Goal: Transaction & Acquisition: Purchase product/service

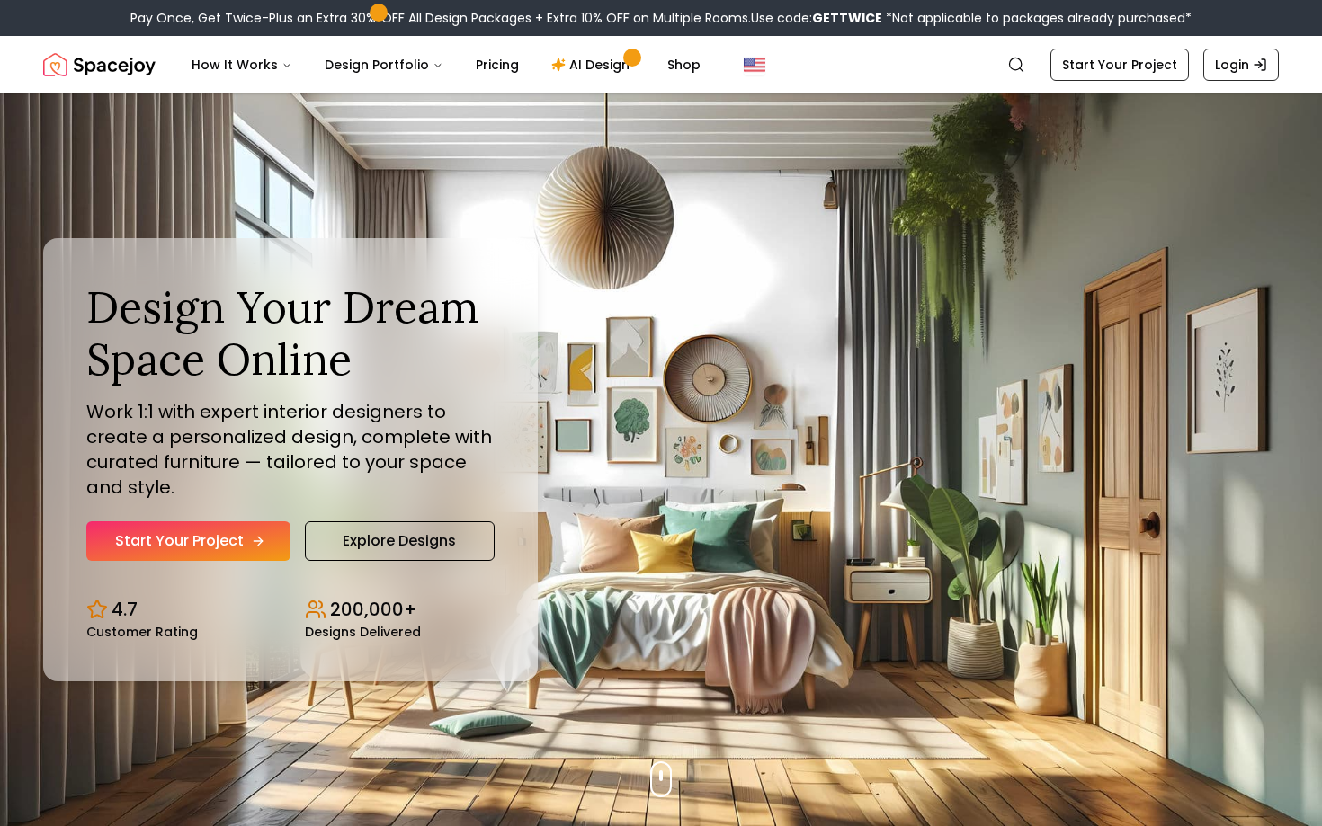
click at [262, 547] on link "Start Your Project" at bounding box center [188, 542] width 204 height 40
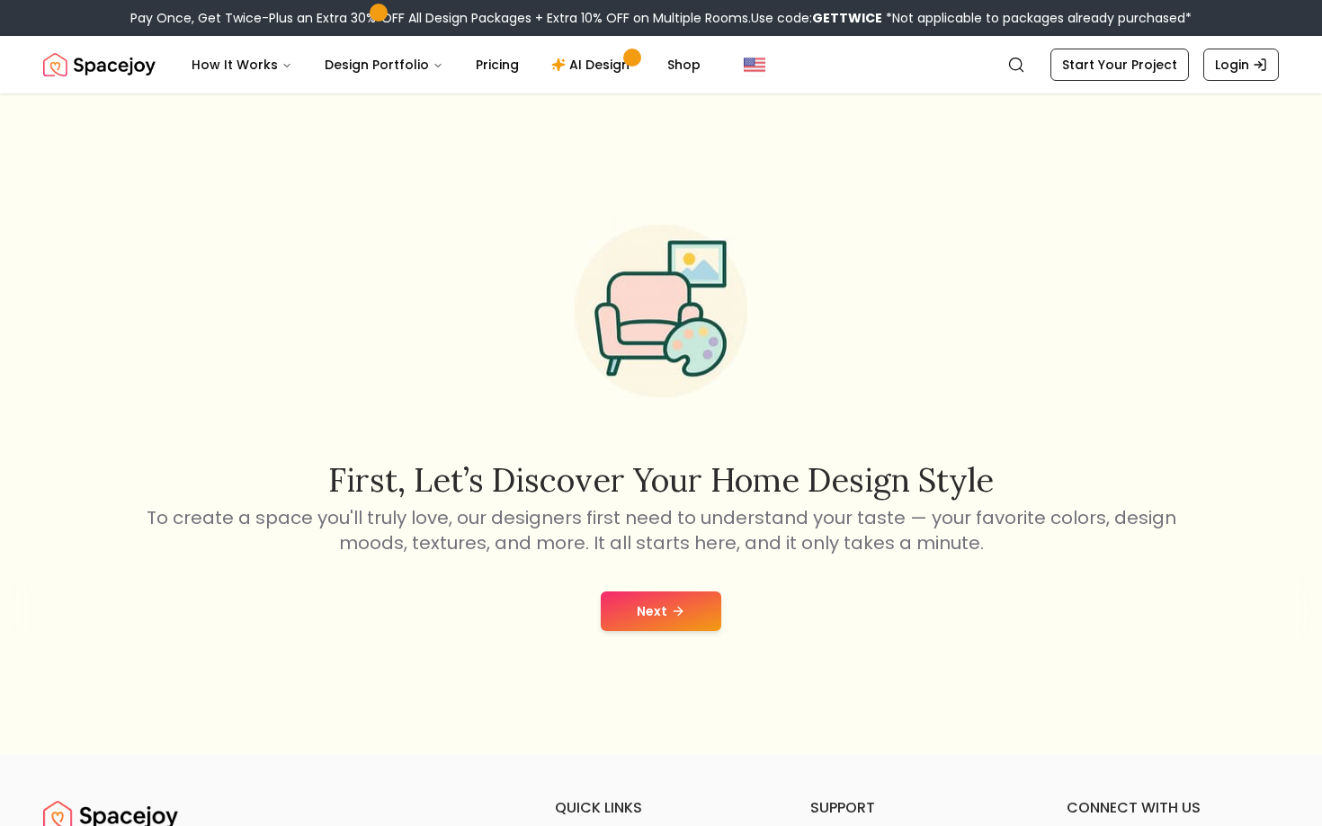
click at [710, 589] on div "Next" at bounding box center [660, 611] width 1293 height 68
click at [701, 610] on button "Next" at bounding box center [661, 612] width 121 height 40
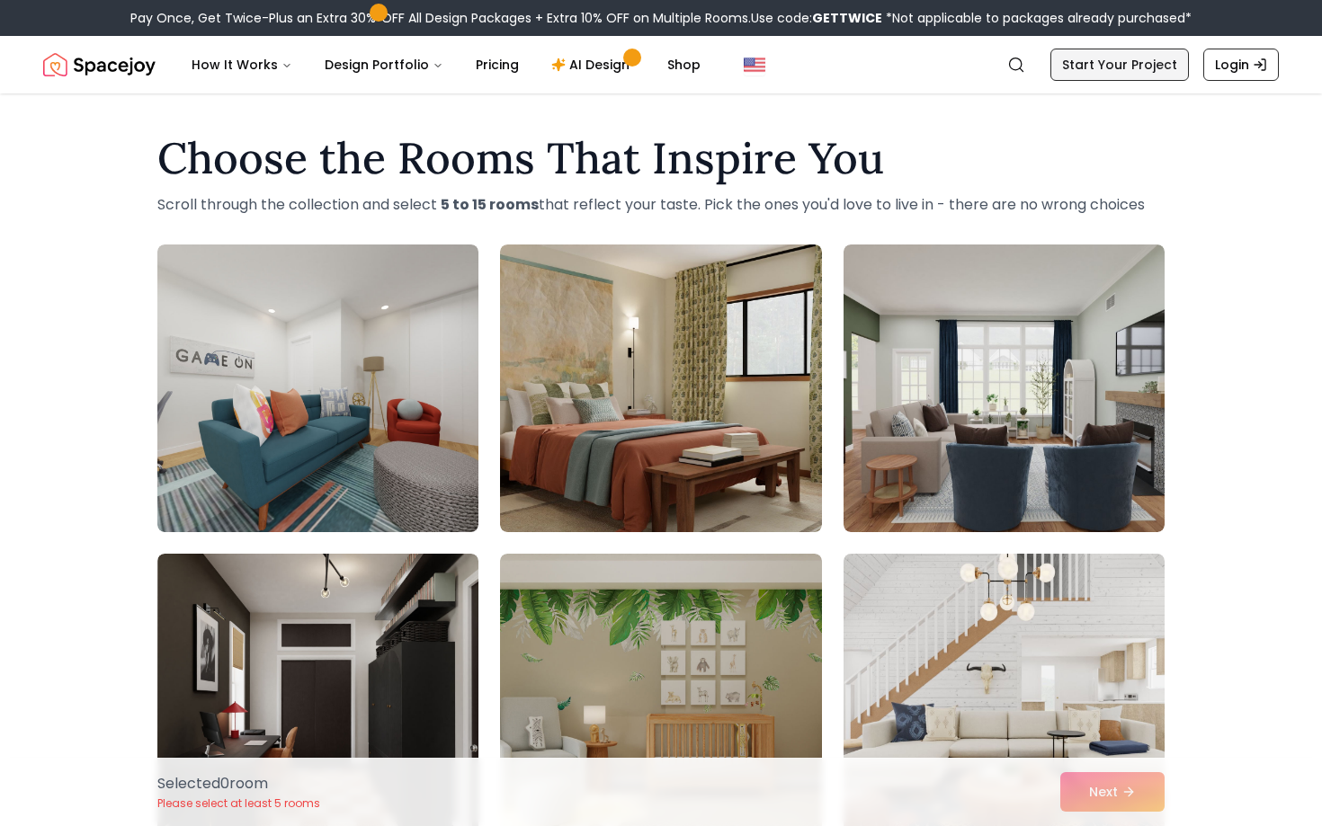
click at [1122, 78] on link "Start Your Project" at bounding box center [1119, 65] width 138 height 32
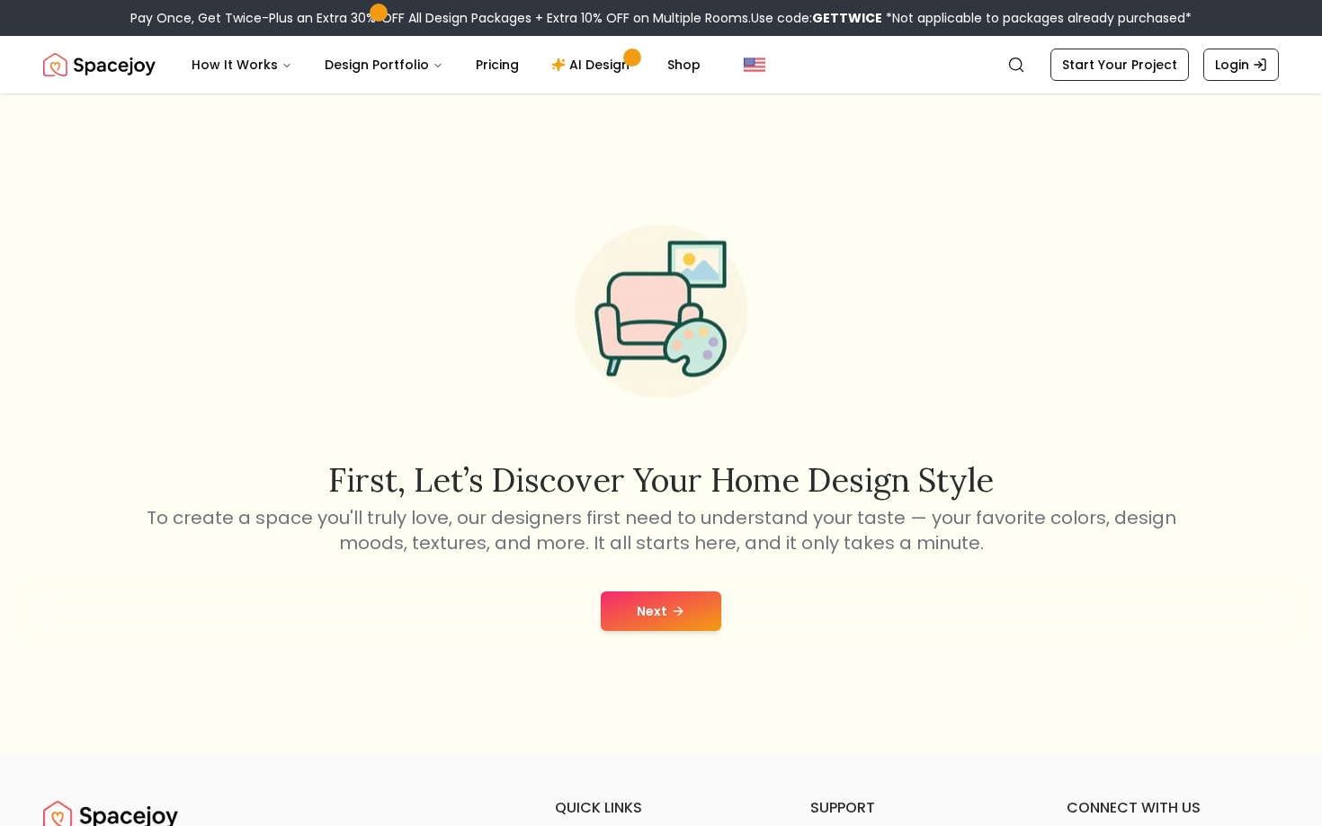
click at [659, 642] on div "Next" at bounding box center [660, 611] width 1293 height 68
click at [659, 620] on button "Next" at bounding box center [661, 612] width 121 height 40
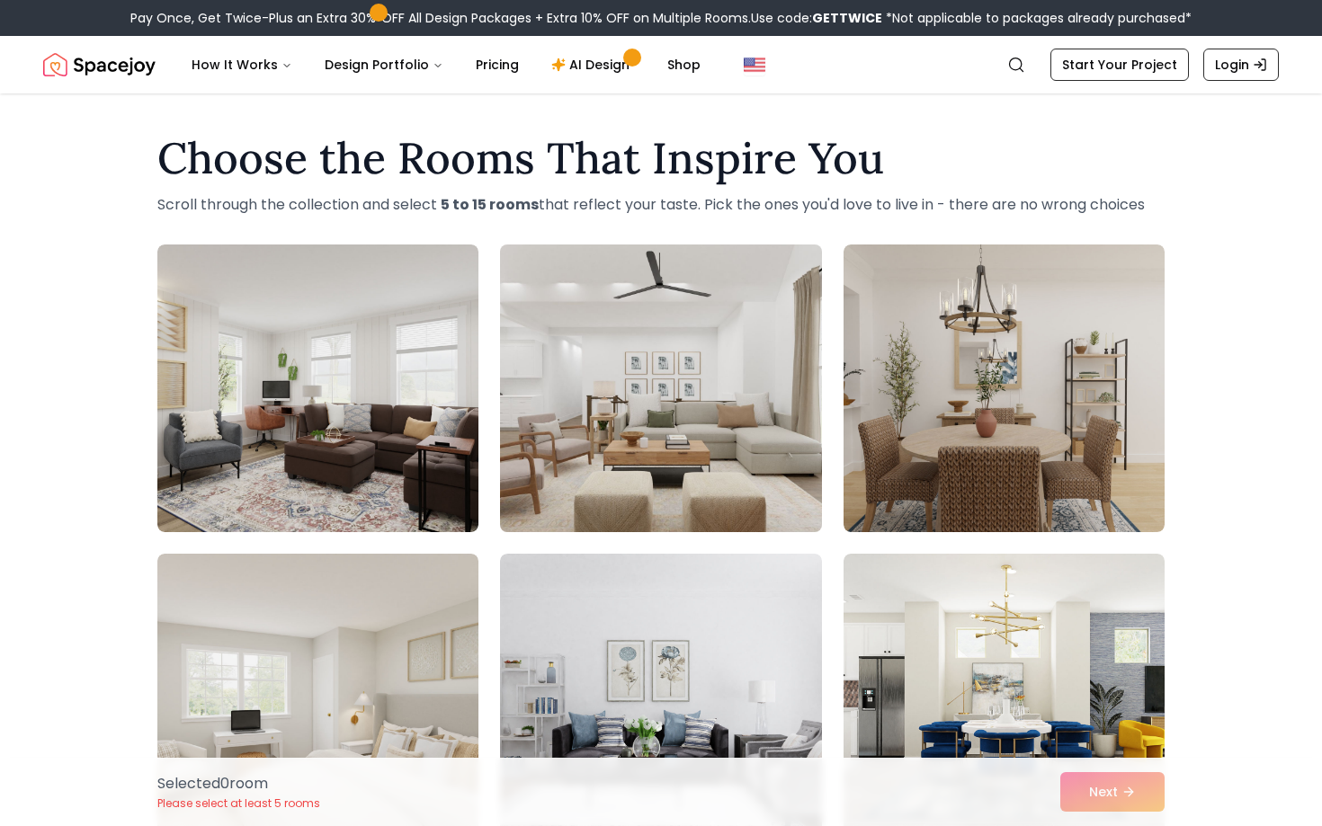
click at [520, 458] on img at bounding box center [660, 388] width 337 height 302
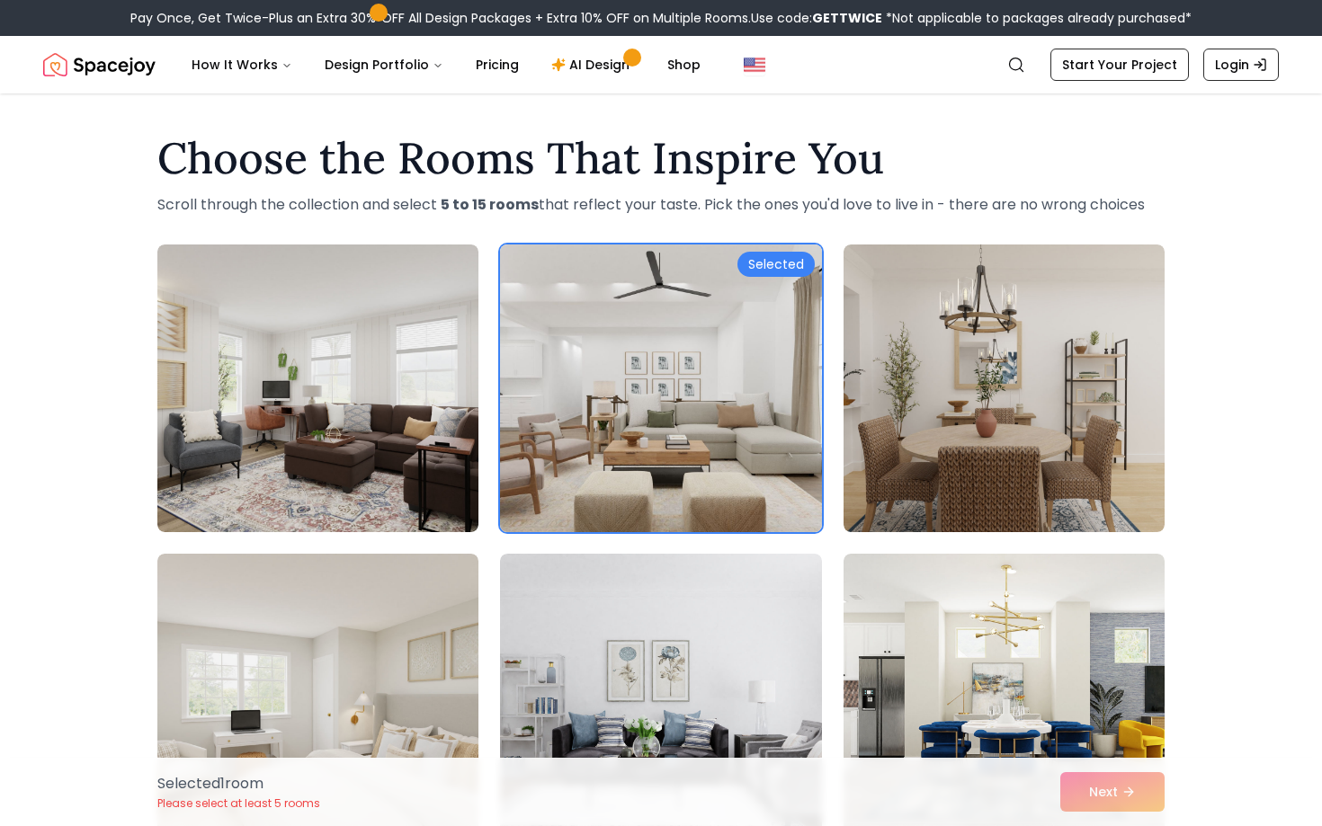
click at [773, 256] on div "Selected" at bounding box center [775, 264] width 77 height 25
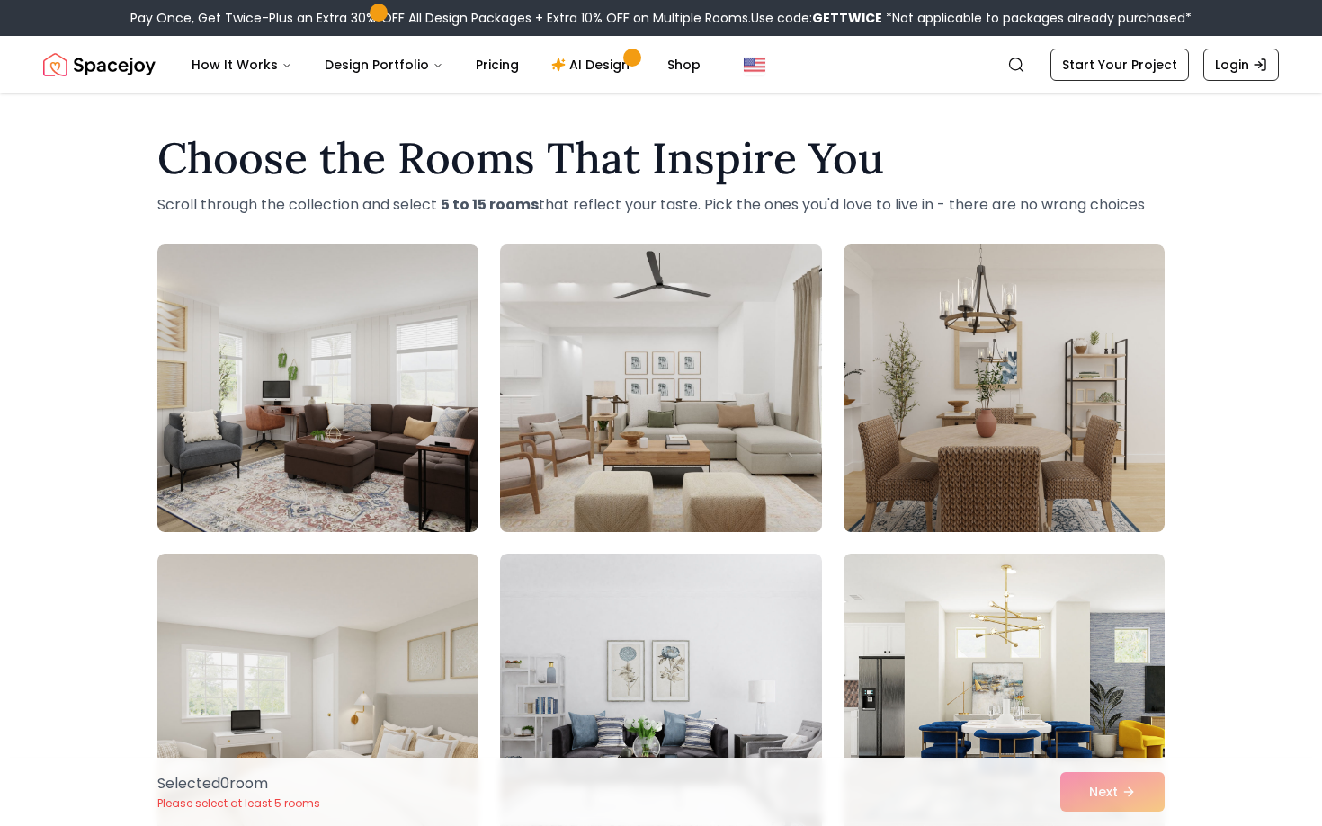
click at [771, 339] on img at bounding box center [660, 388] width 337 height 302
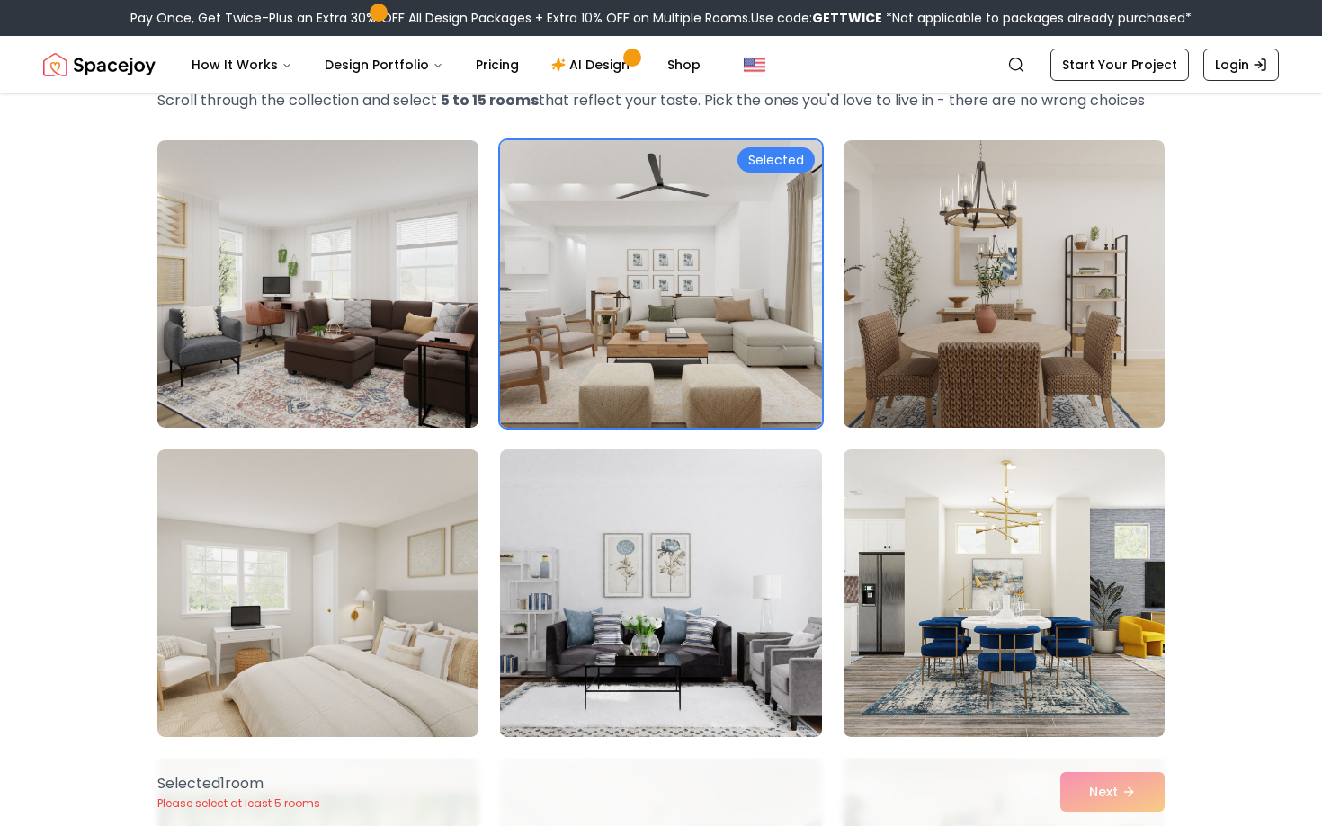
scroll to position [110, 0]
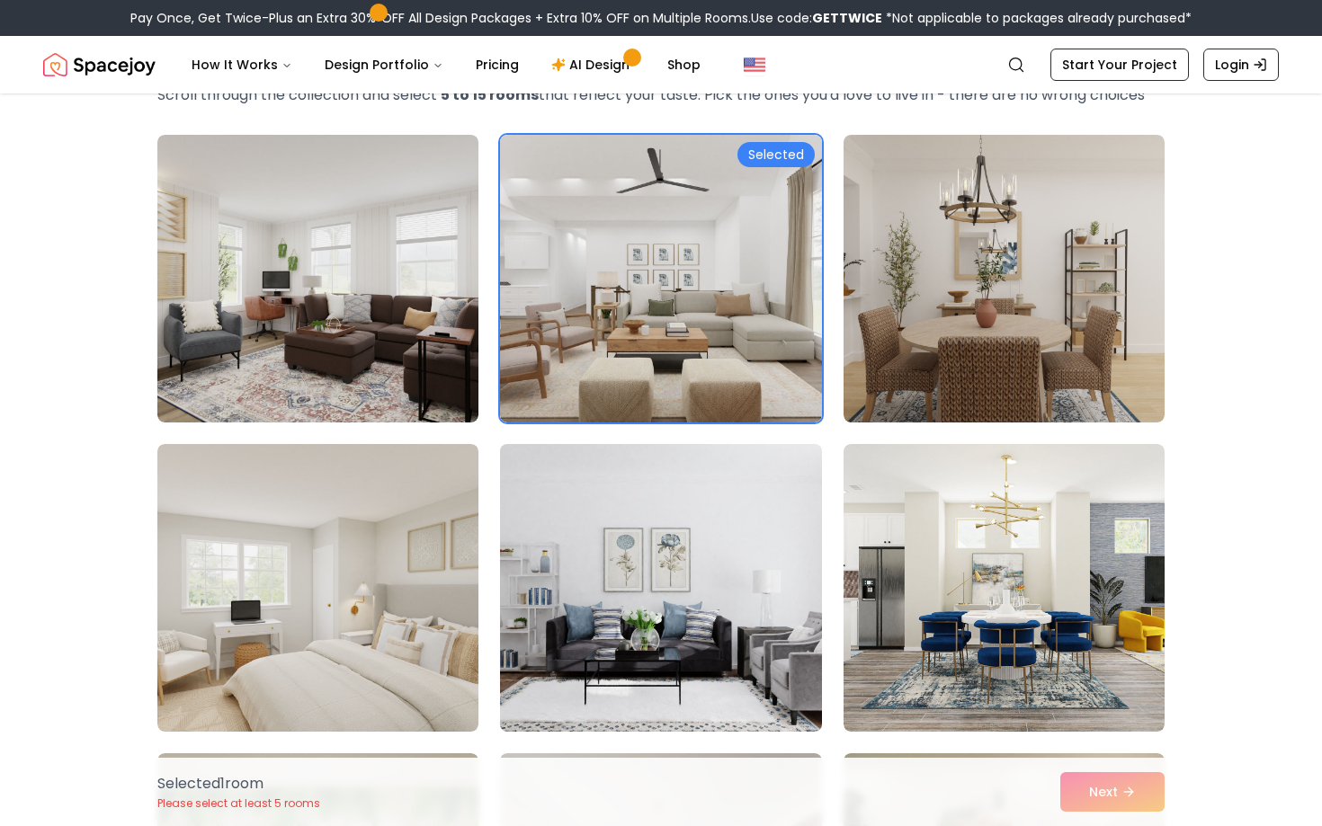
click at [807, 586] on img at bounding box center [660, 588] width 337 height 302
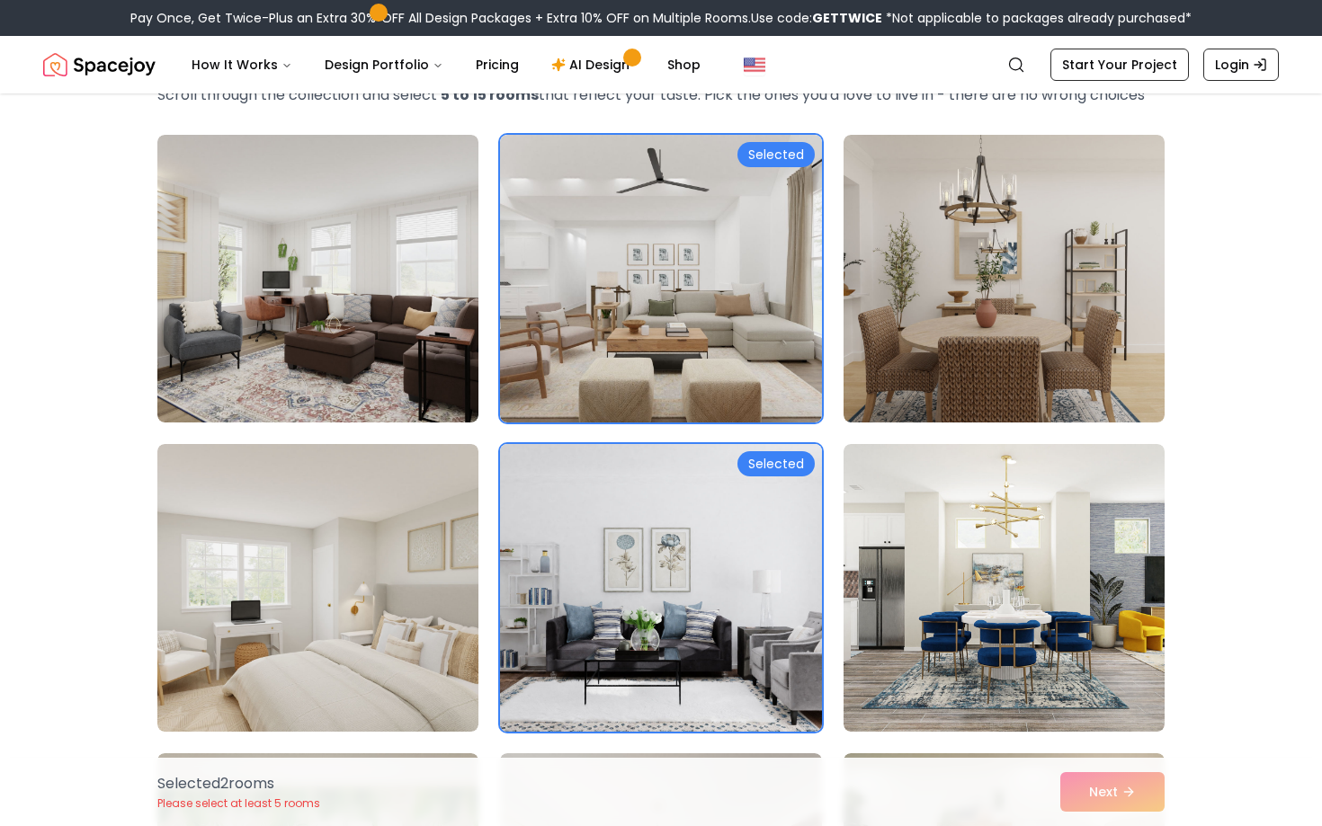
click at [686, 508] on img at bounding box center [660, 588] width 337 height 302
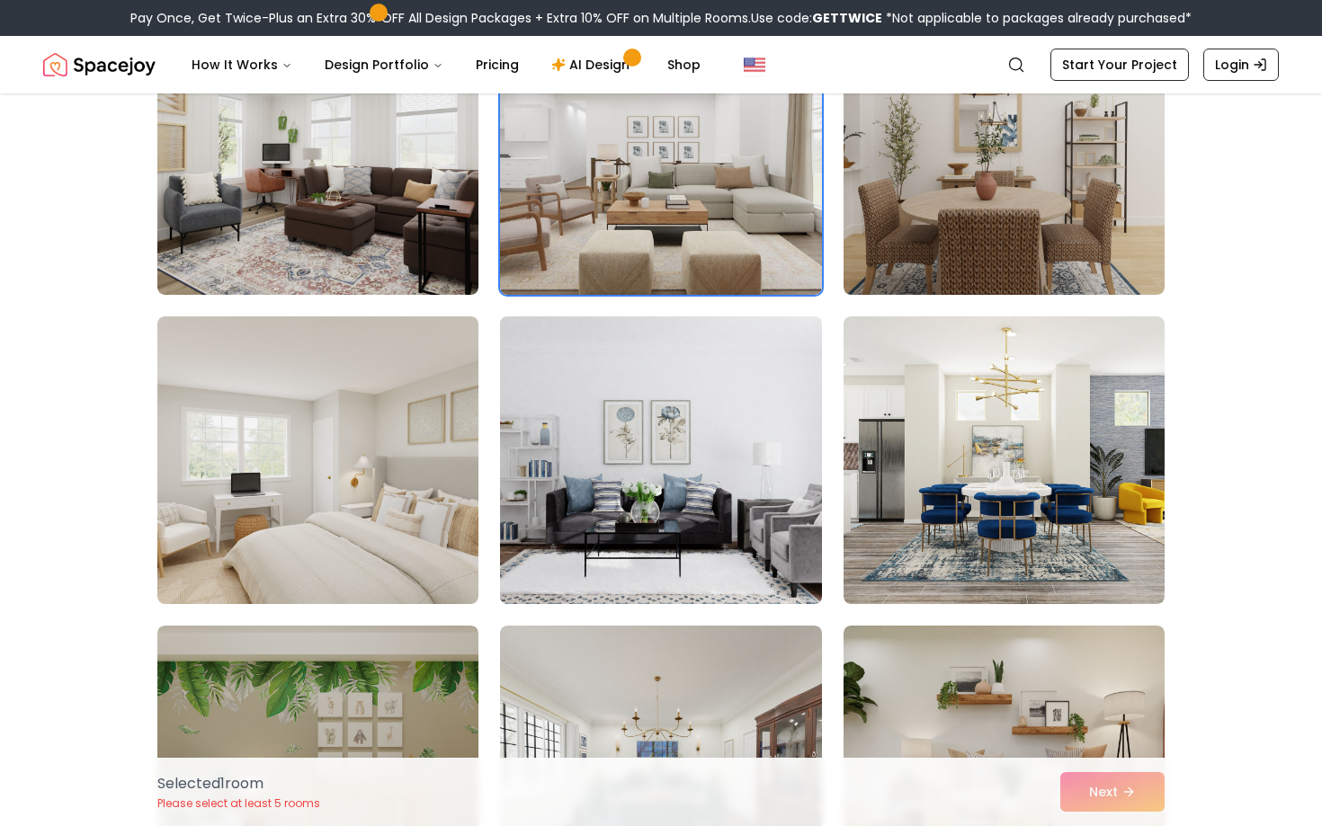
scroll to position [255, 0]
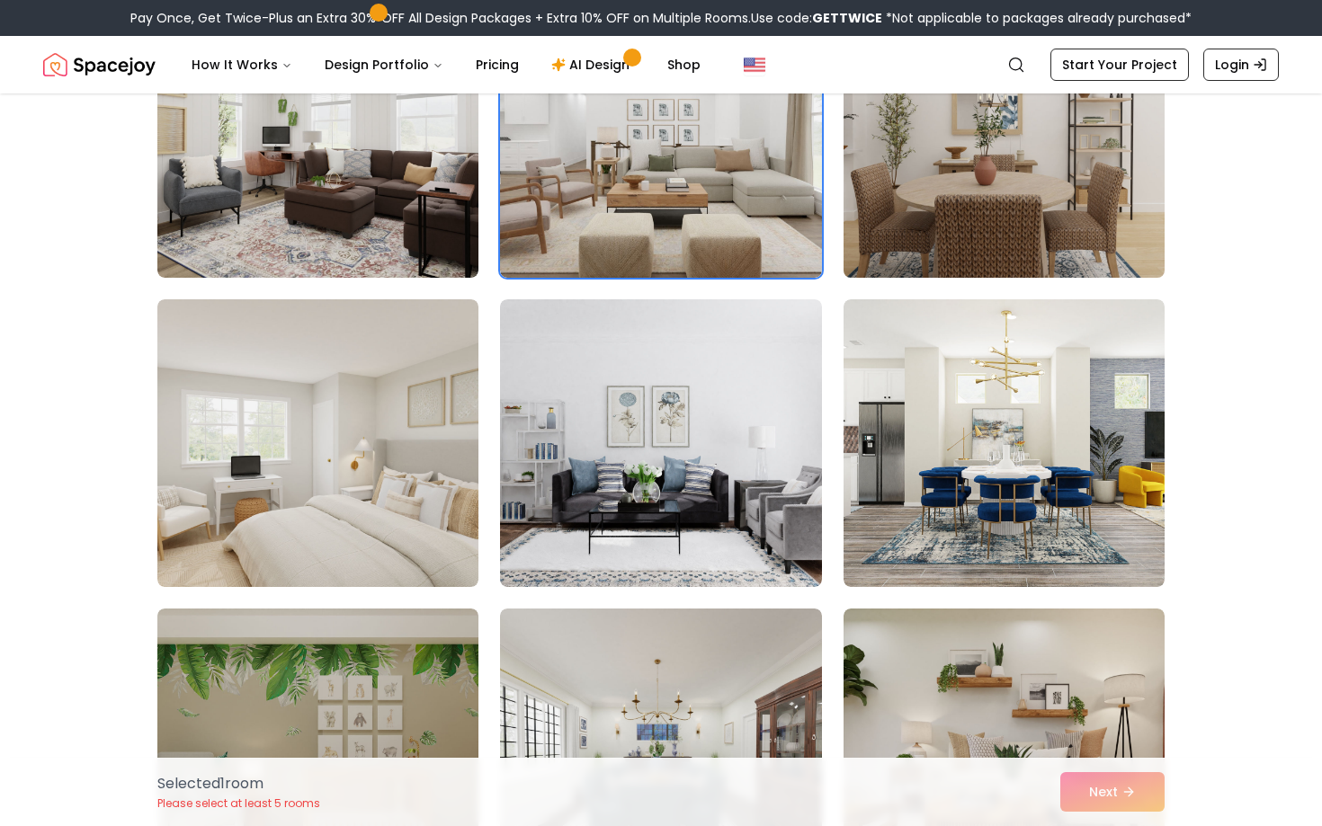
click at [851, 204] on img at bounding box center [1003, 134] width 337 height 302
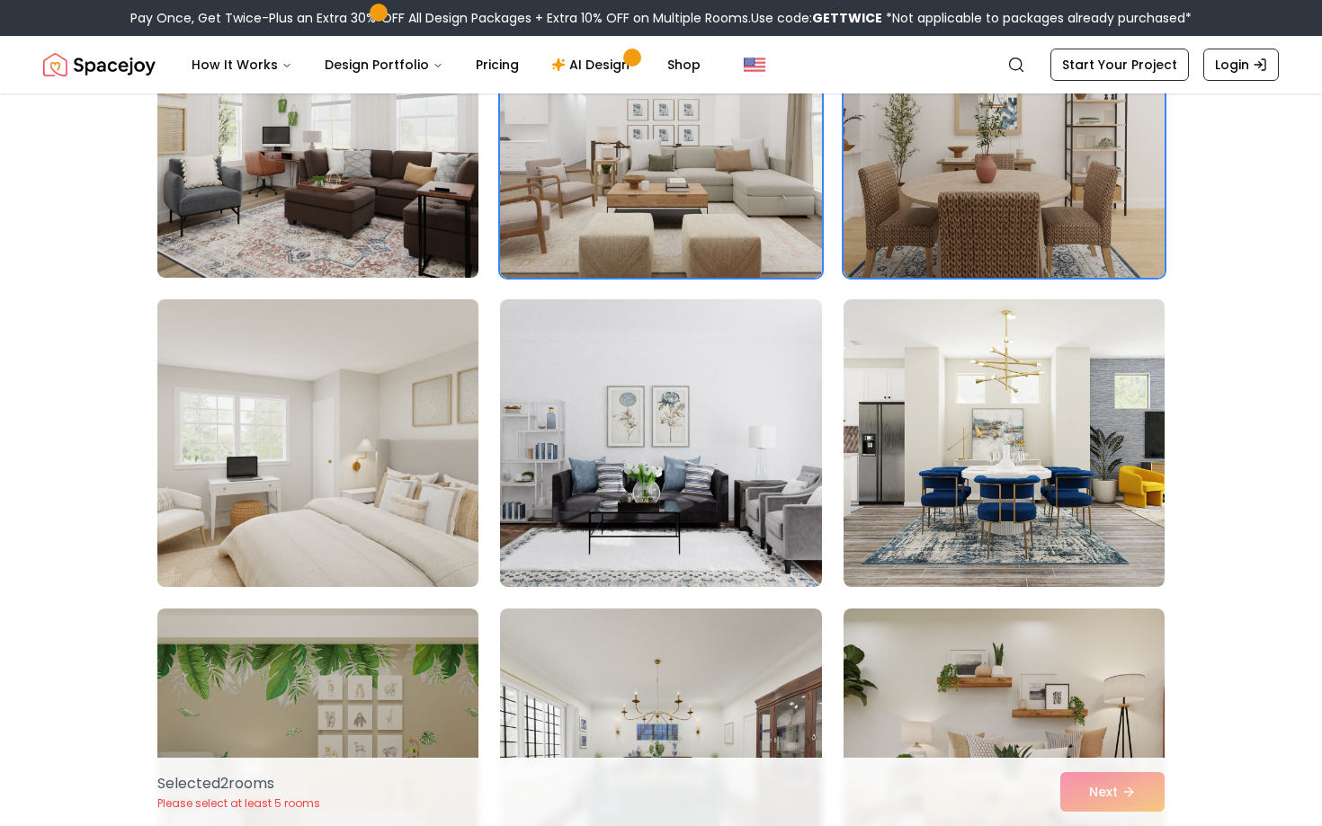
click at [290, 567] on img at bounding box center [317, 443] width 337 height 302
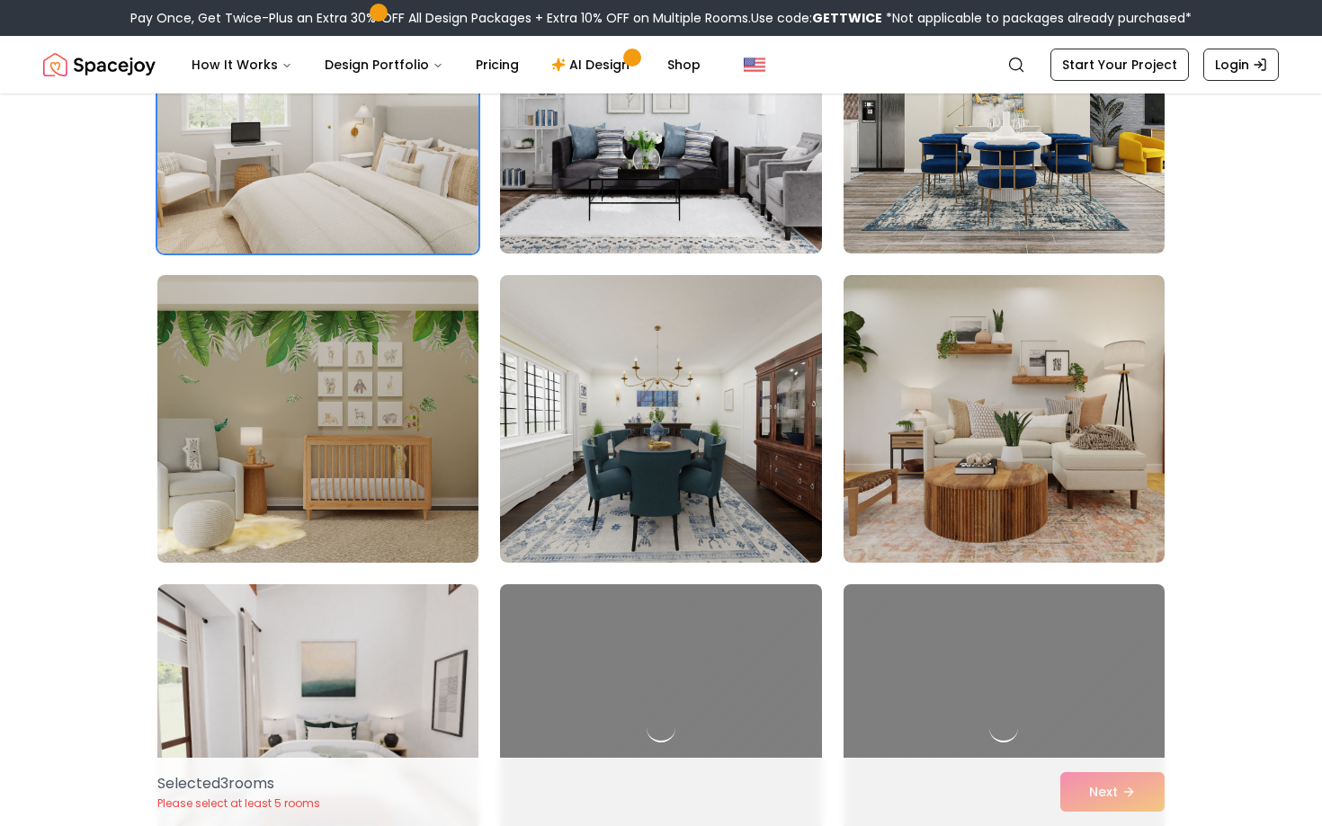
scroll to position [590, 0]
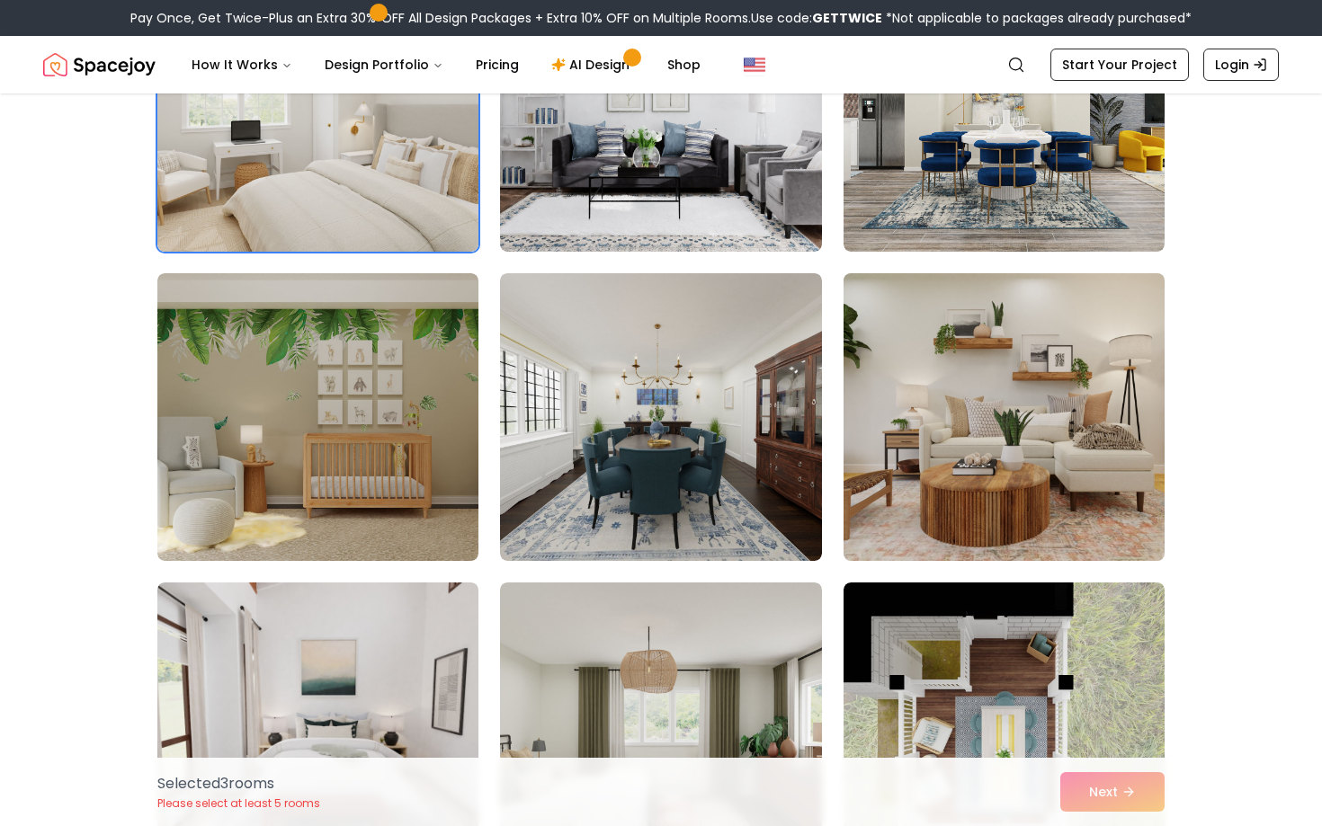
click at [937, 296] on img at bounding box center [1003, 417] width 337 height 302
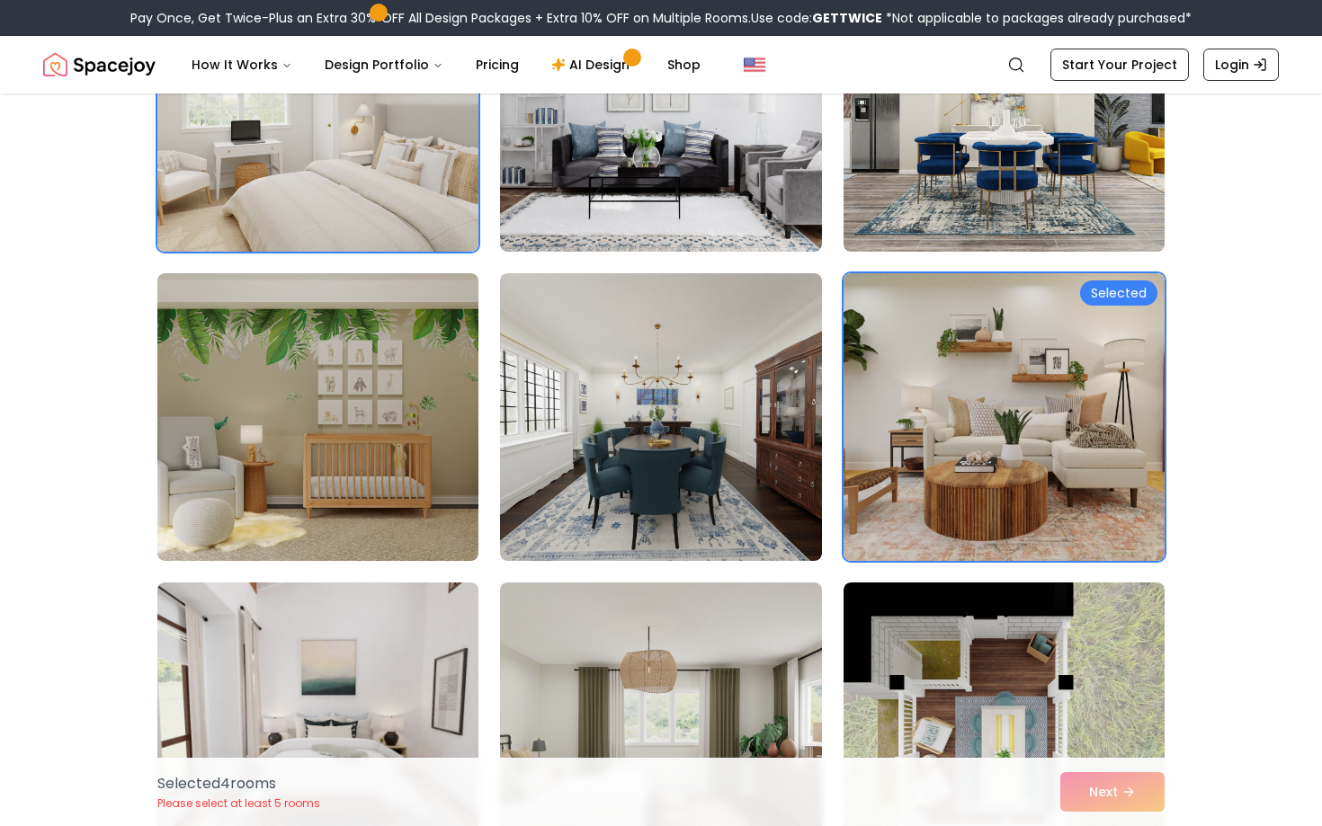
click at [951, 194] on img at bounding box center [1003, 108] width 337 height 302
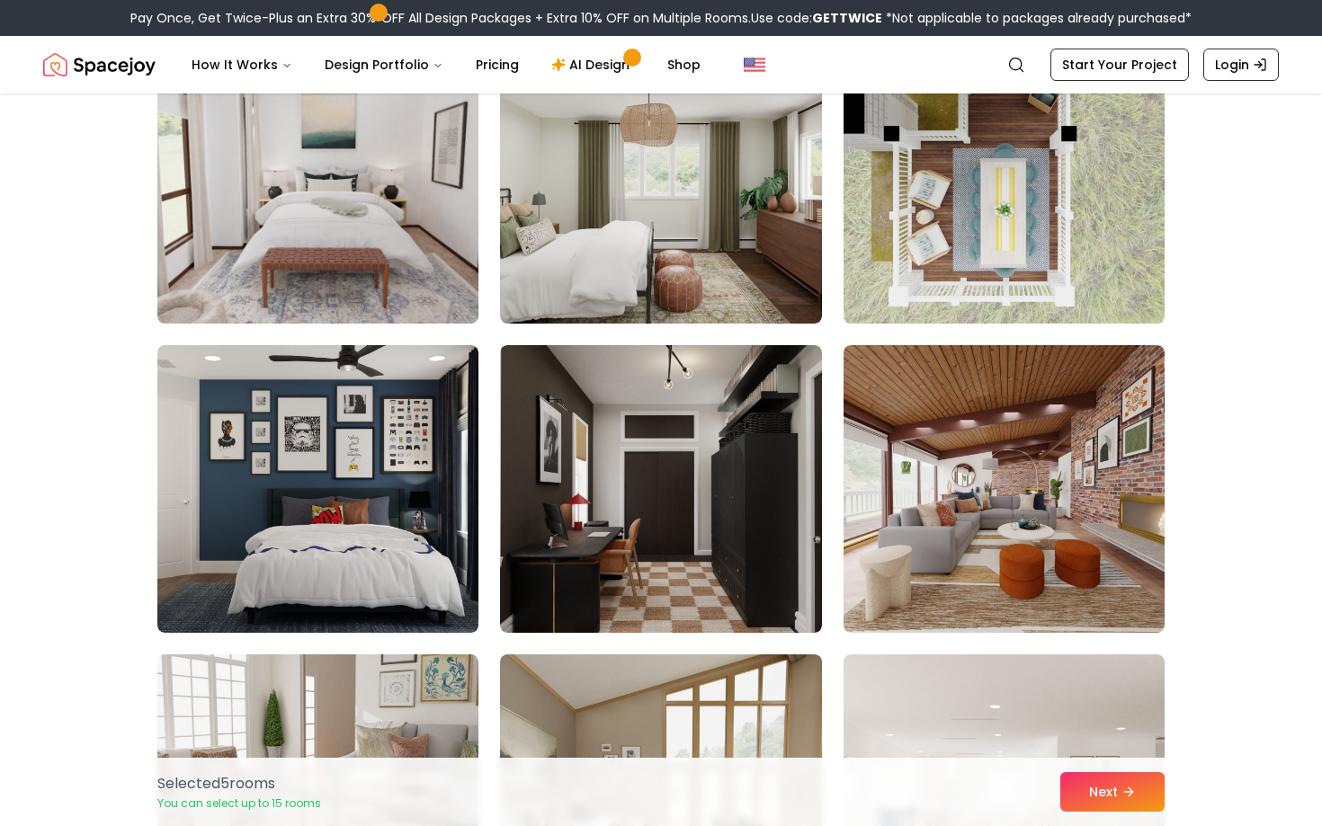
scroll to position [1139, 0]
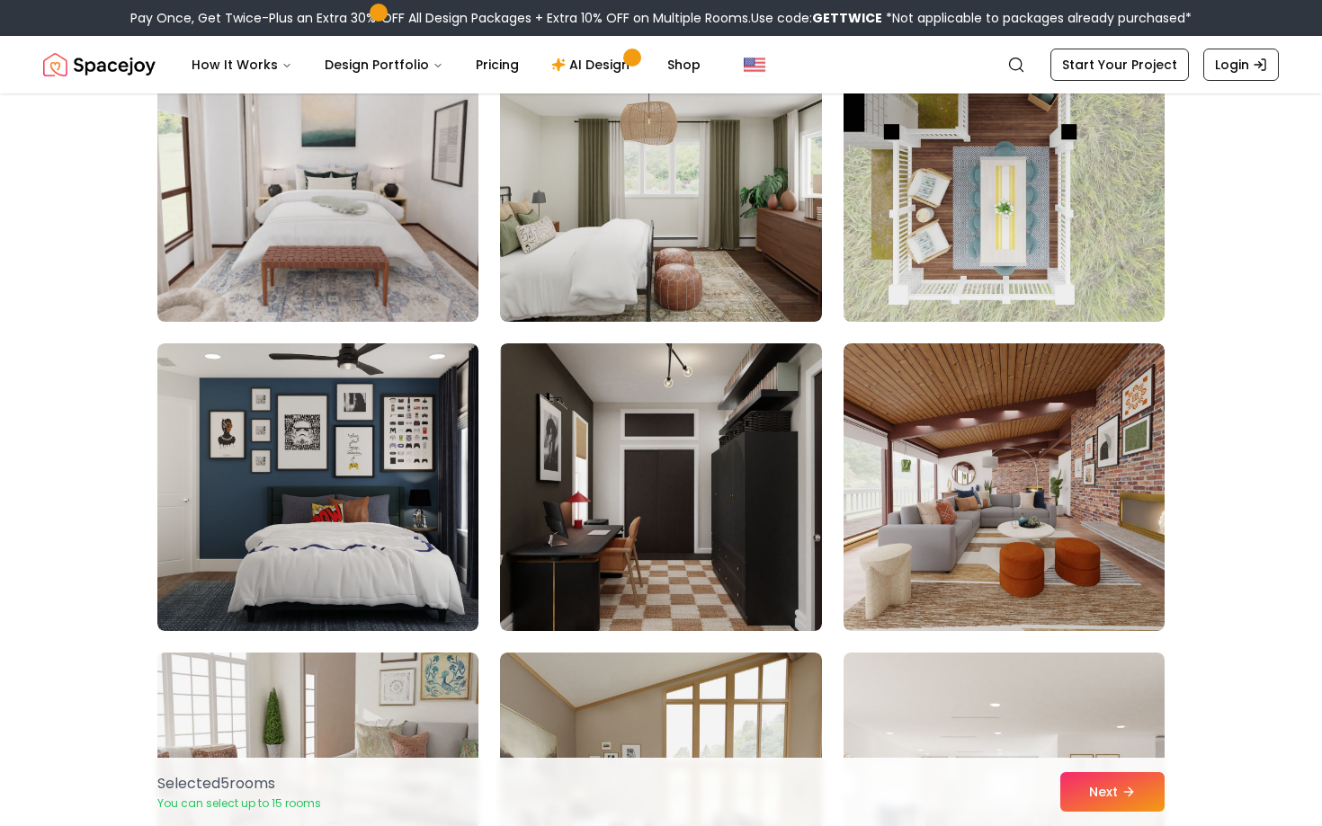
click at [961, 231] on img at bounding box center [1003, 178] width 337 height 302
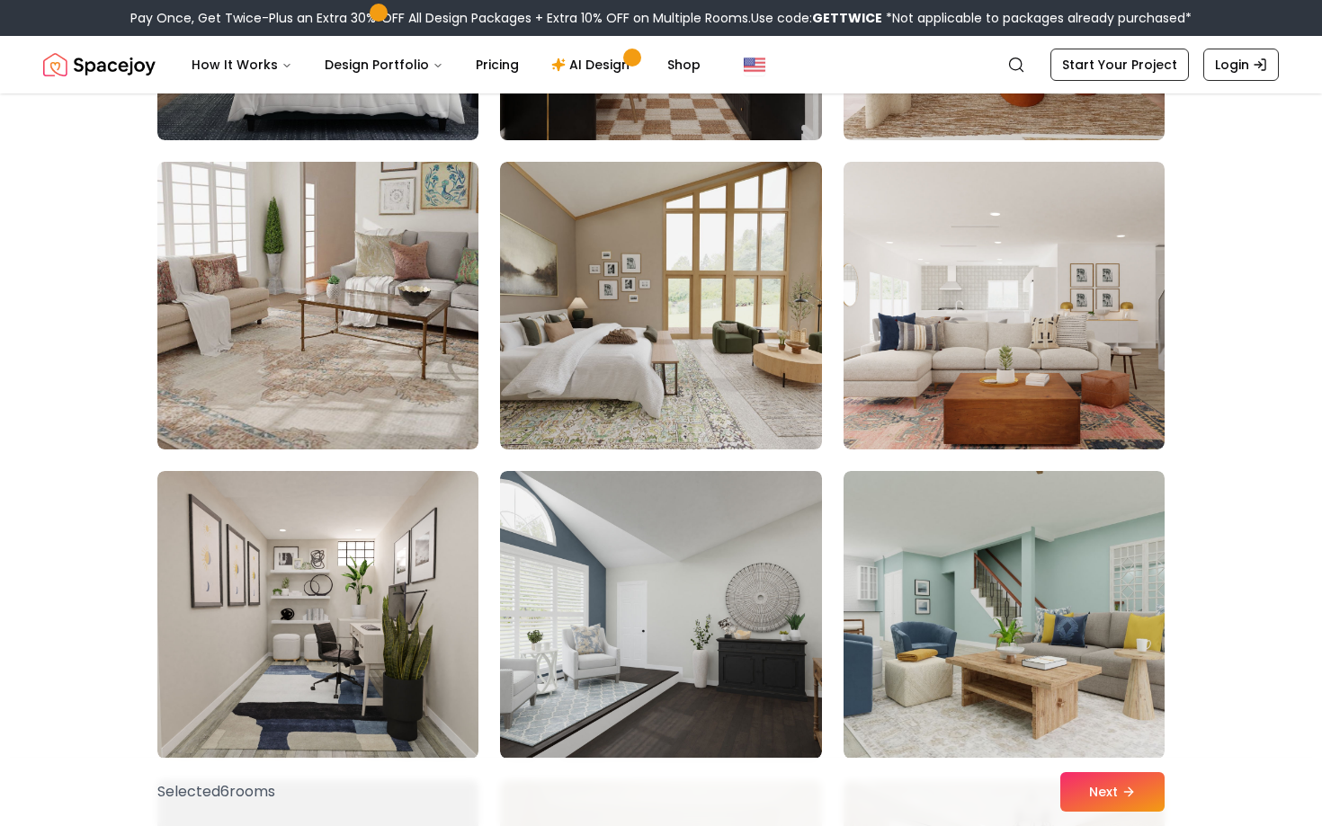
scroll to position [1659, 0]
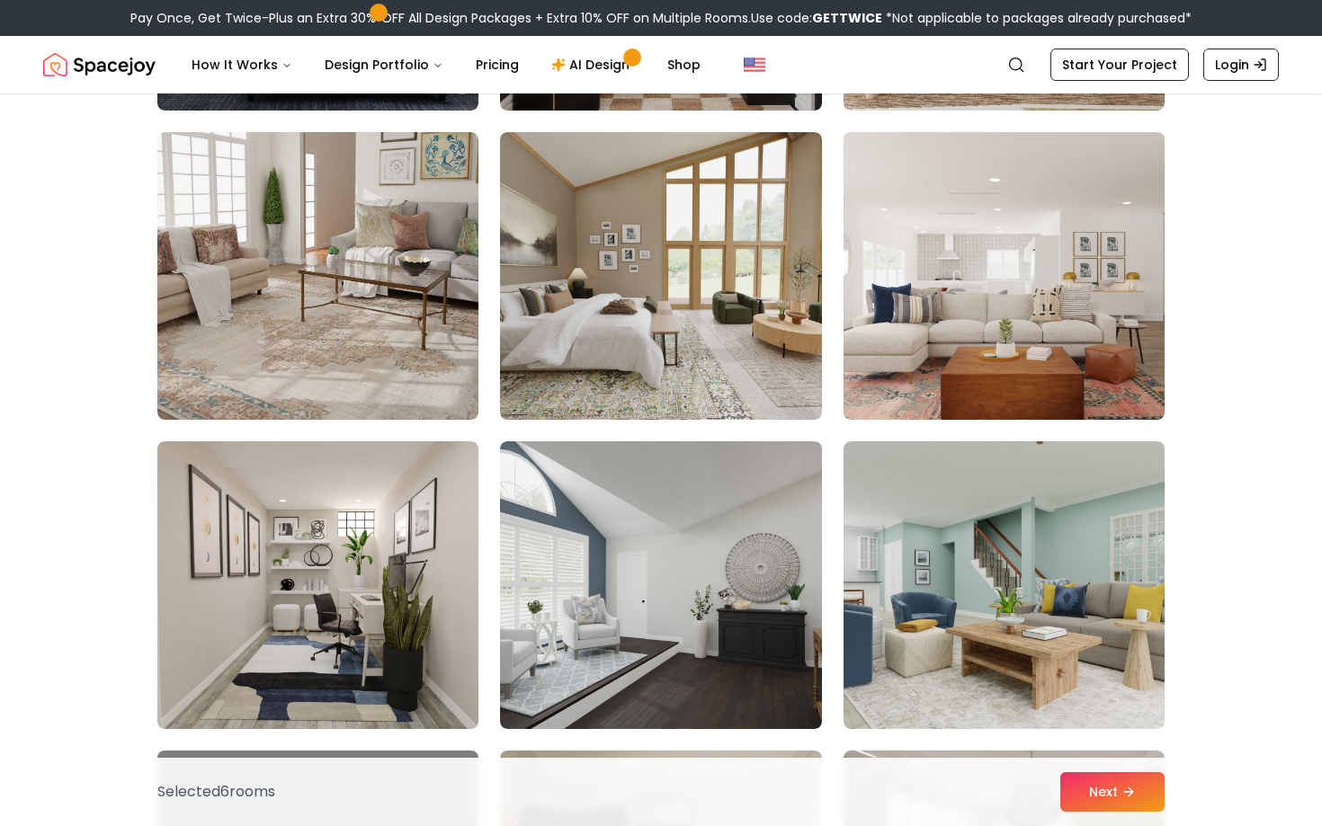
click at [857, 299] on img at bounding box center [1003, 276] width 337 height 302
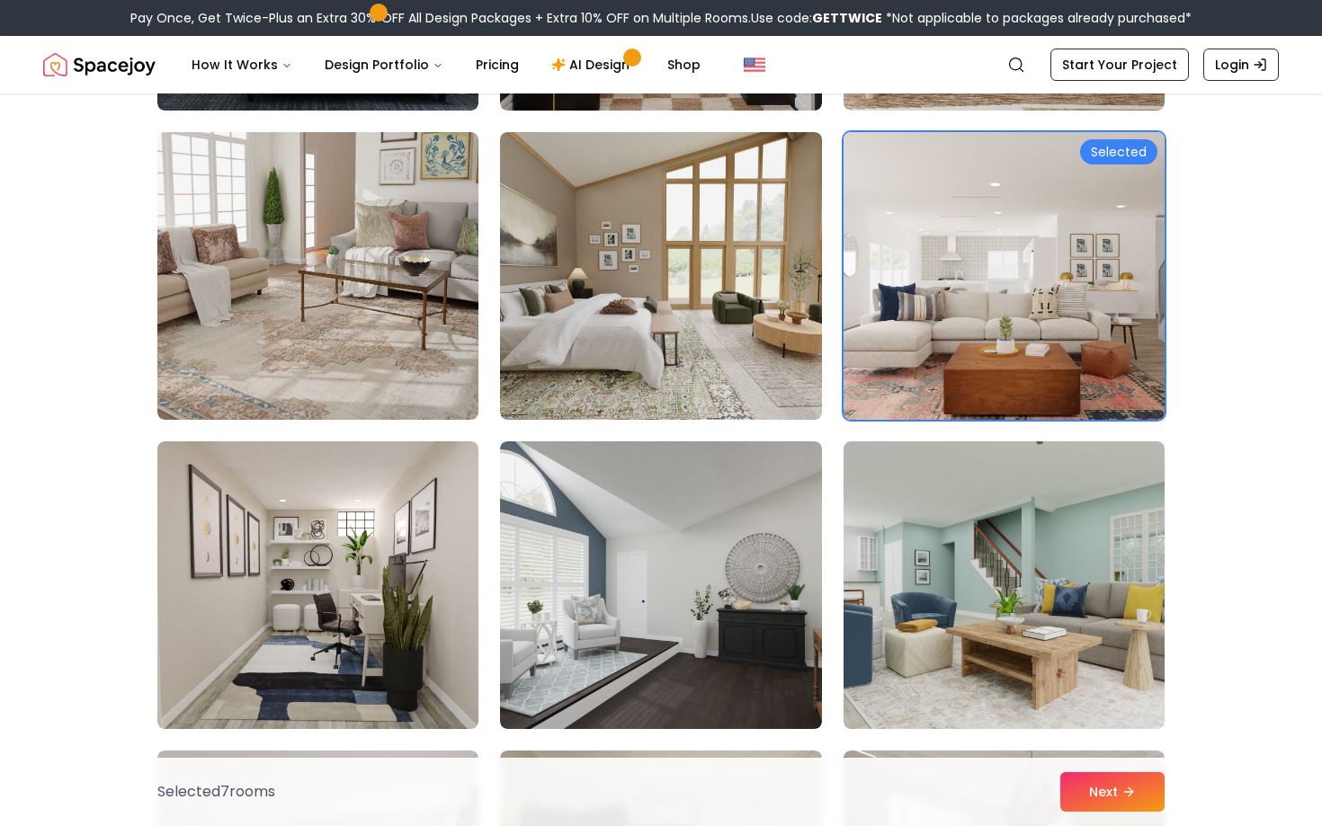
click at [499, 630] on div "Selected Selected Selected Selected Selected Selected Selected" at bounding box center [660, 160] width 1007 height 3151
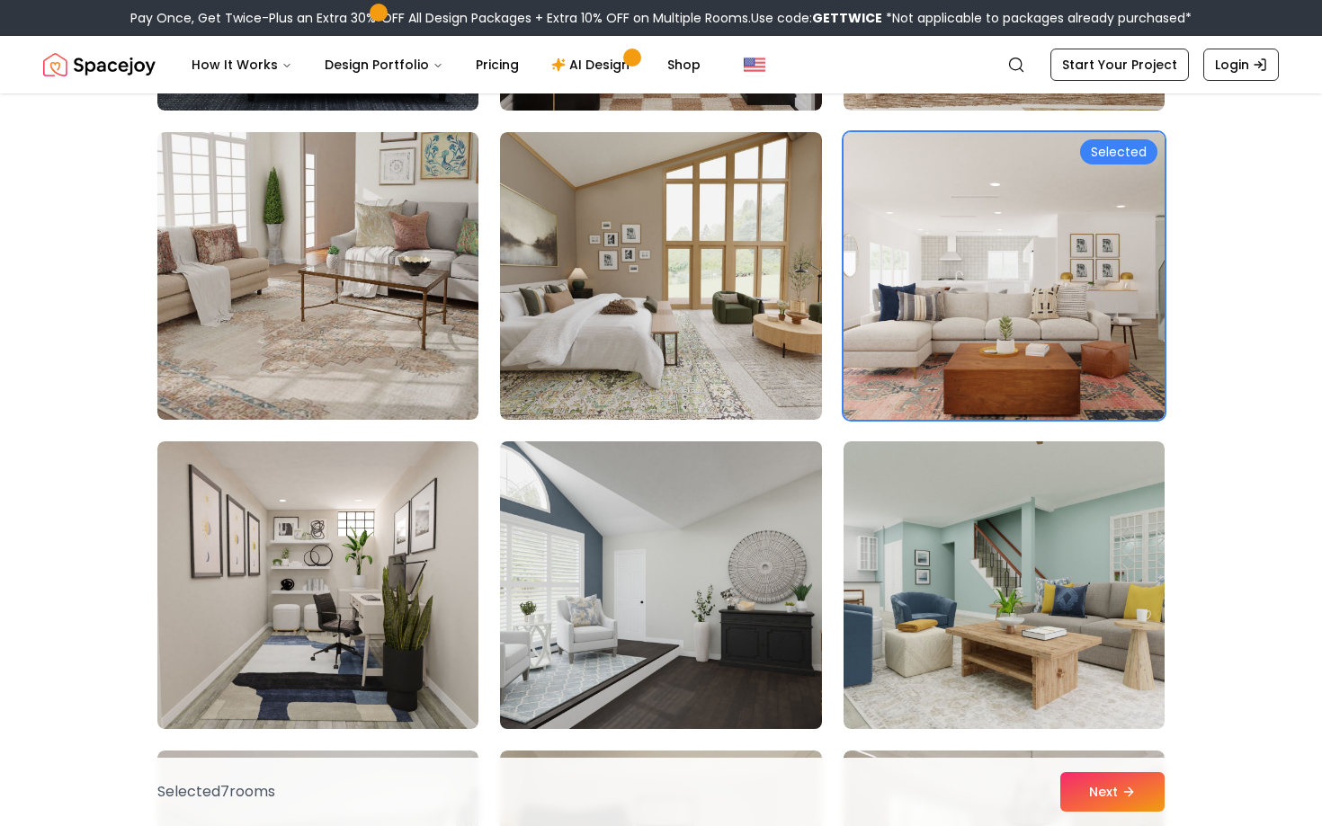
click at [581, 611] on img at bounding box center [660, 585] width 337 height 302
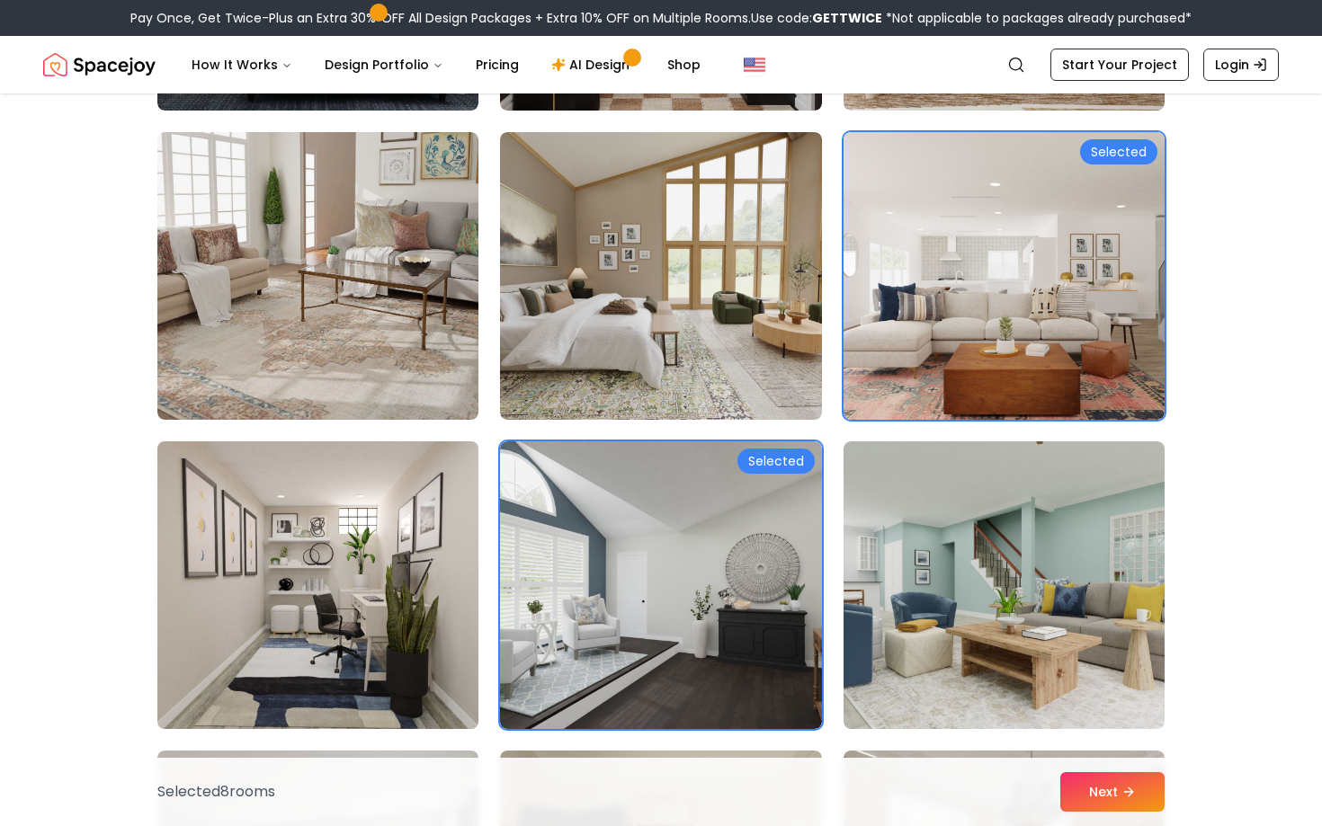
click at [371, 603] on img at bounding box center [317, 585] width 337 height 302
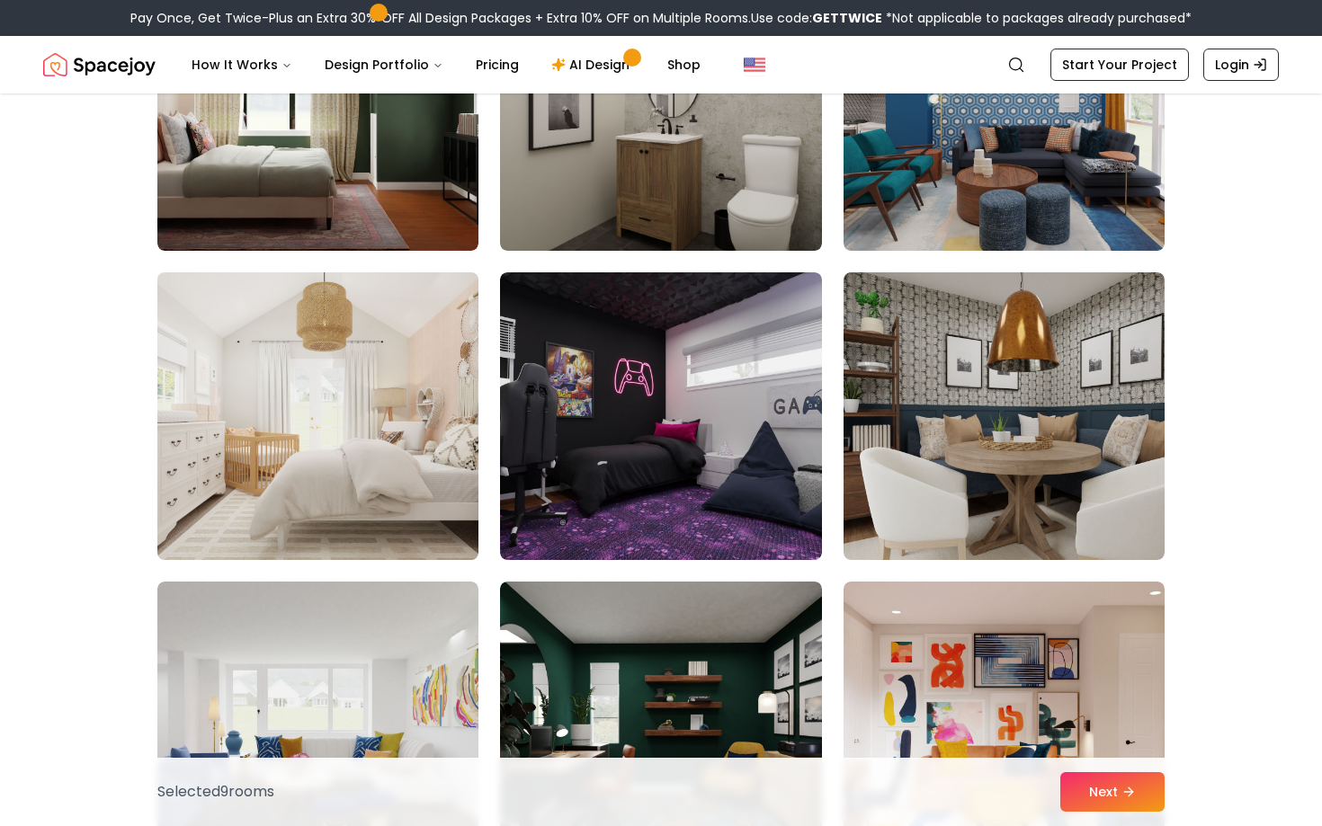
scroll to position [4007, 0]
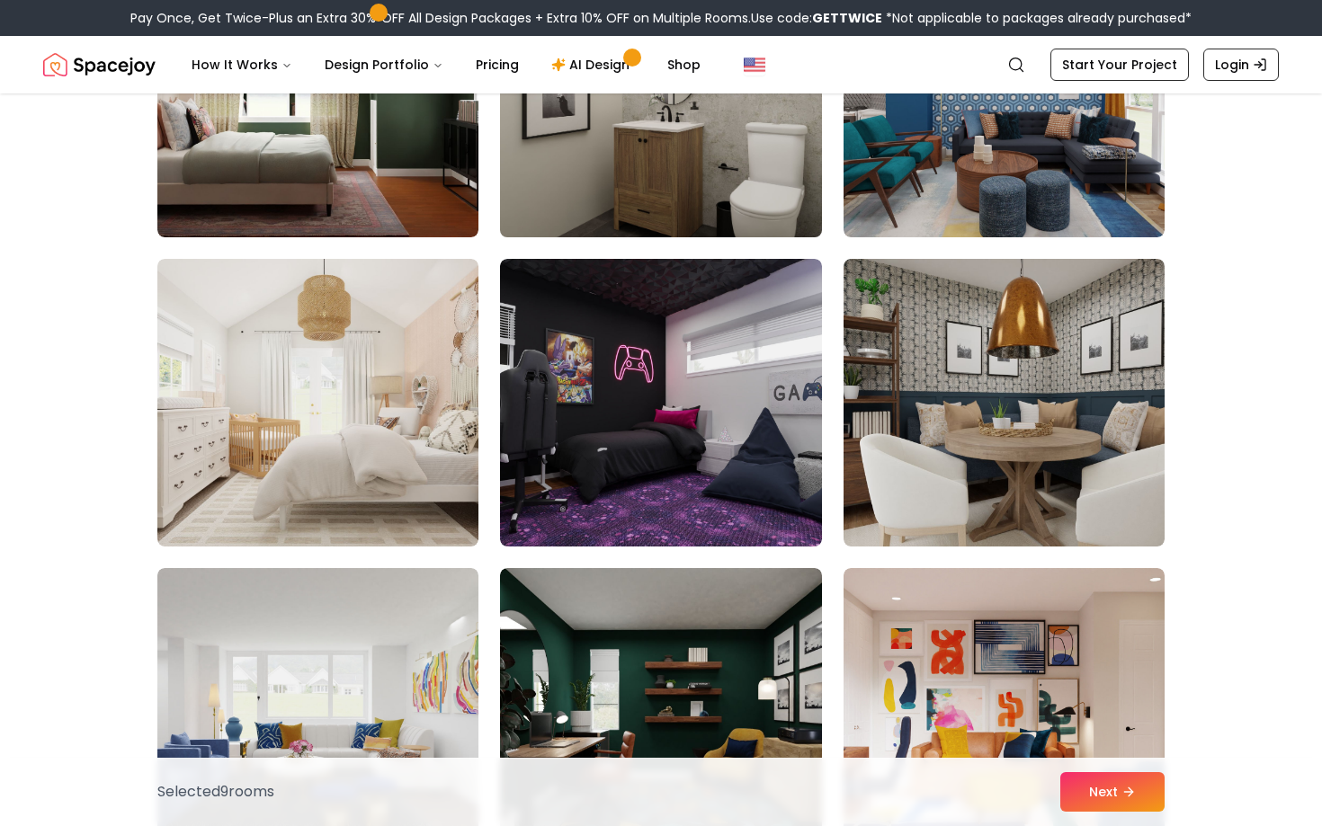
click at [620, 210] on img at bounding box center [660, 93] width 337 height 302
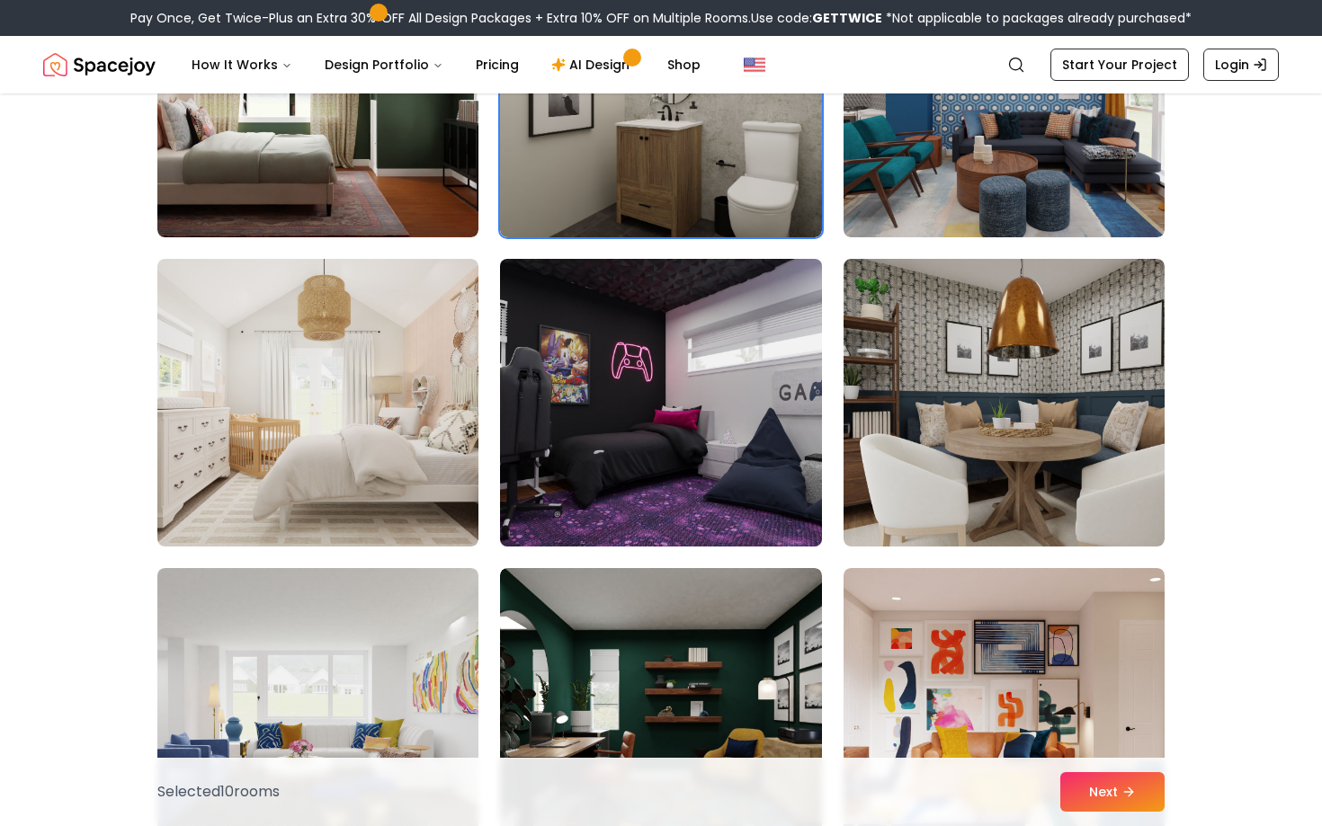
click at [619, 343] on img at bounding box center [660, 403] width 337 height 302
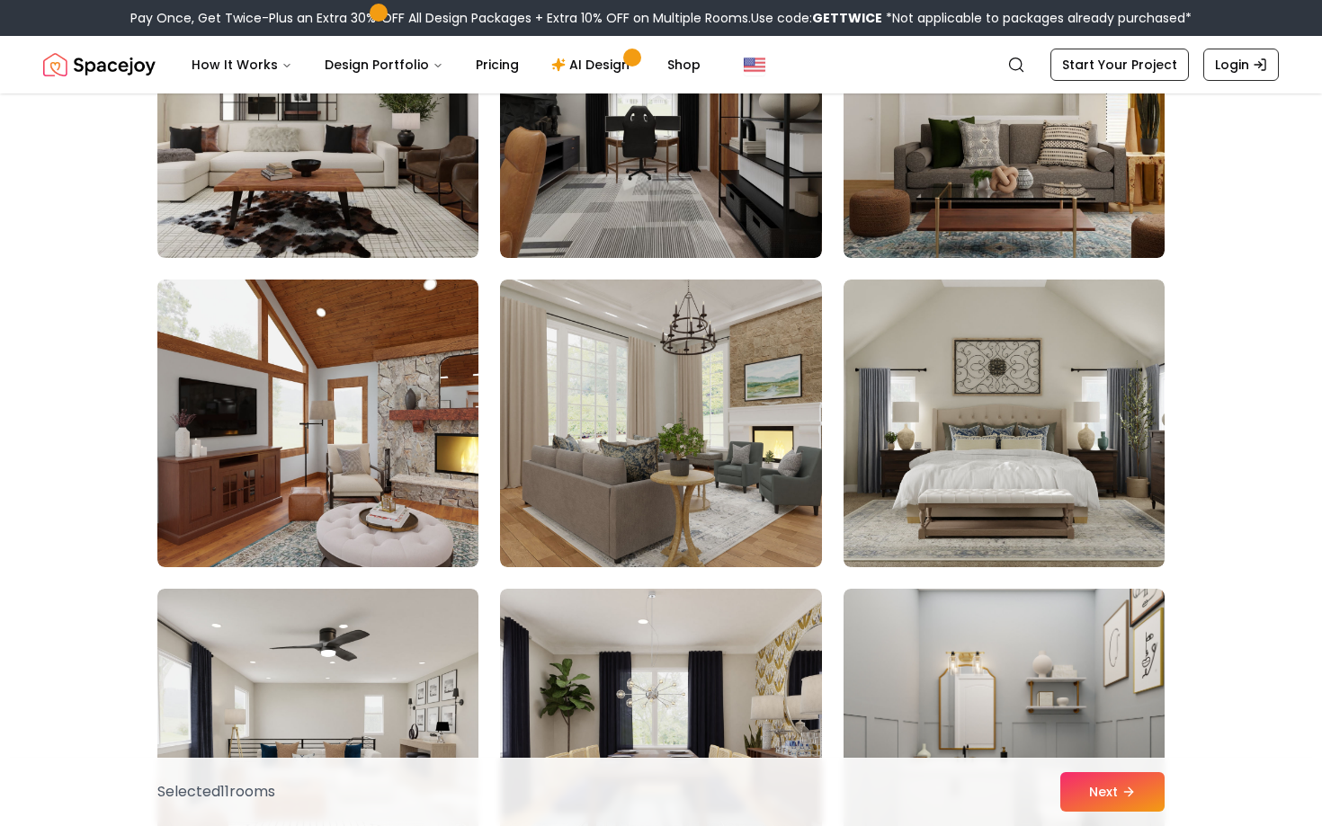
scroll to position [5542, 0]
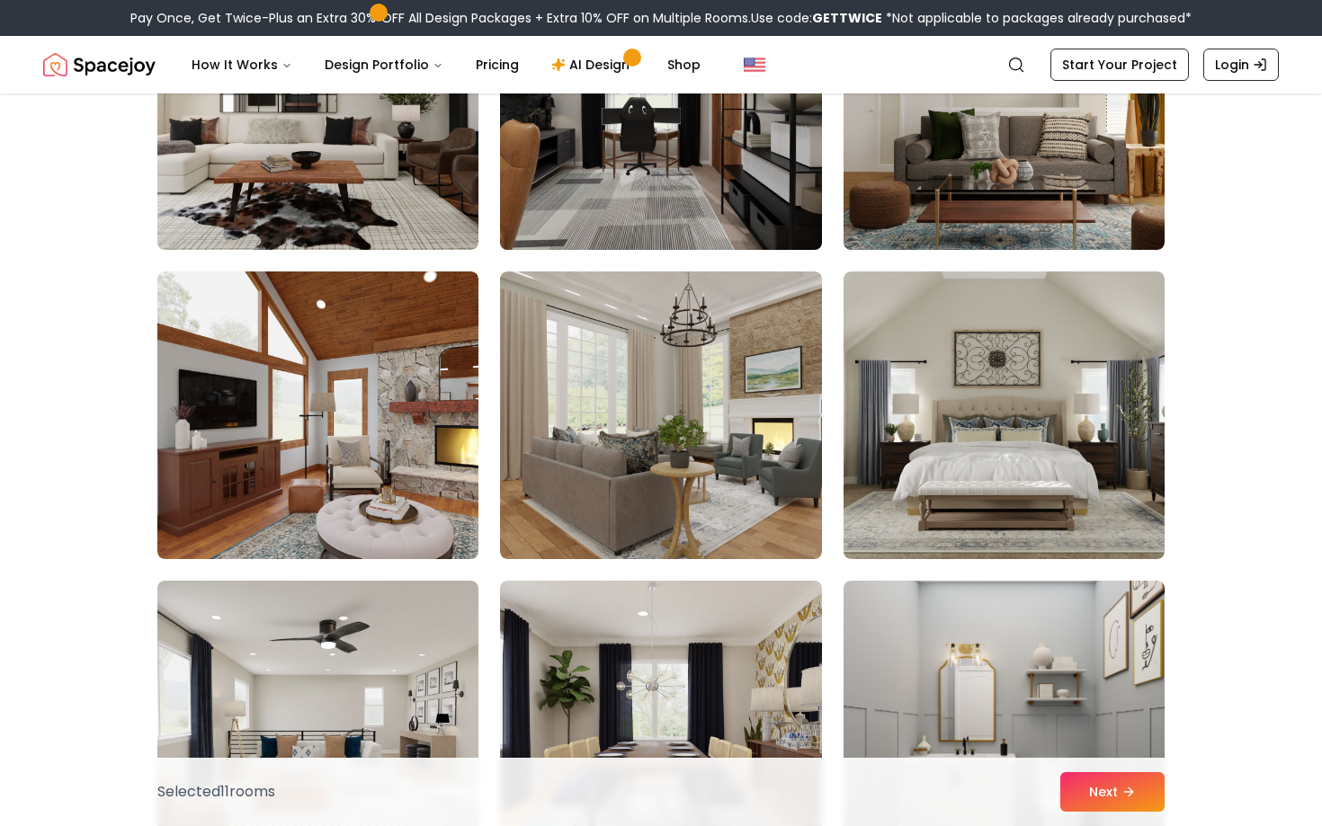
click at [554, 190] on img at bounding box center [660, 106] width 337 height 302
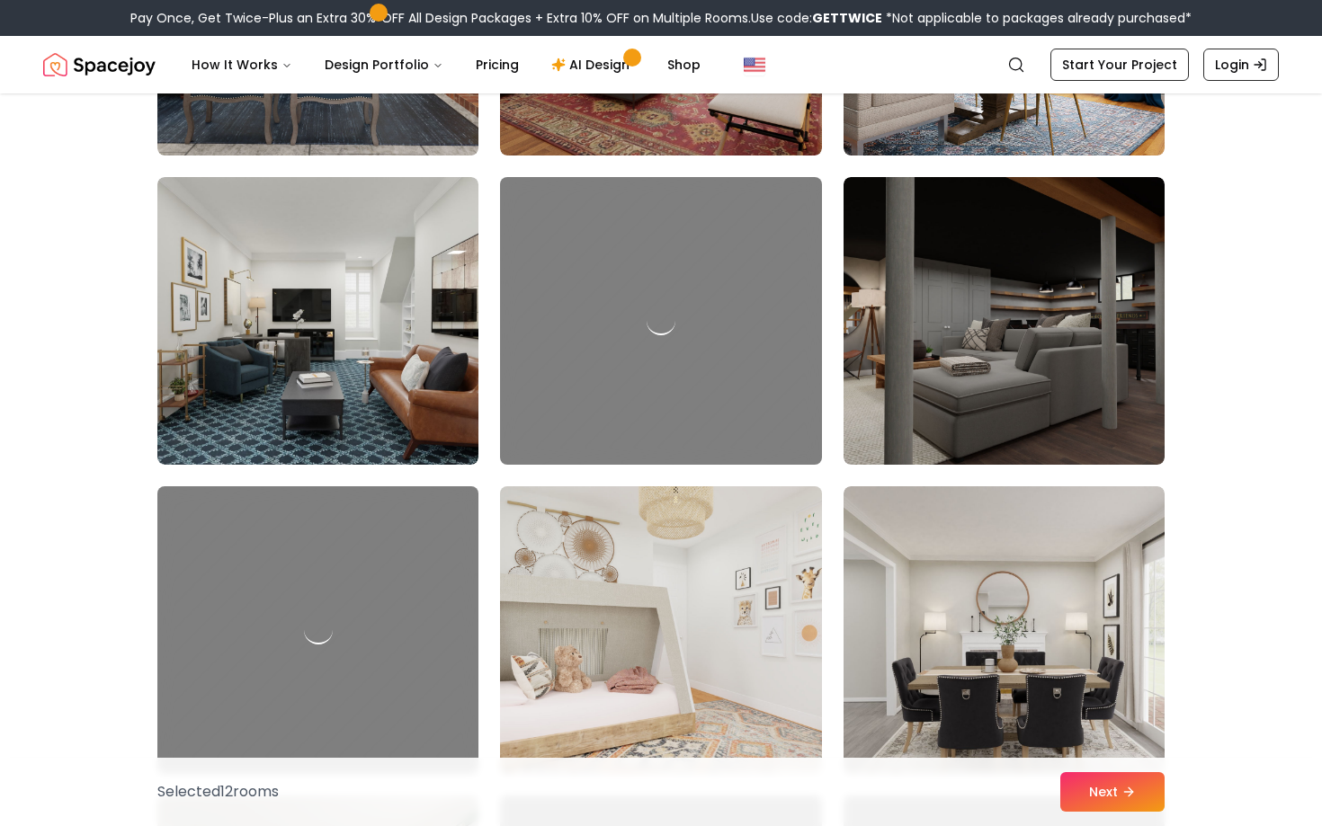
scroll to position [7193, 0]
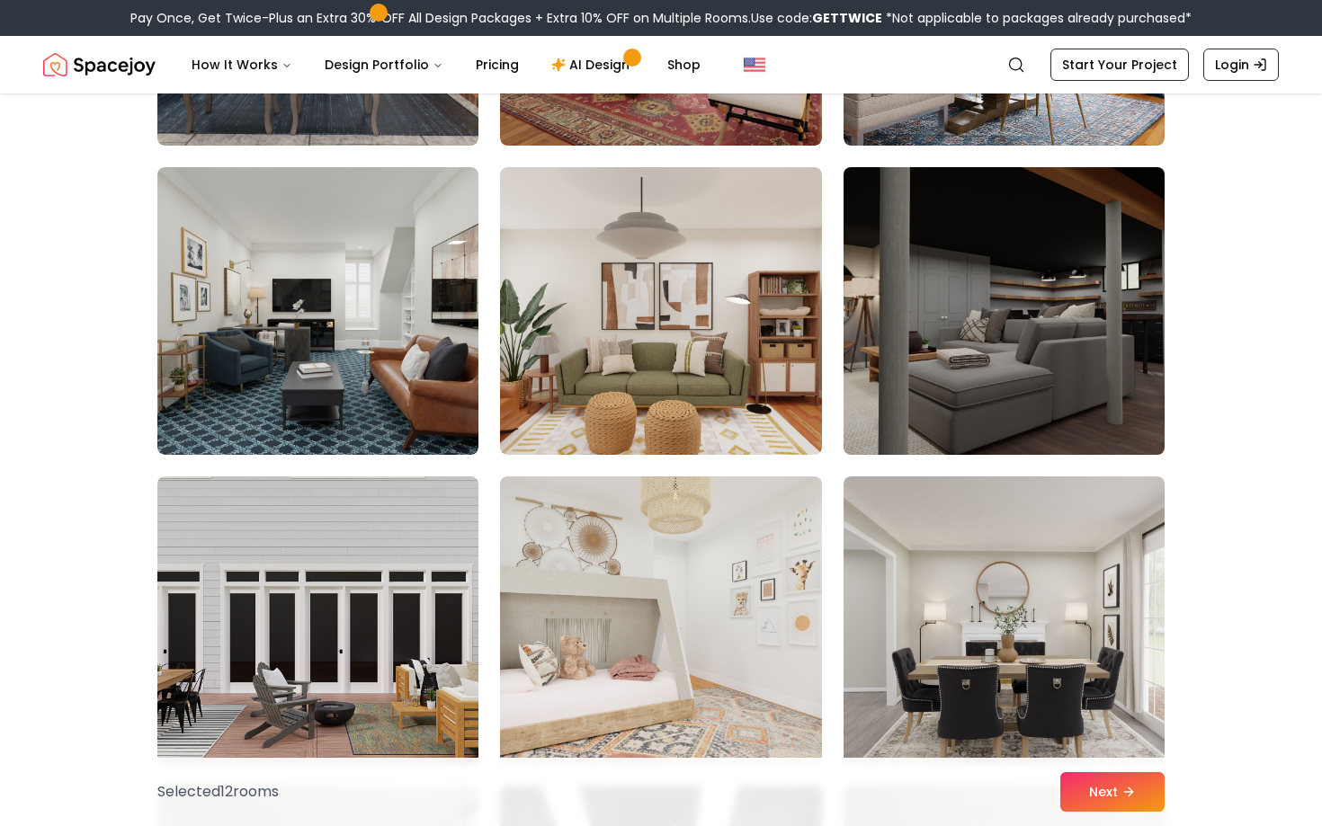
click at [994, 327] on img at bounding box center [1003, 311] width 337 height 302
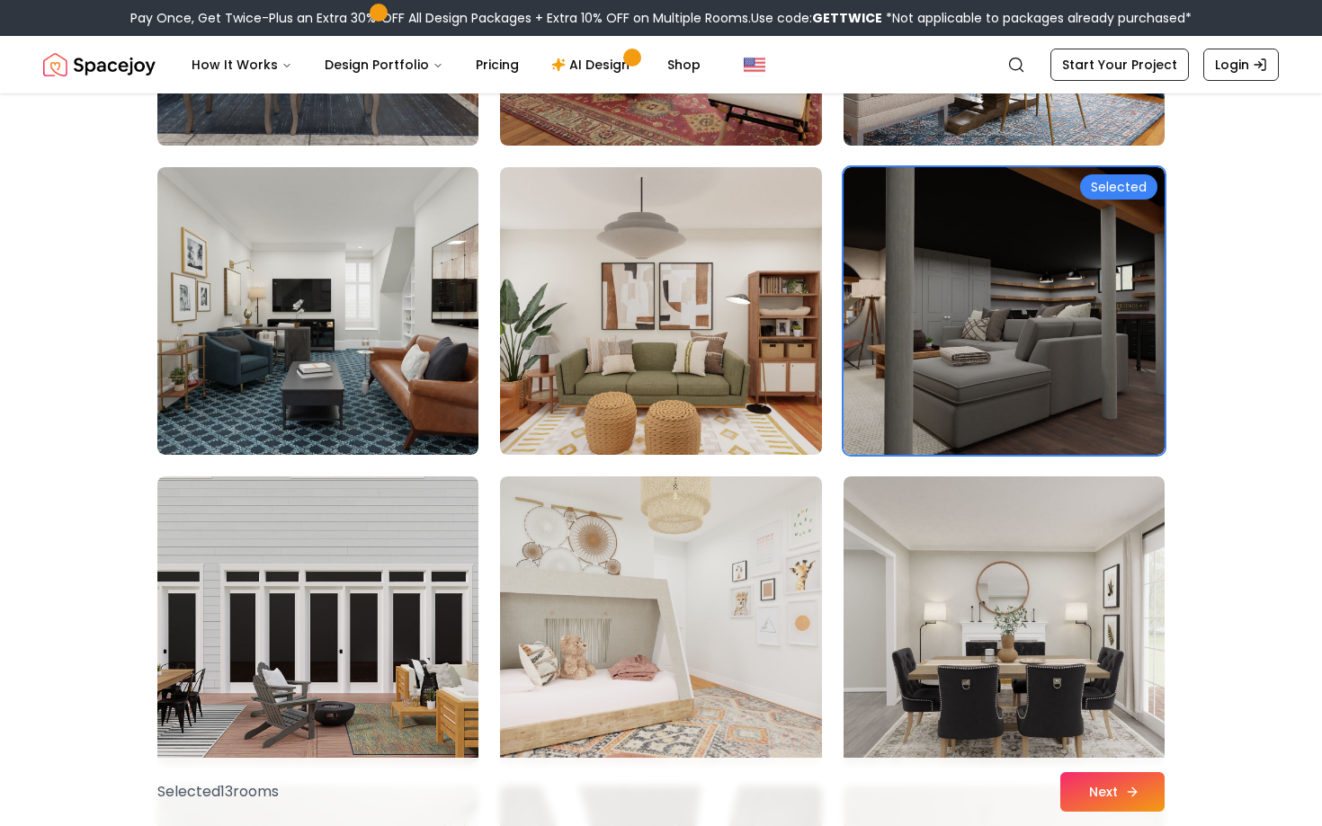
click at [1115, 791] on button "Next" at bounding box center [1112, 793] width 104 height 40
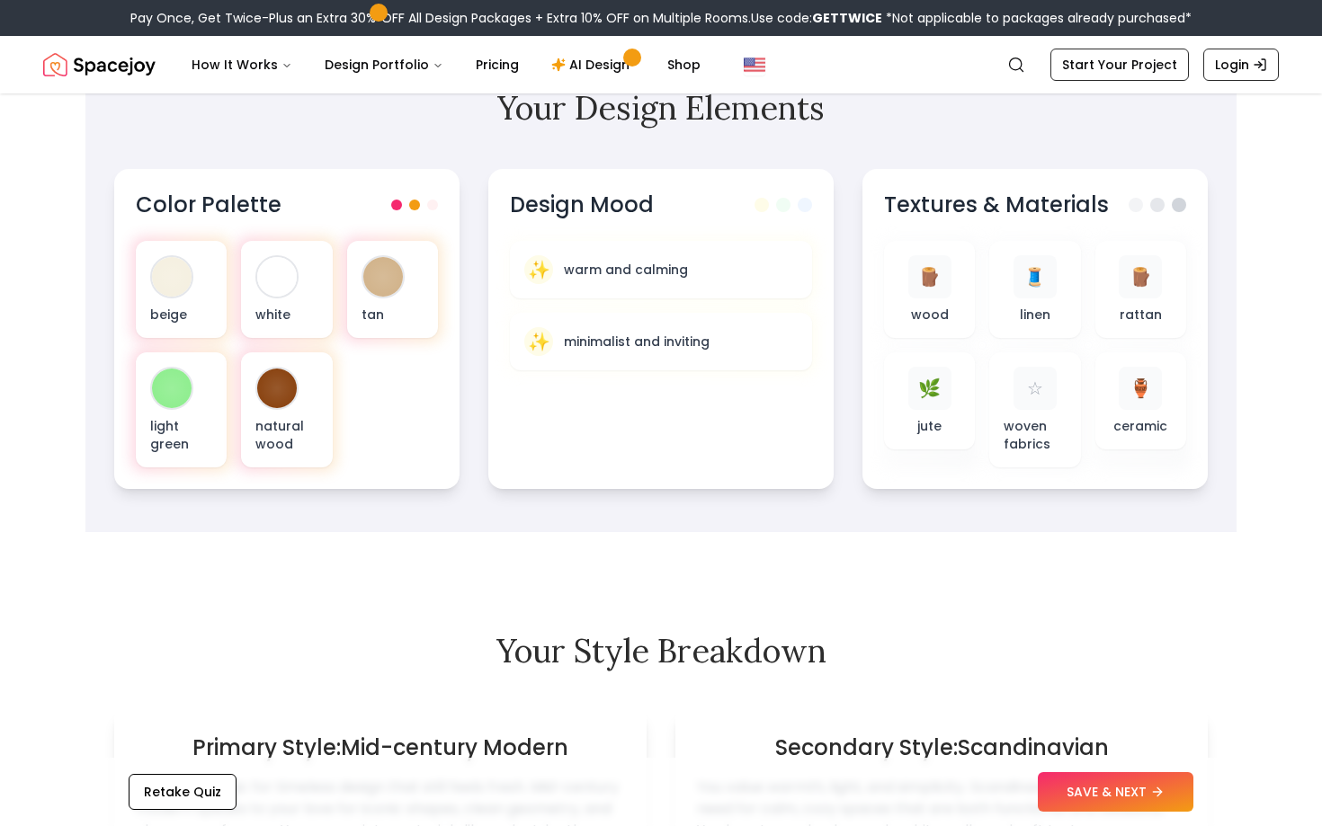
scroll to position [628, 0]
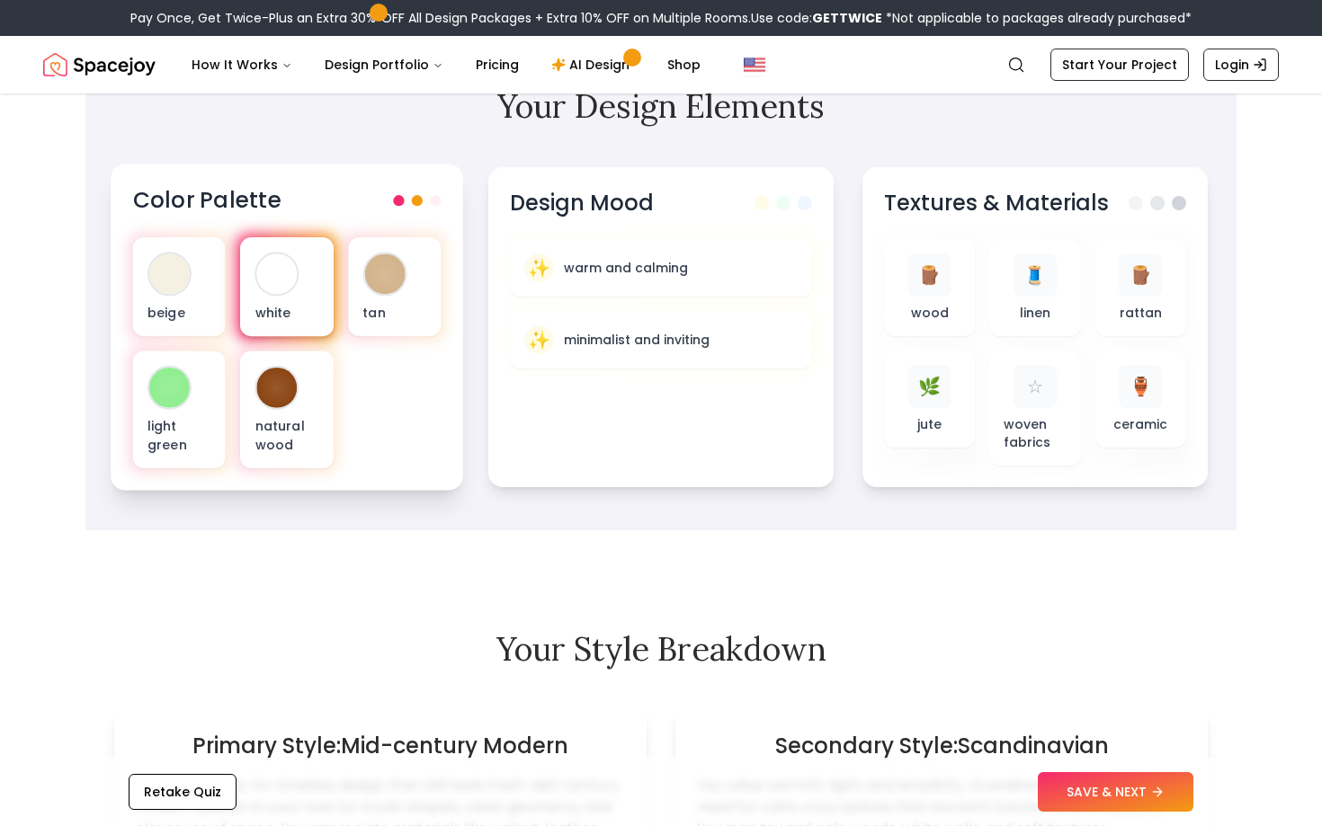
click at [279, 279] on div at bounding box center [277, 274] width 40 height 40
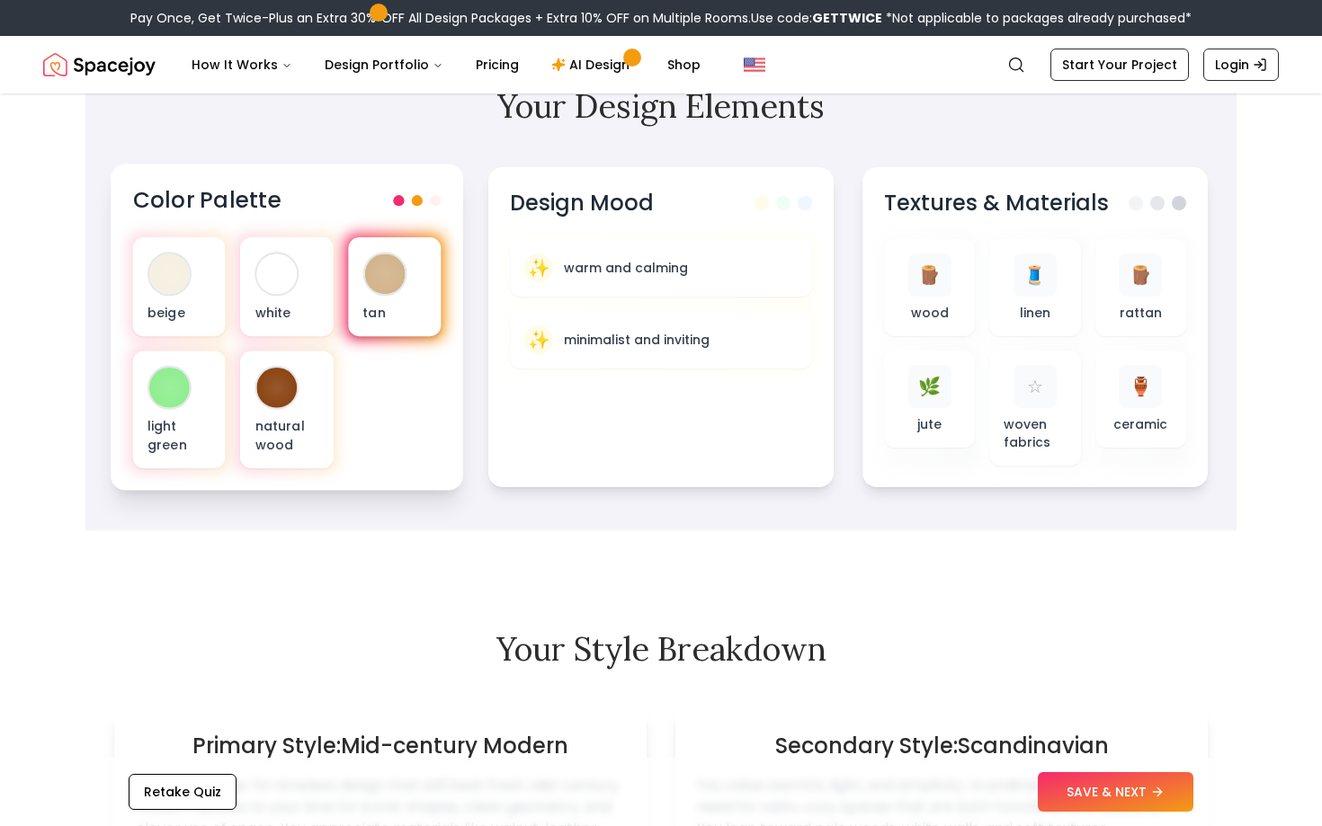
click at [371, 296] on div "tan" at bounding box center [394, 286] width 93 height 99
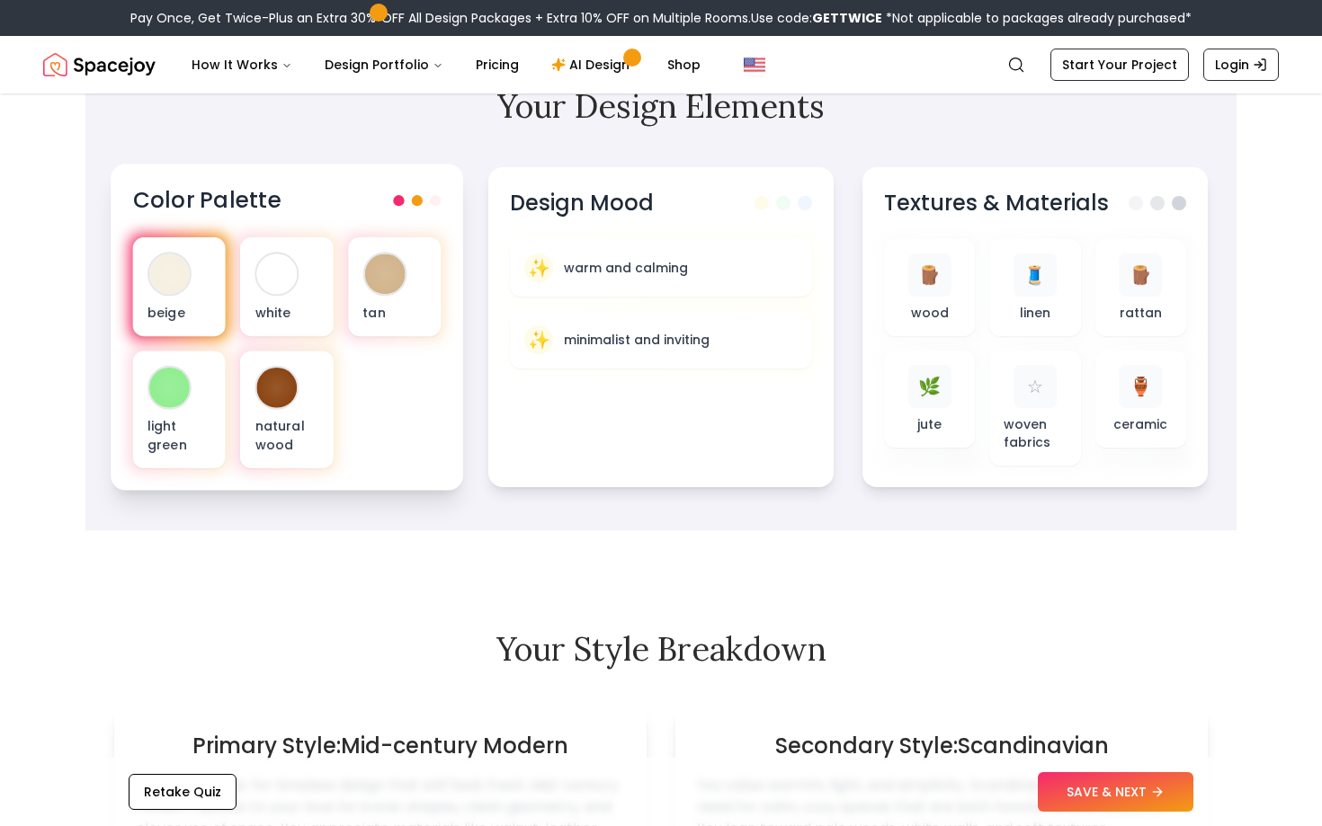
click at [228, 295] on div at bounding box center [180, 287] width 101 height 106
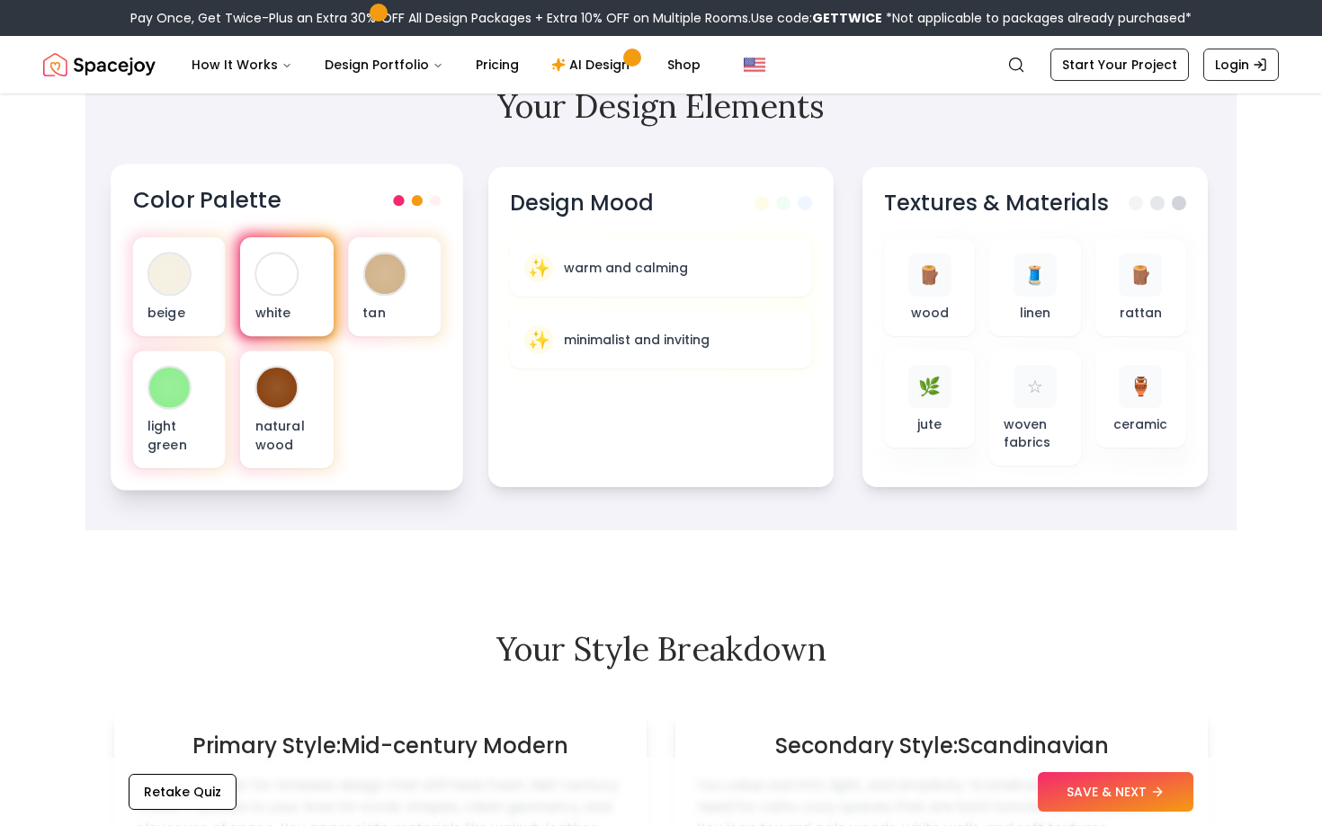
click at [292, 295] on div "white" at bounding box center [286, 286] width 93 height 99
click at [299, 317] on p "white" at bounding box center [287, 312] width 64 height 18
drag, startPoint x: 251, startPoint y: 312, endPoint x: 269, endPoint y: 264, distance: 50.9
click at [269, 264] on div "white" at bounding box center [286, 286] width 93 height 99
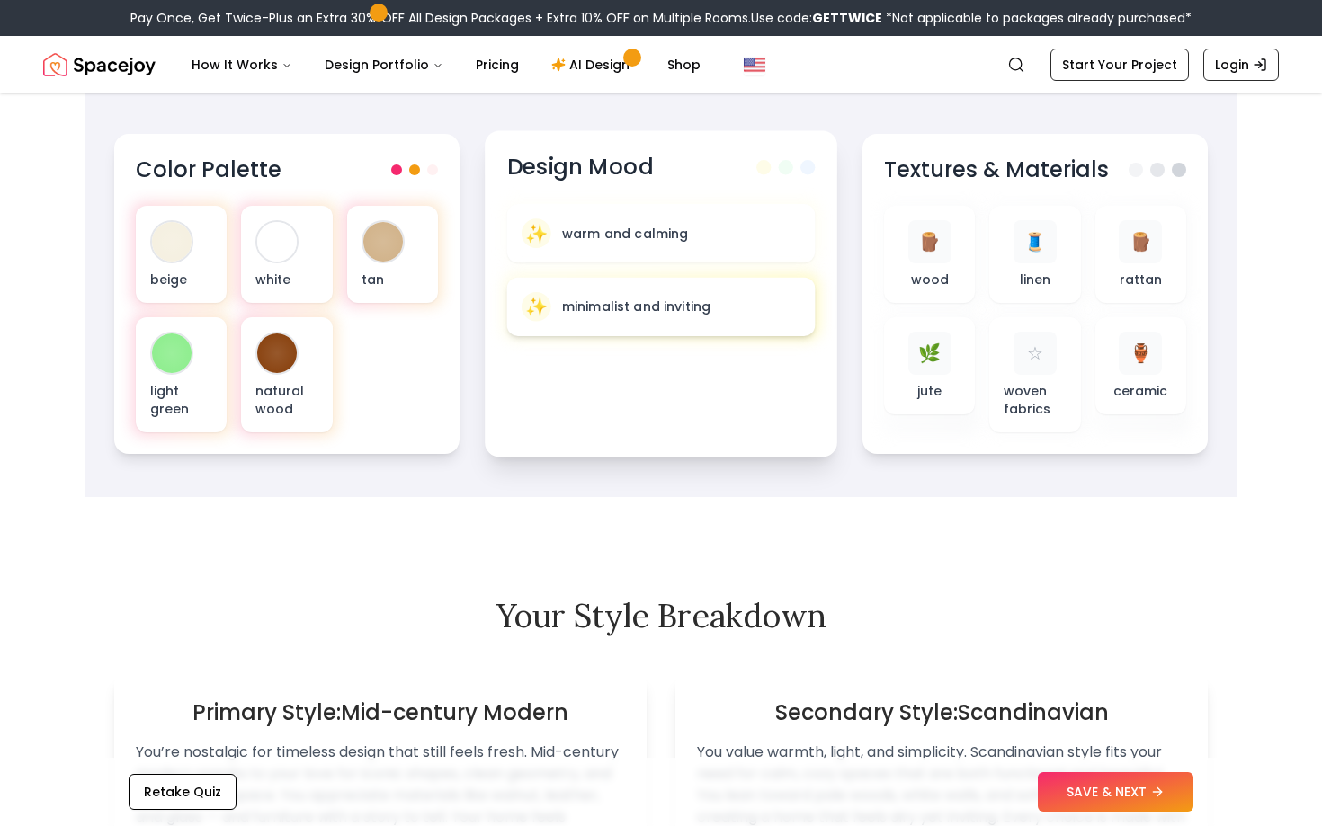
scroll to position [664, 0]
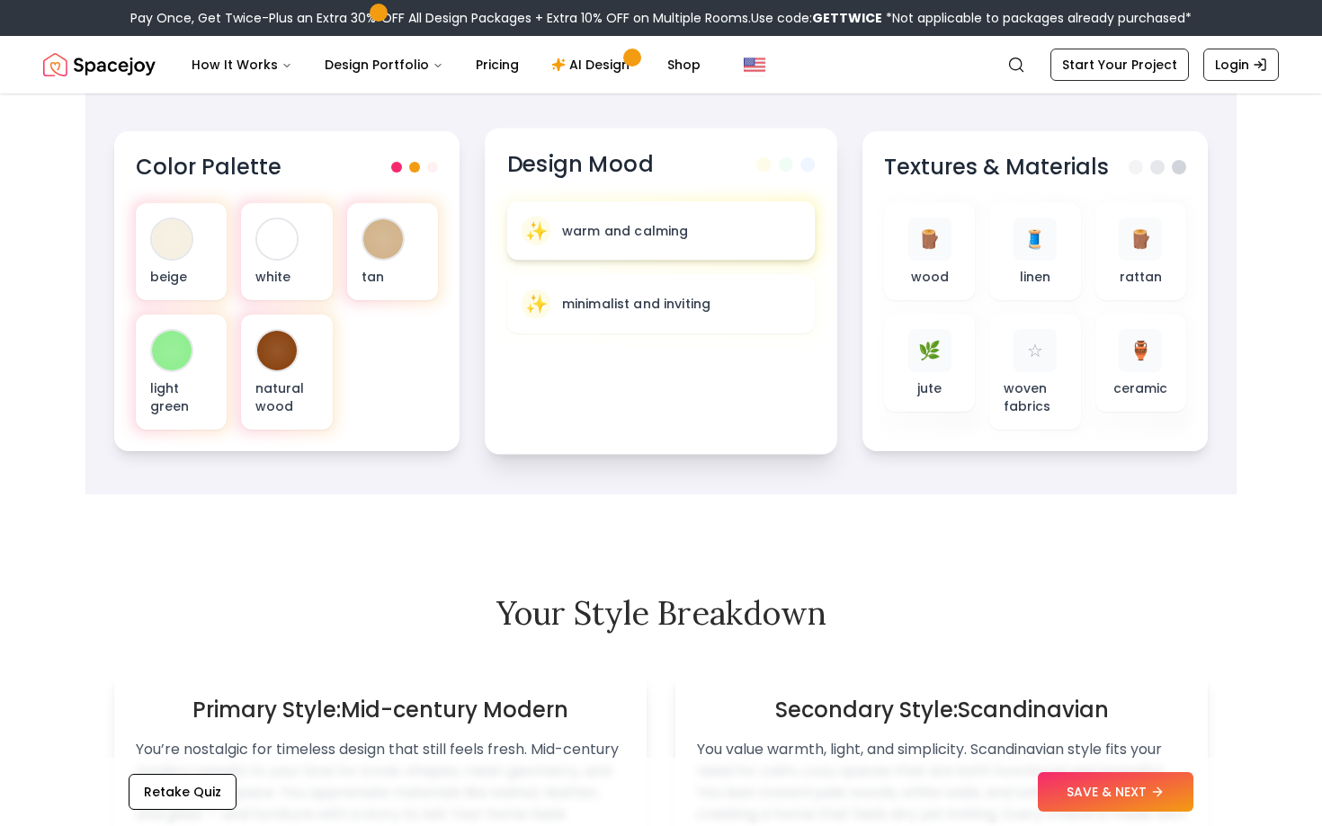
click at [672, 246] on div "✨ warm and calming" at bounding box center [661, 230] width 308 height 58
click at [674, 299] on p "minimalist and inviting" at bounding box center [636, 304] width 148 height 18
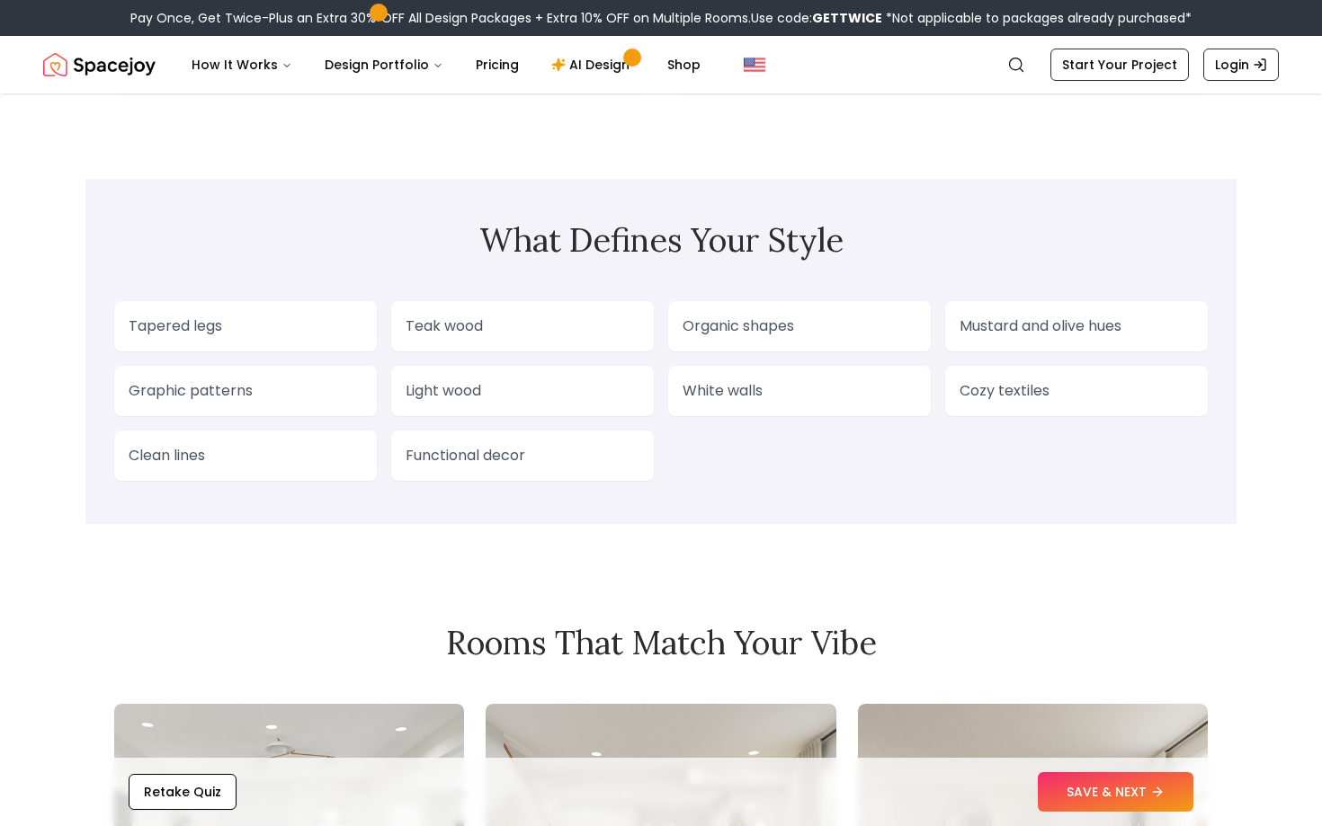
scroll to position [1513, 0]
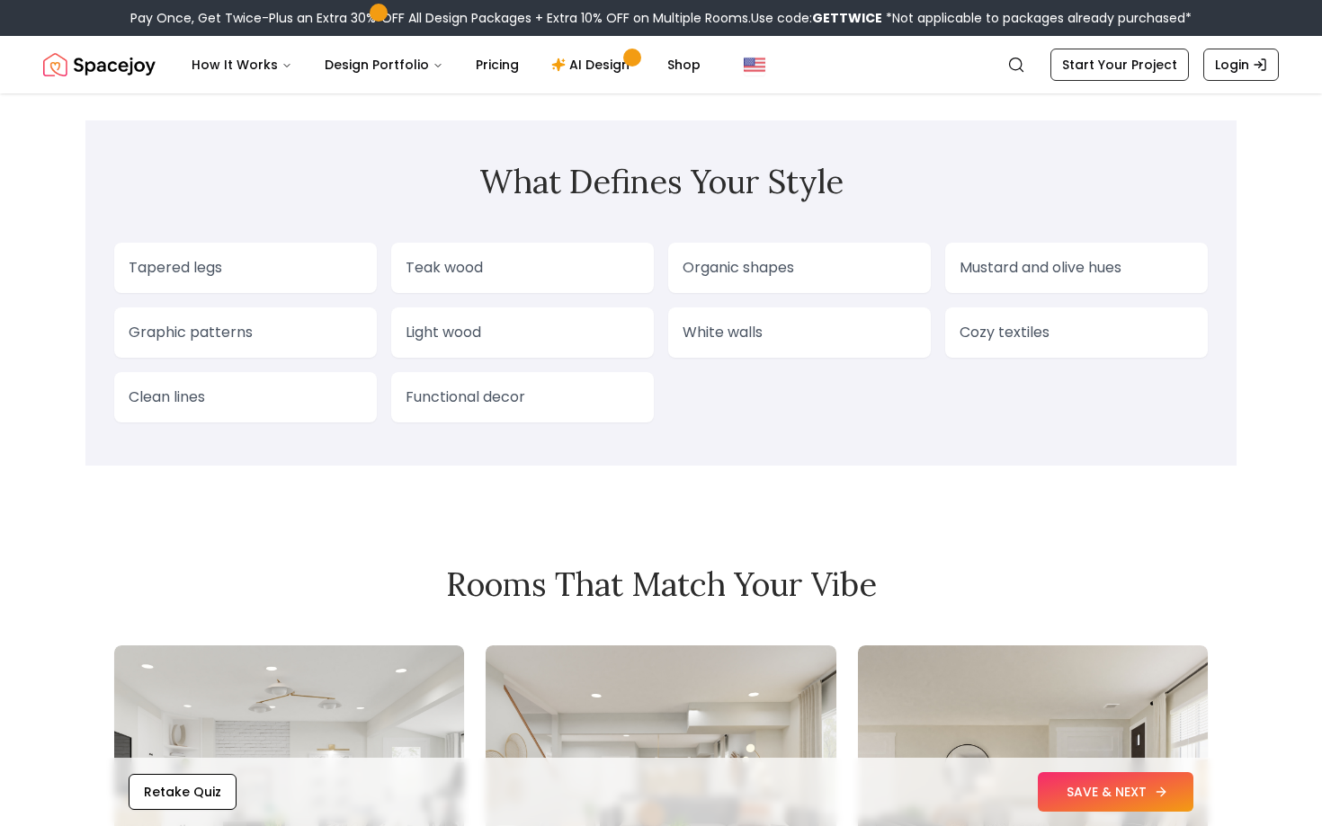
click at [1173, 802] on button "SAVE & NEXT" at bounding box center [1116, 793] width 156 height 40
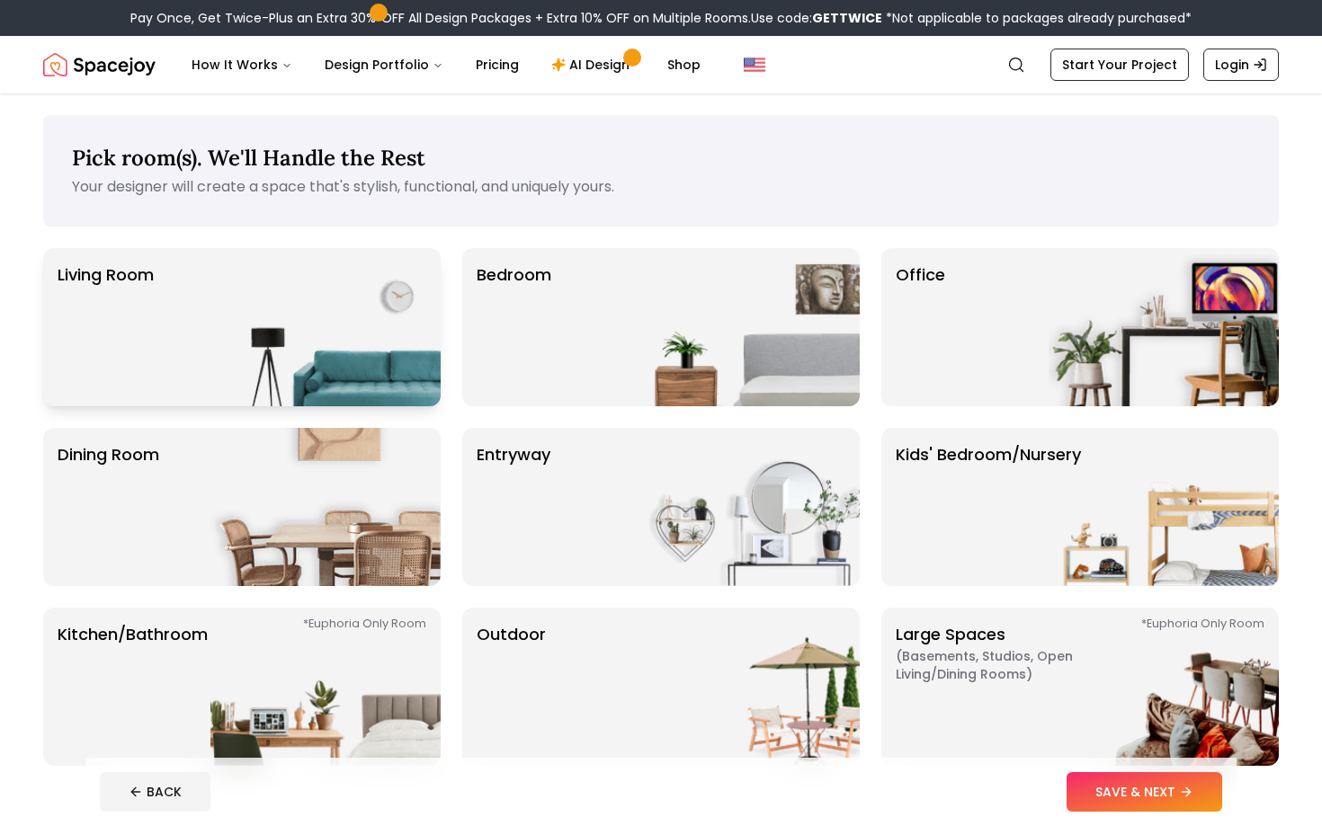
click at [337, 329] on img at bounding box center [325, 327] width 230 height 158
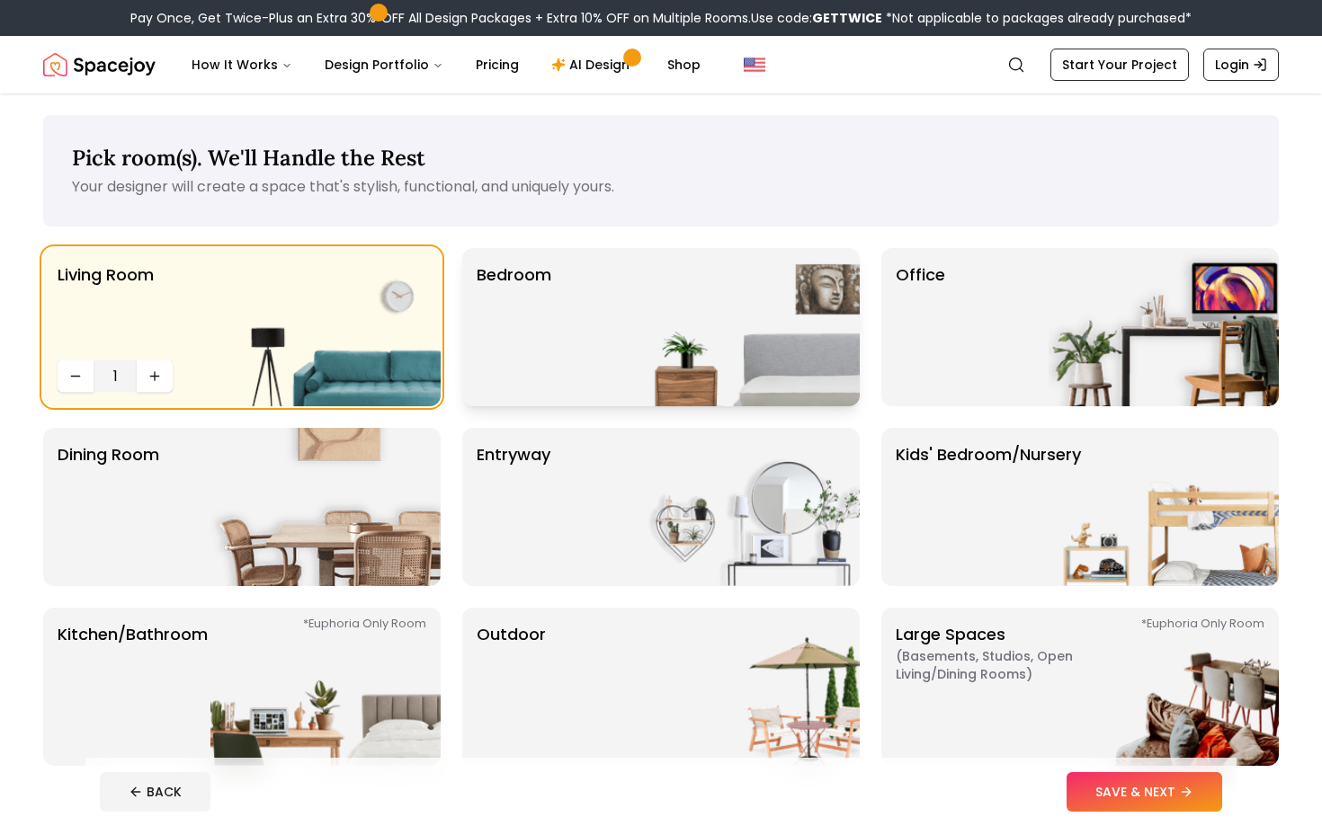
click at [504, 330] on p "Bedroom" at bounding box center [514, 328] width 75 height 130
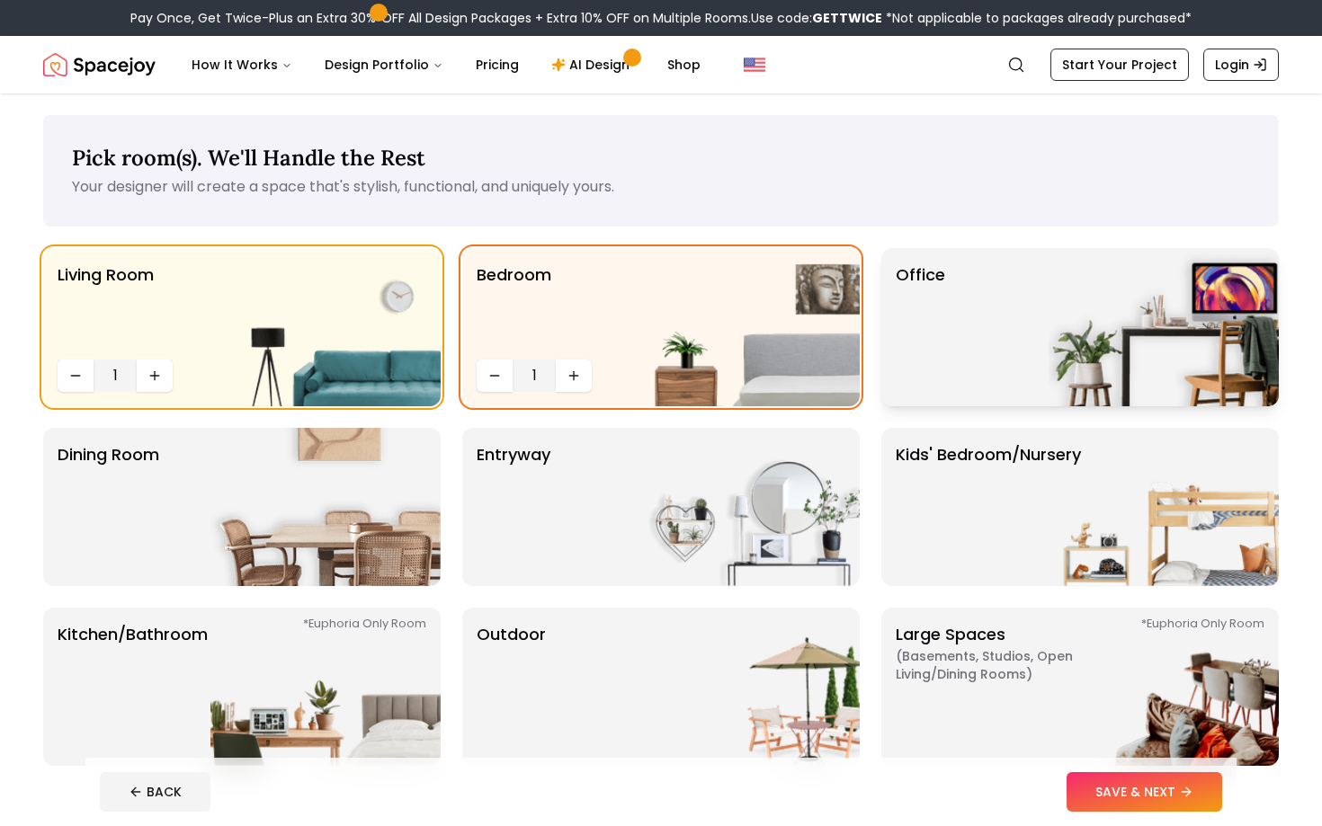
click at [987, 335] on div "Office" at bounding box center [1080, 327] width 398 height 158
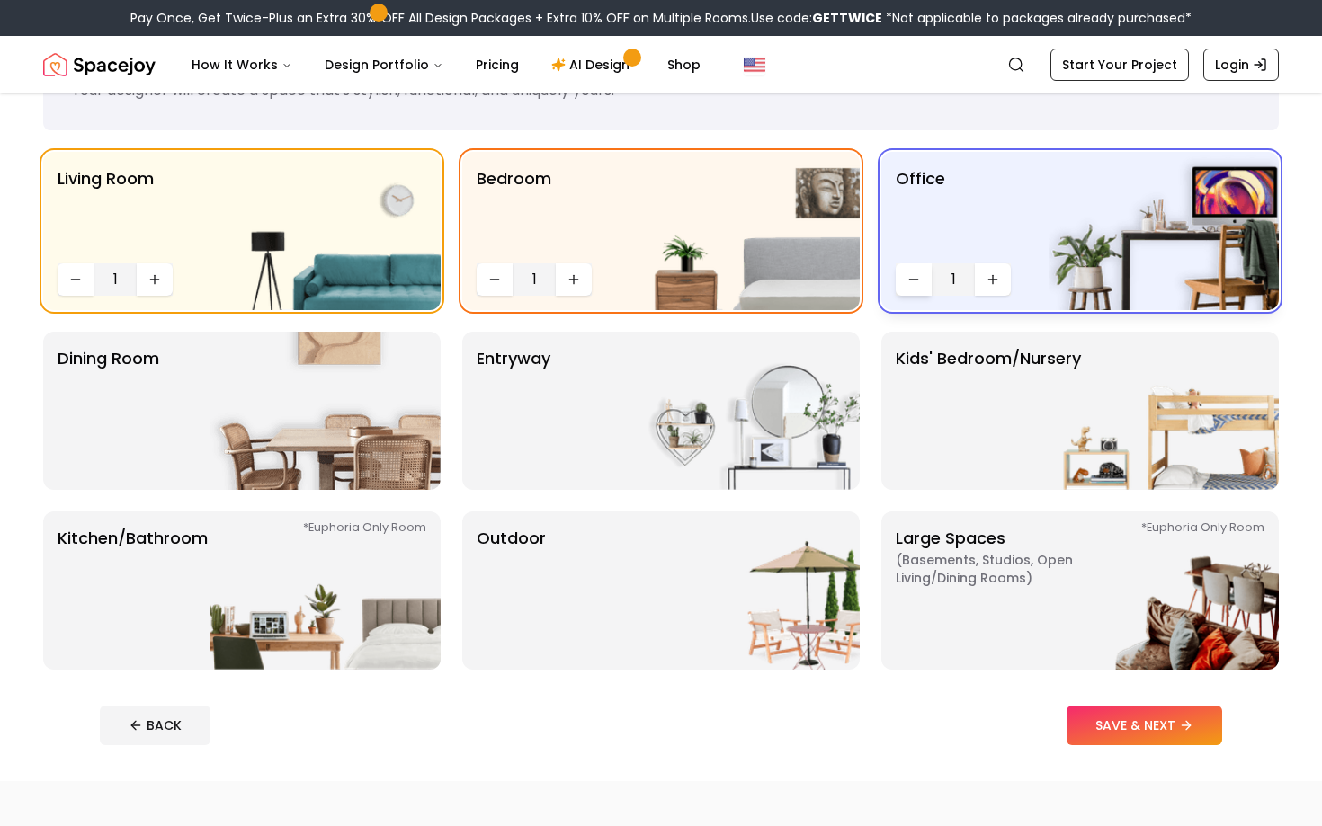
scroll to position [99, 0]
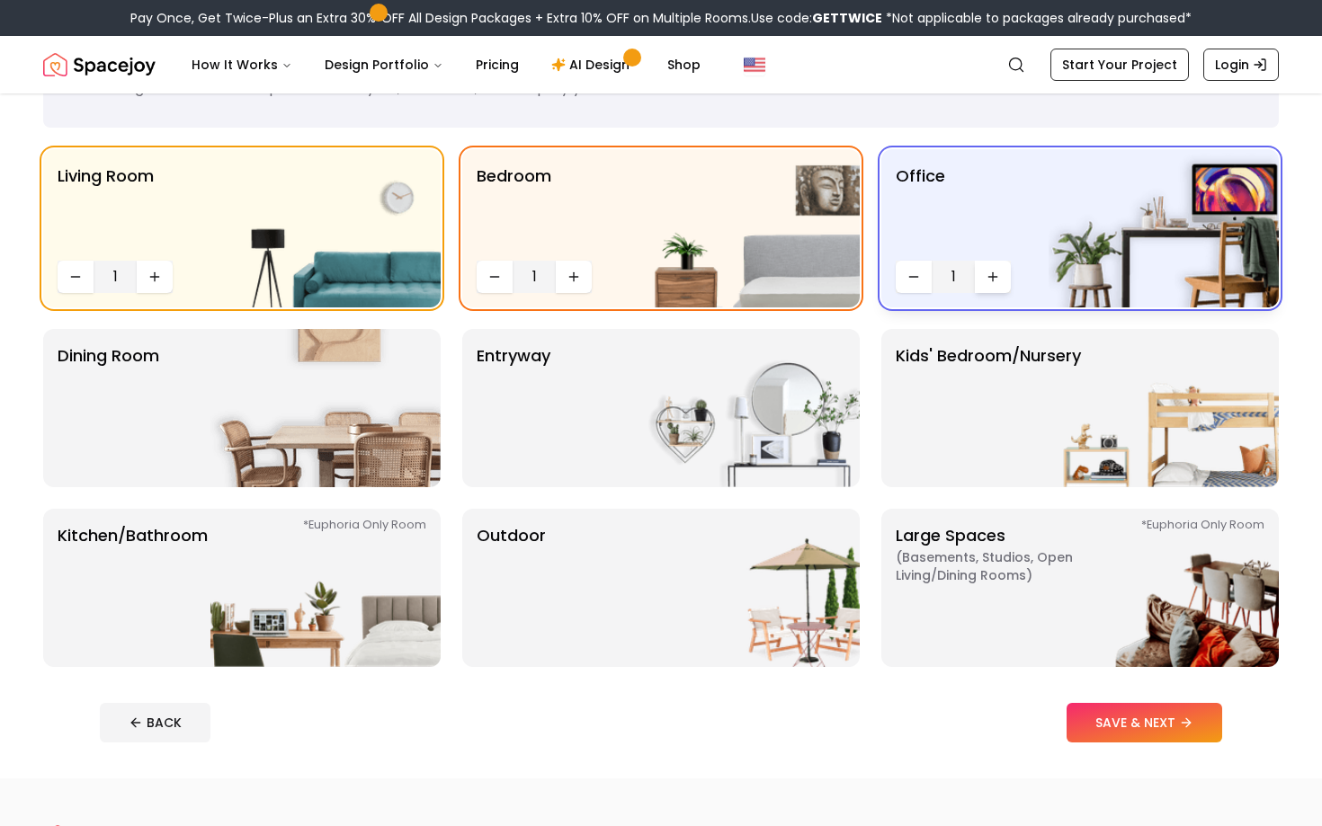
click at [993, 278] on icon "Increase quantity" at bounding box center [993, 276] width 0 height 8
click at [556, 271] on button "Increase quantity" at bounding box center [574, 277] width 36 height 32
click at [566, 272] on button "Increase quantity" at bounding box center [574, 277] width 36 height 32
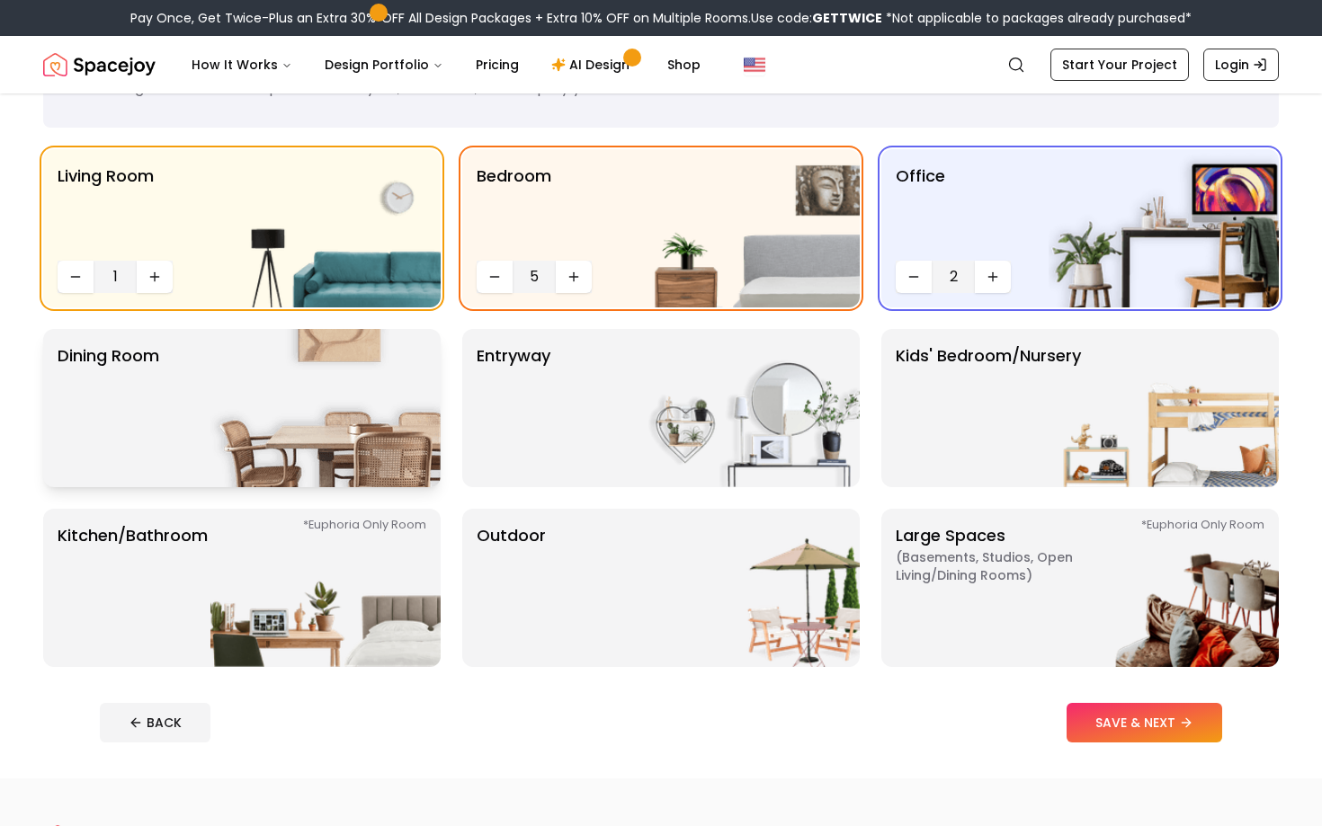
click at [286, 420] on img at bounding box center [325, 408] width 230 height 158
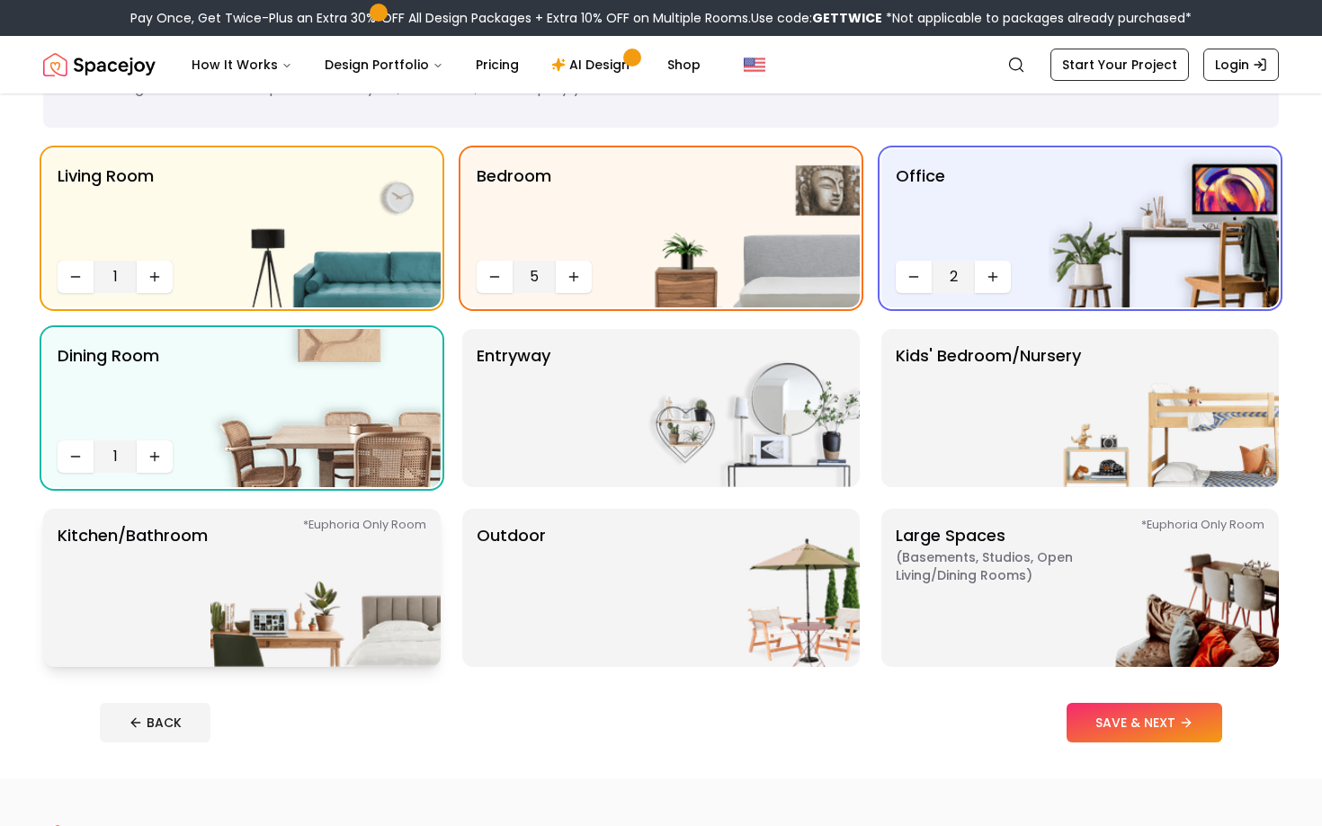
click at [378, 568] on img at bounding box center [325, 588] width 230 height 158
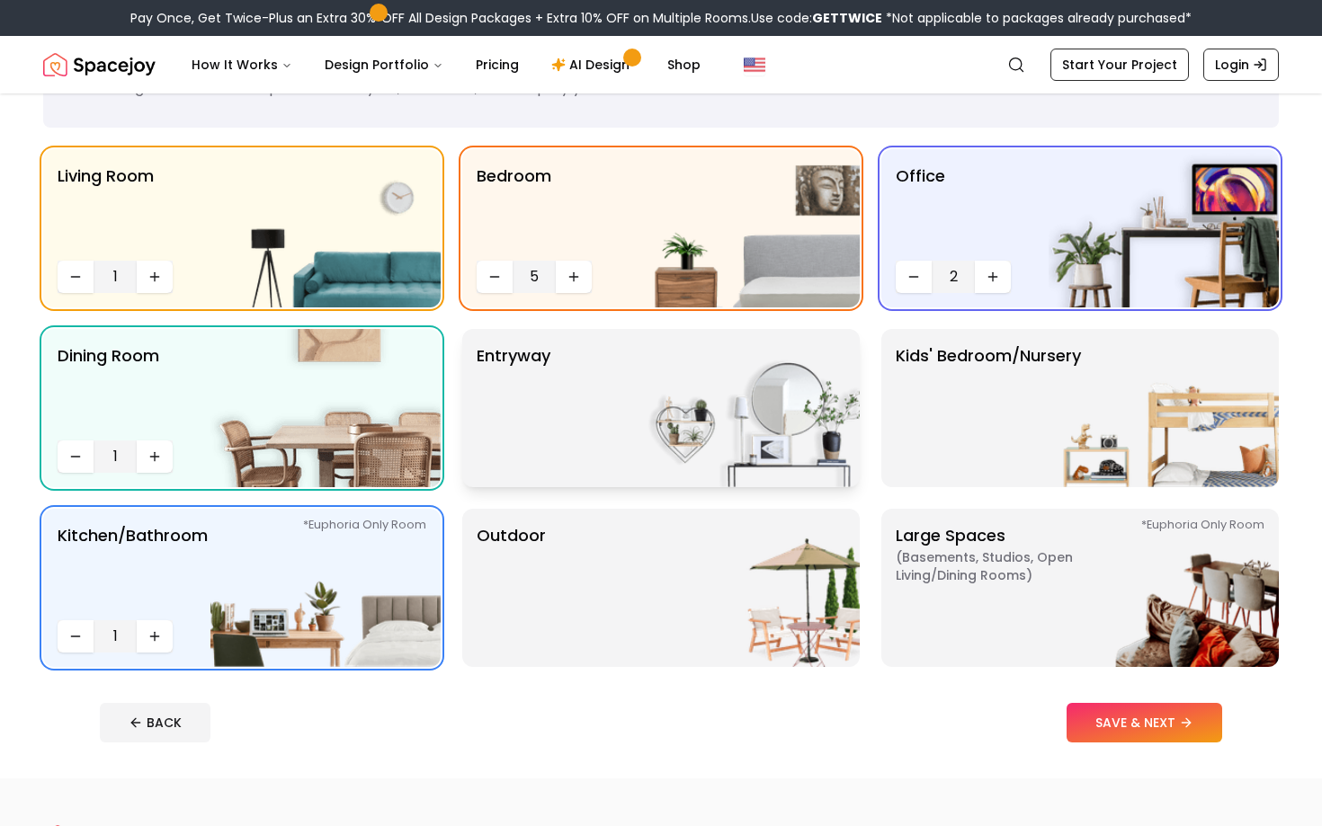
click at [633, 447] on img at bounding box center [745, 408] width 230 height 158
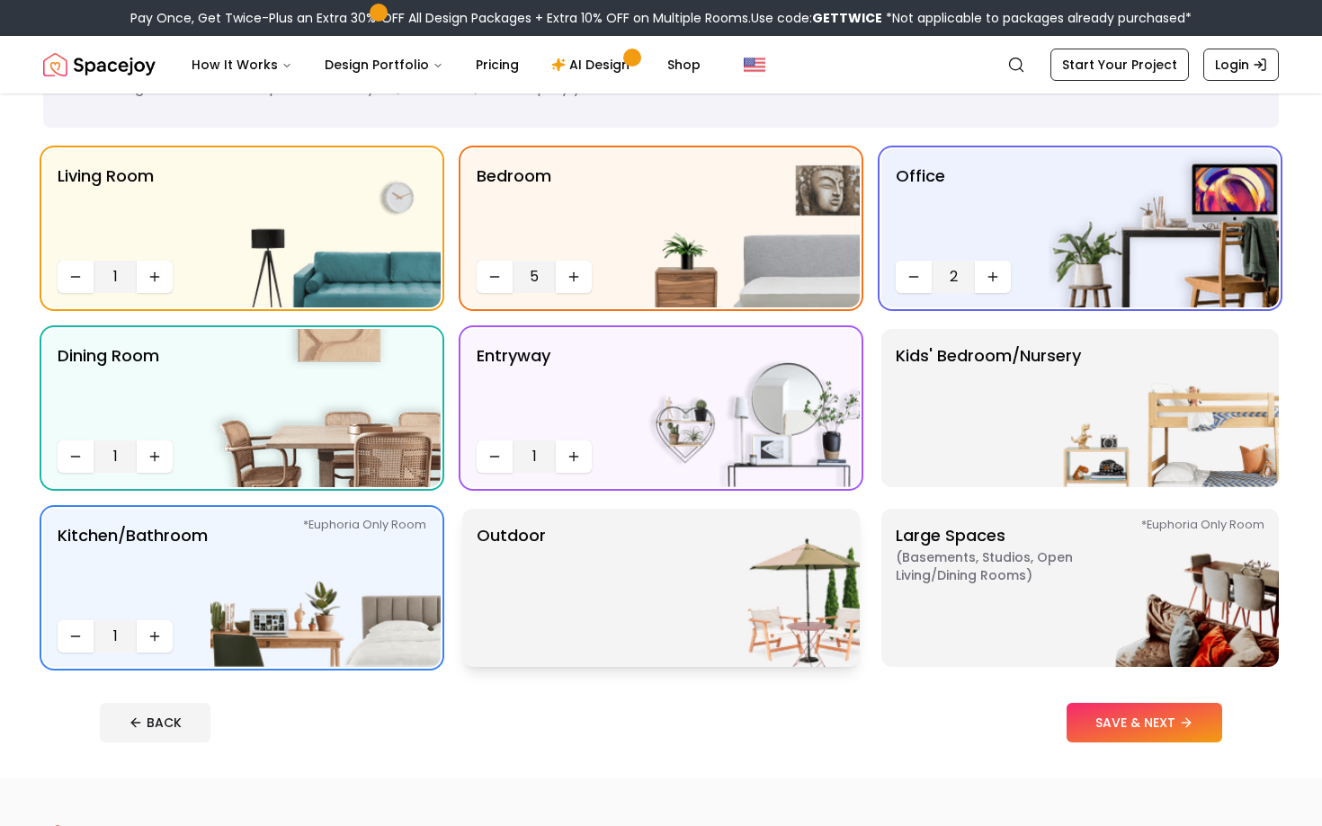
click at [649, 566] on img at bounding box center [745, 588] width 230 height 158
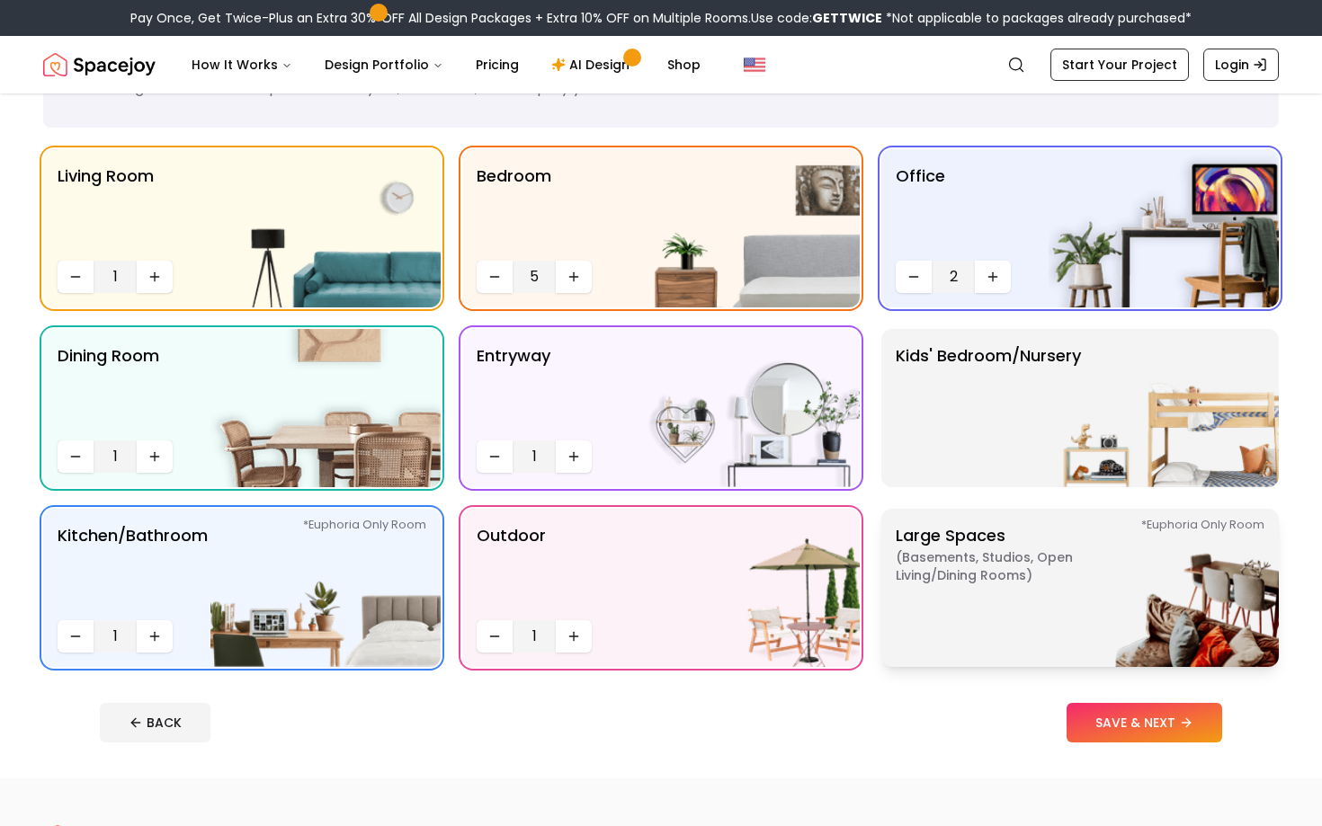
click at [918, 567] on span "( Basements, Studios, Open living/dining rooms )" at bounding box center [1008, 567] width 225 height 36
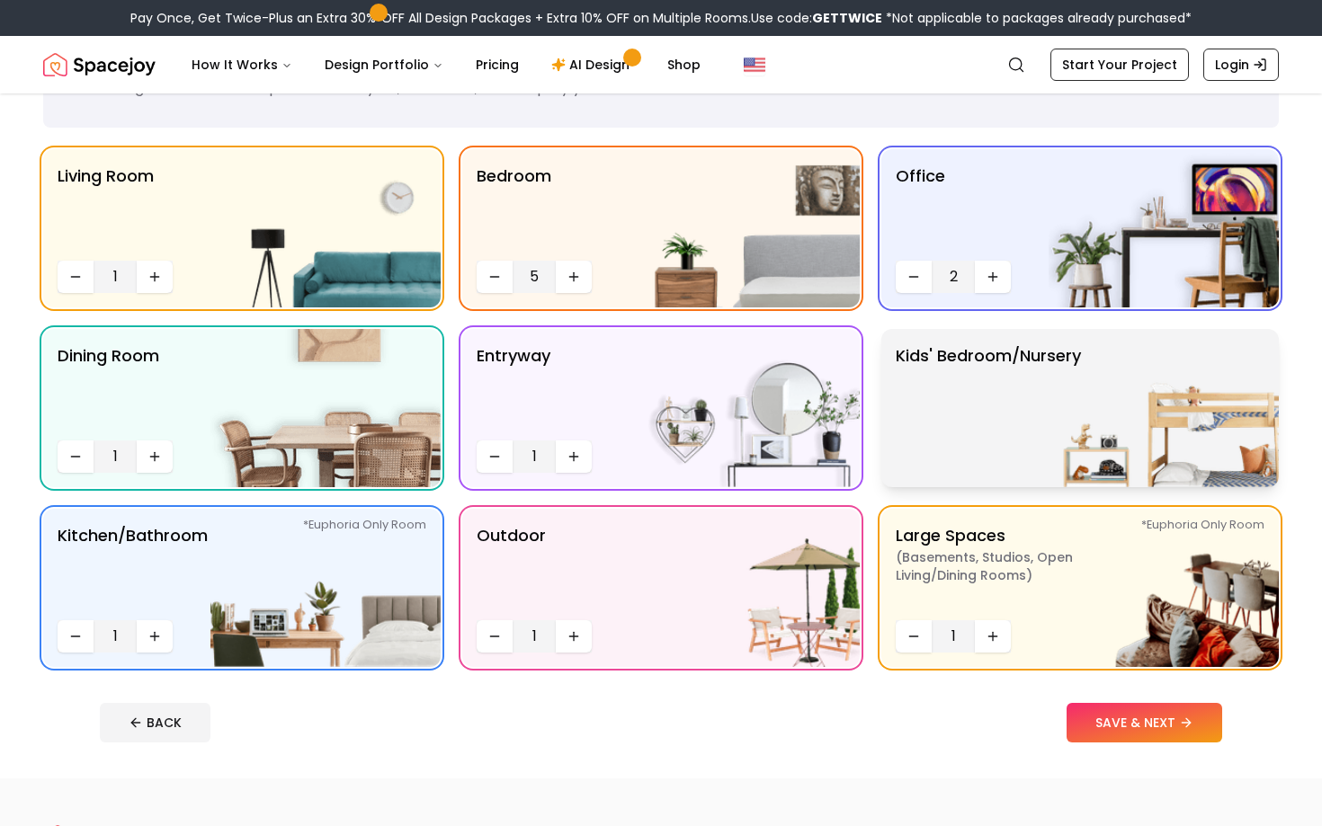
click at [939, 432] on p "Kids' Bedroom/Nursery" at bounding box center [988, 409] width 185 height 130
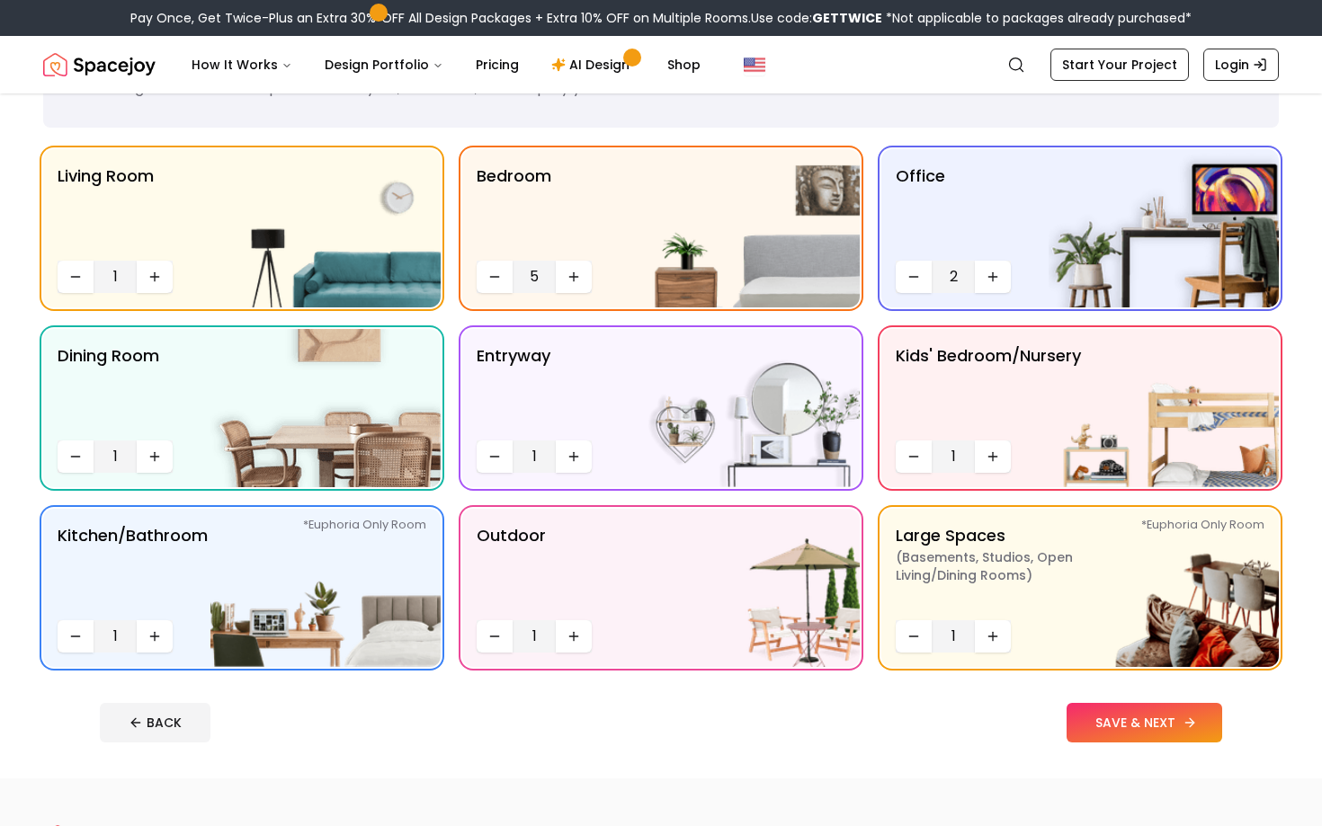
click at [1134, 723] on button "SAVE & NEXT" at bounding box center [1145, 723] width 156 height 40
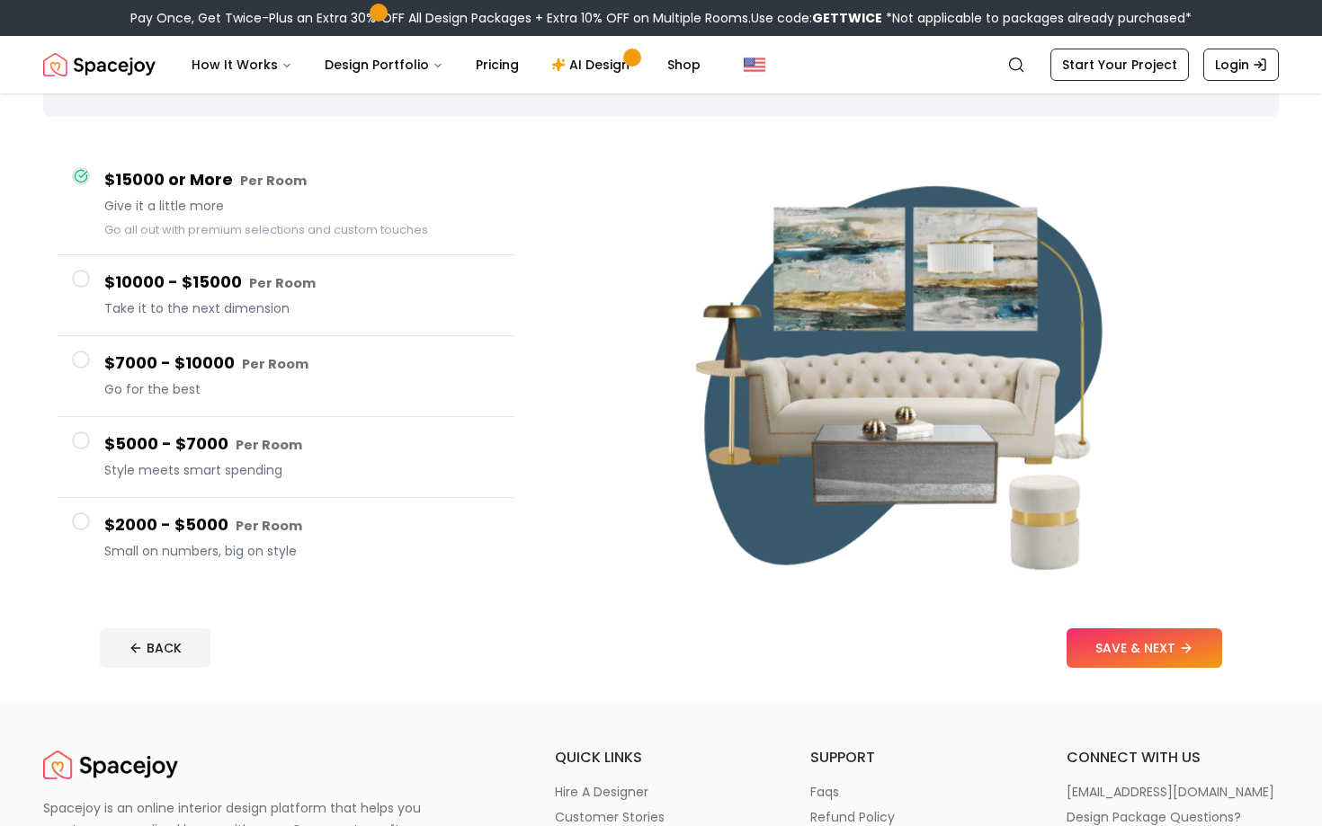
scroll to position [113, 0]
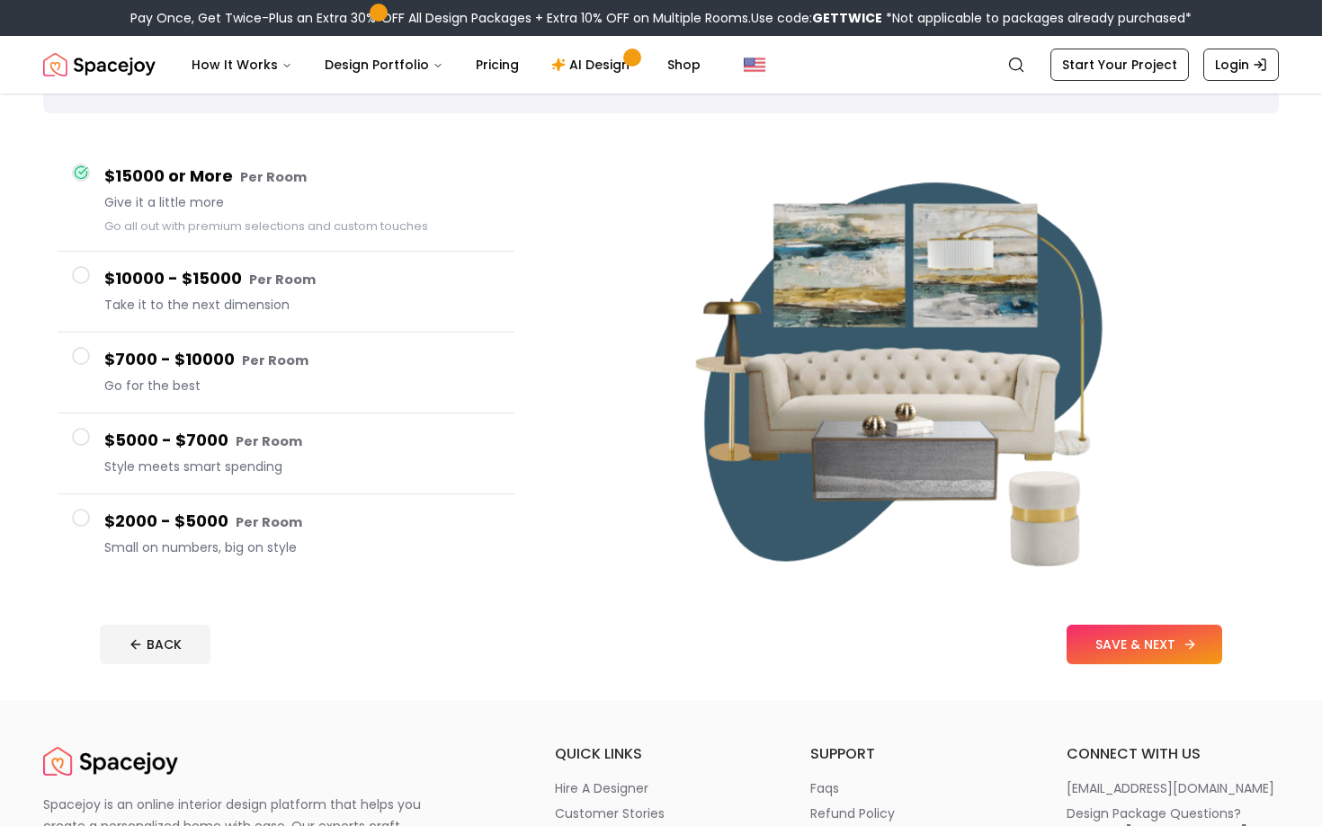
click at [1167, 646] on button "SAVE & NEXT" at bounding box center [1145, 645] width 156 height 40
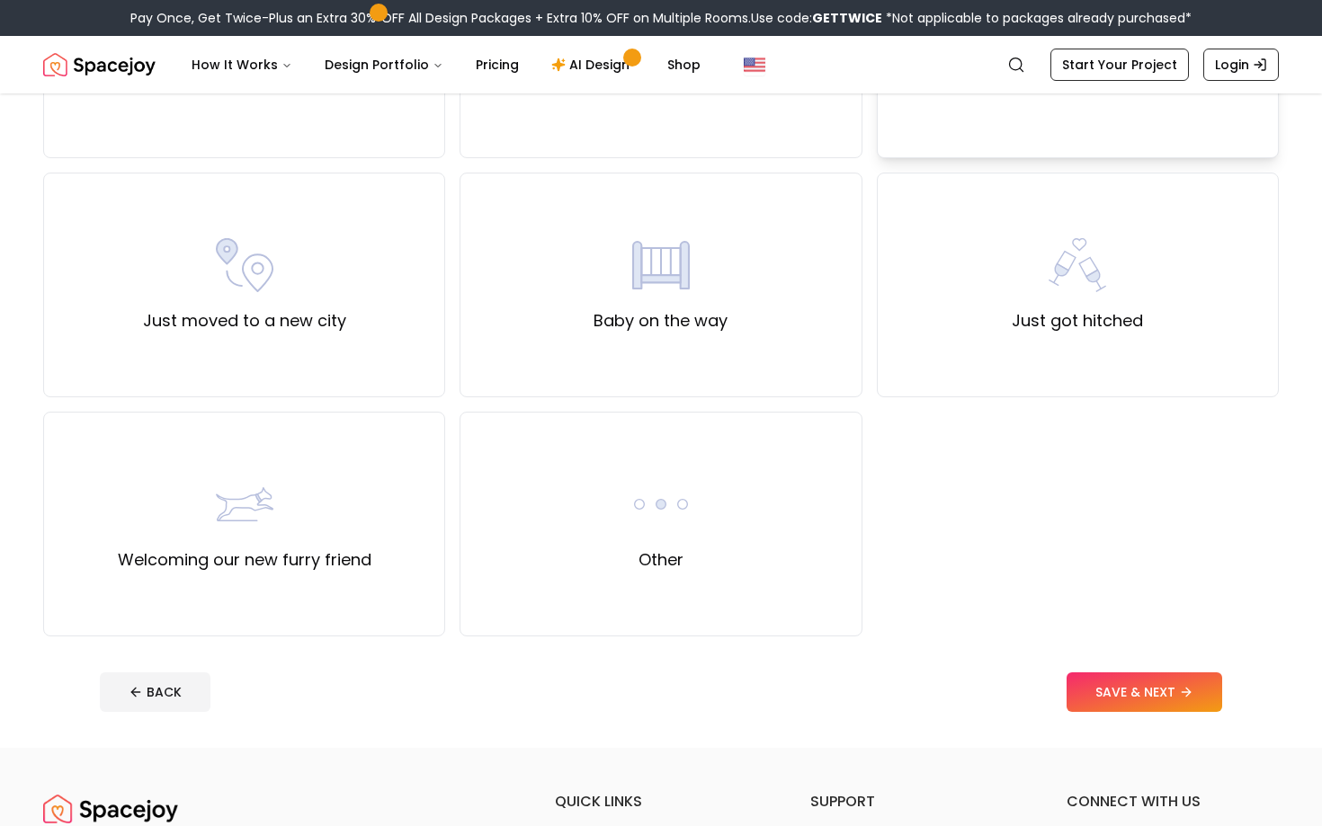
scroll to position [556, 0]
click at [806, 487] on div "Other" at bounding box center [661, 522] width 402 height 225
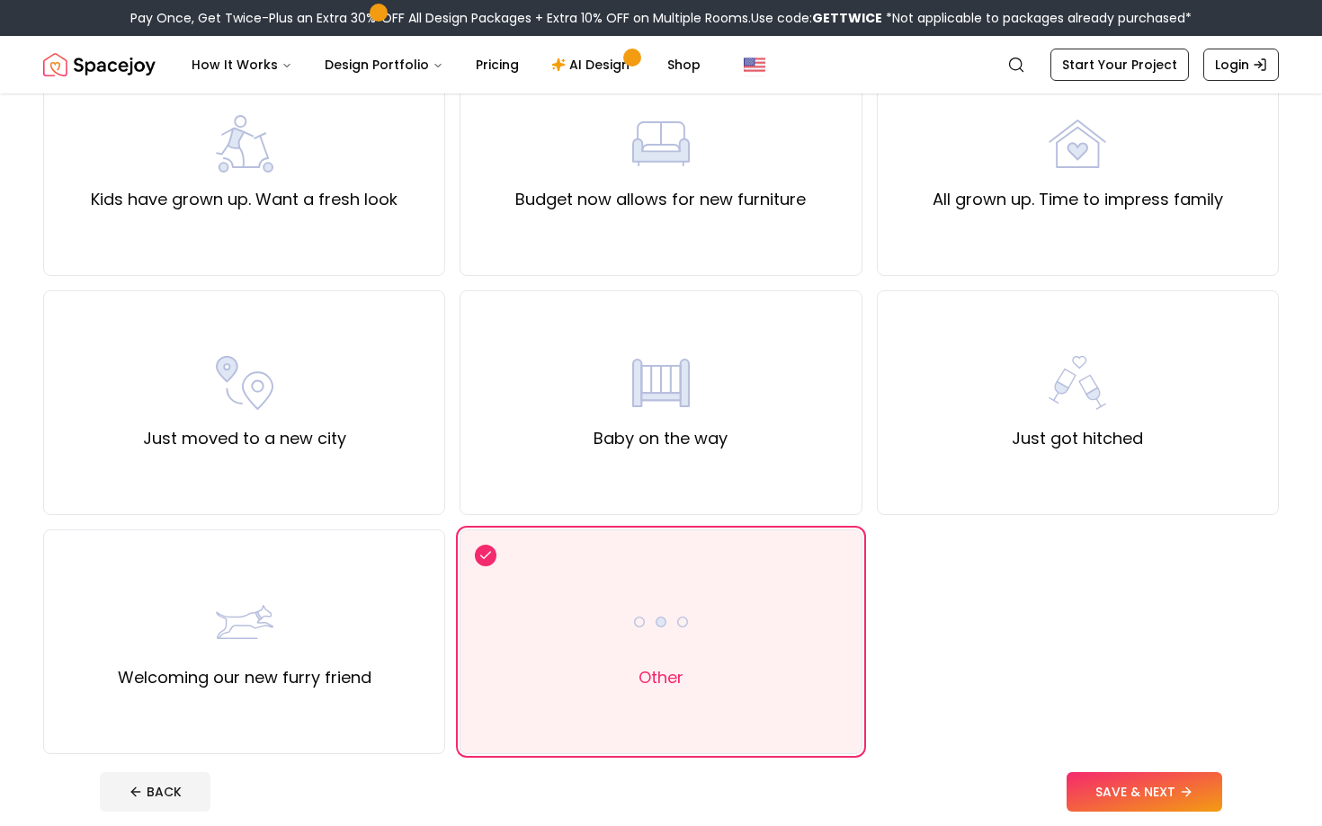
scroll to position [612, 0]
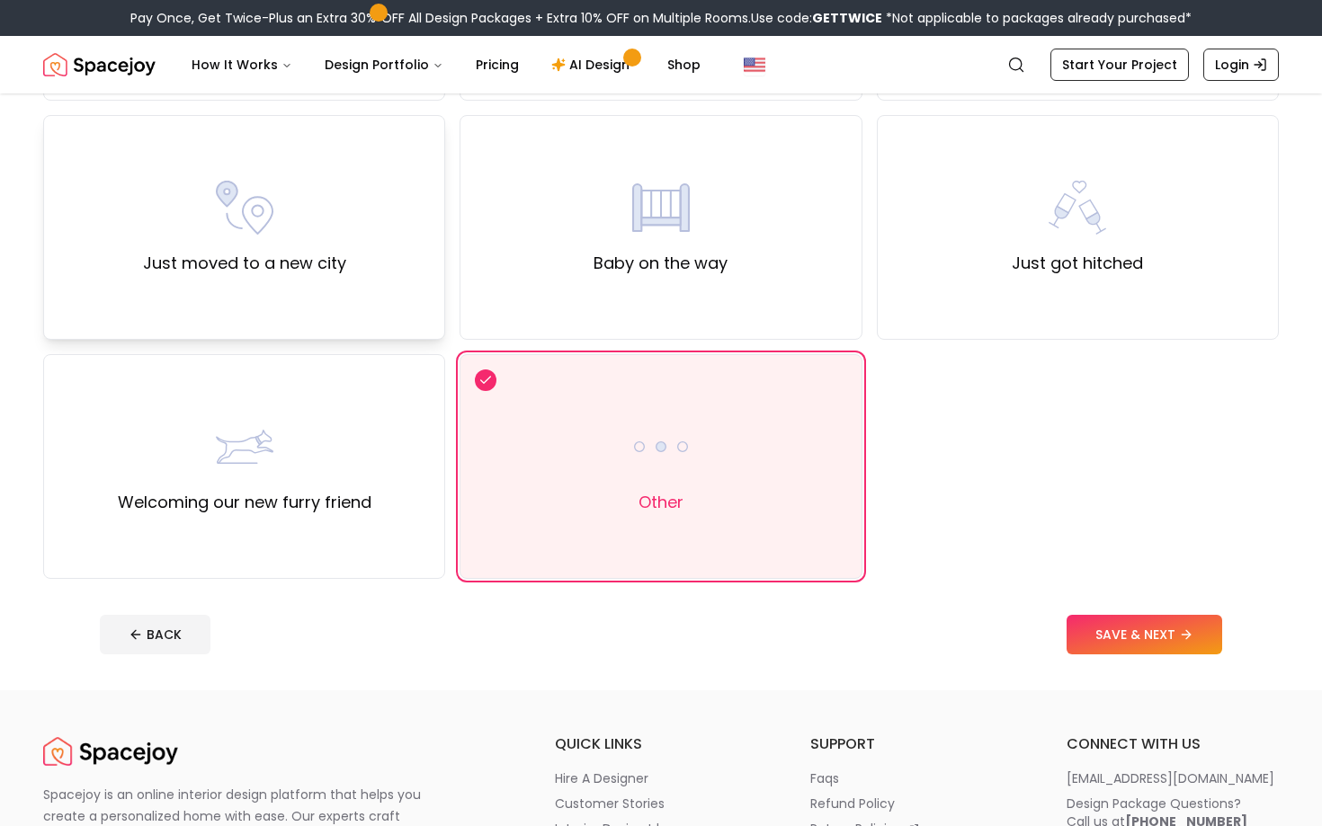
click at [273, 313] on div "Just moved to a new city" at bounding box center [244, 227] width 402 height 225
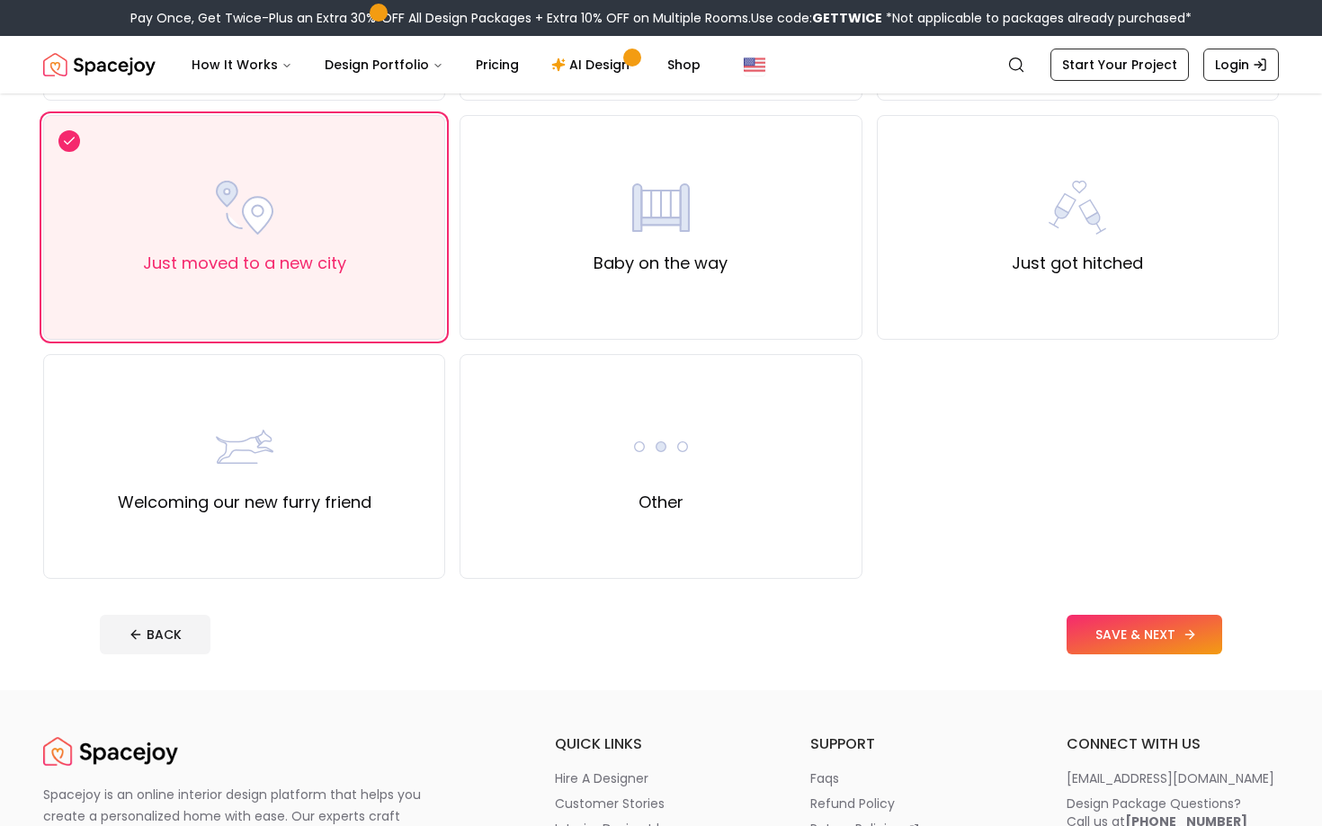
click at [1103, 624] on button "SAVE & NEXT" at bounding box center [1145, 635] width 156 height 40
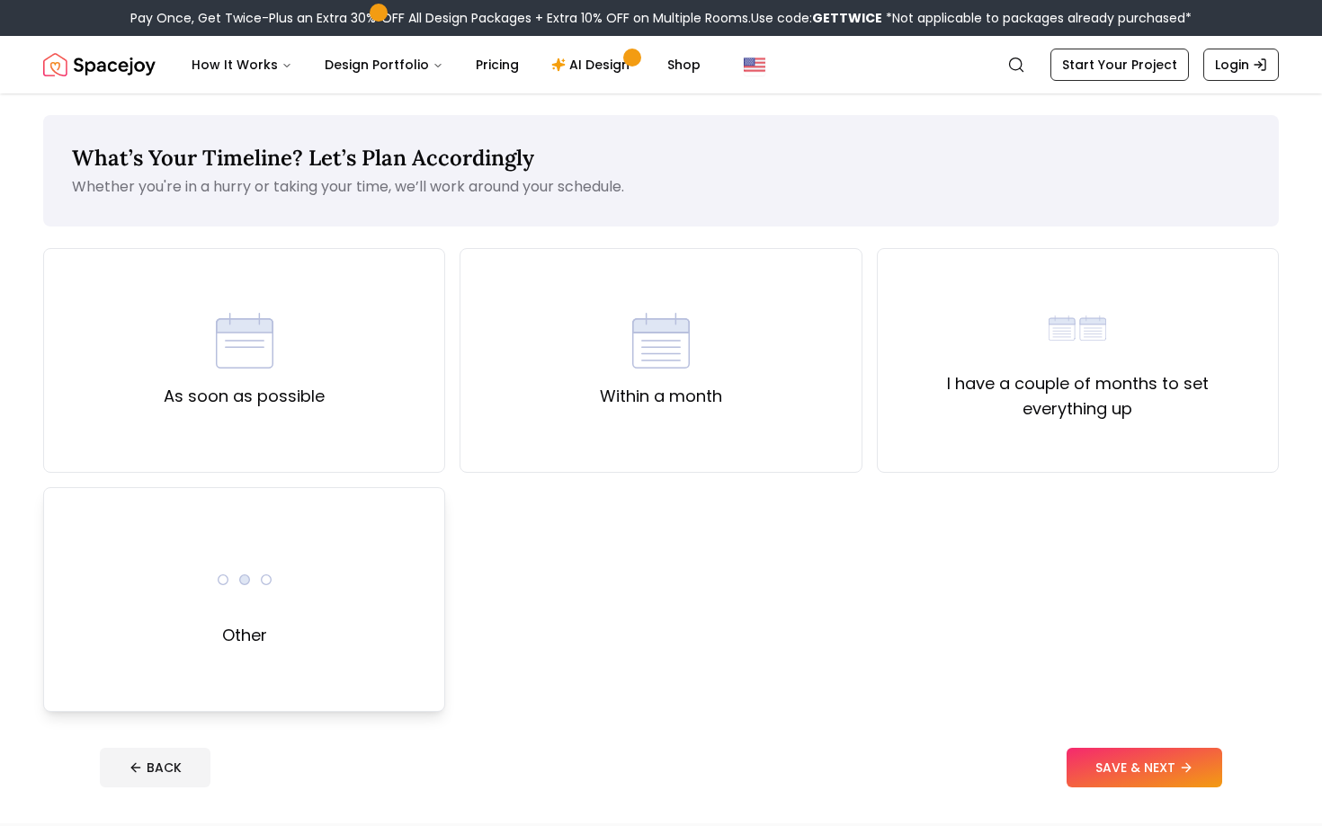
click at [357, 527] on div "Other" at bounding box center [244, 599] width 402 height 225
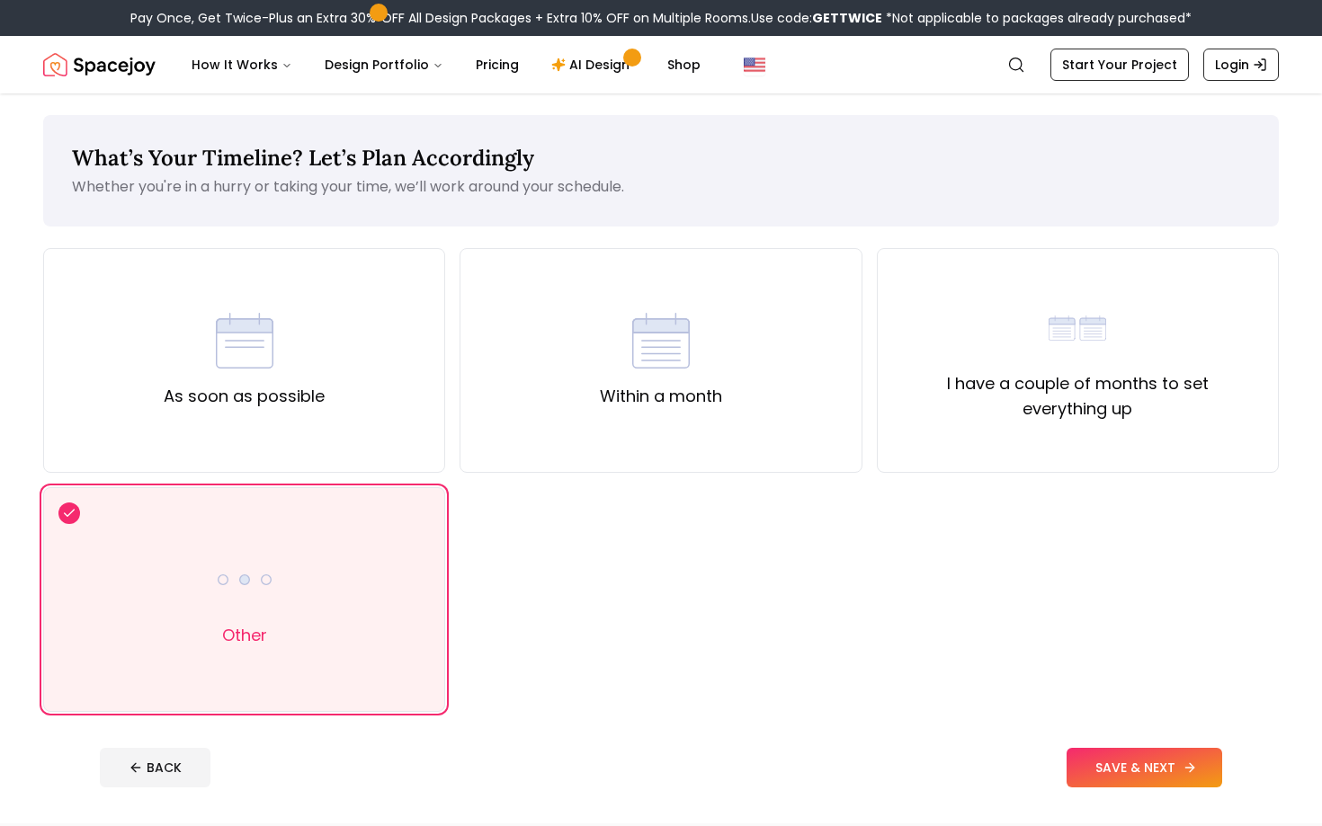
click at [1195, 783] on button "SAVE & NEXT" at bounding box center [1145, 768] width 156 height 40
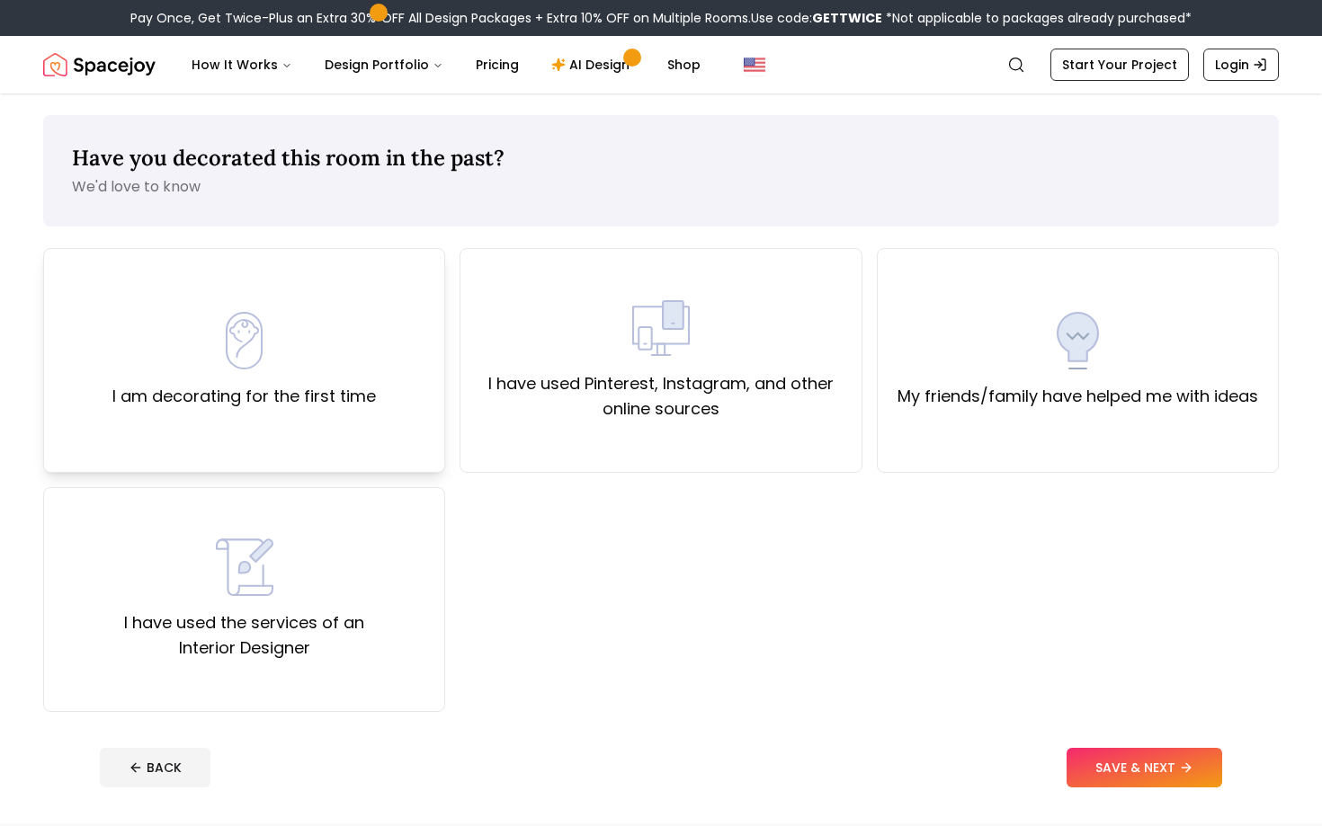
click at [386, 425] on div "I am decorating for the first time" at bounding box center [244, 360] width 402 height 225
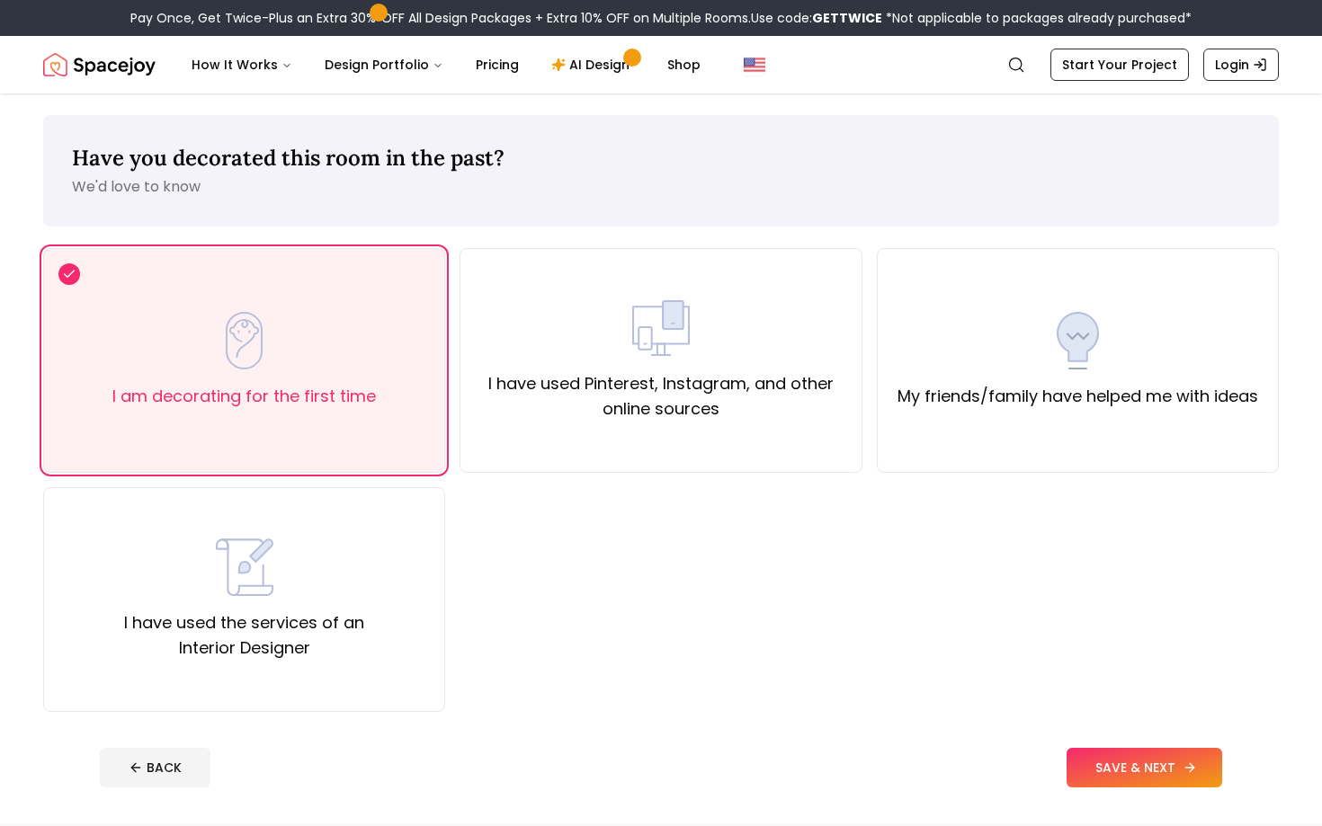
click at [1181, 762] on button "SAVE & NEXT" at bounding box center [1145, 768] width 156 height 40
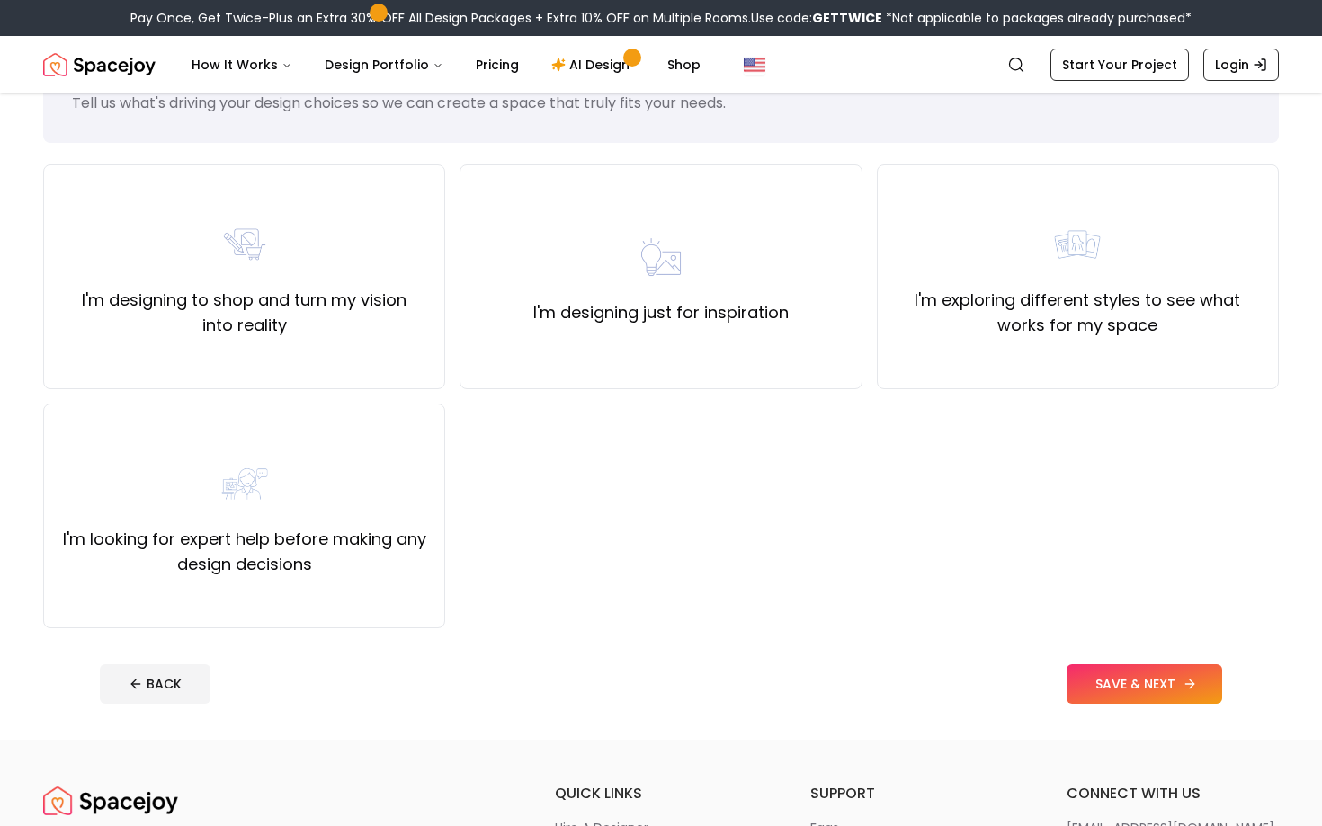
scroll to position [85, 0]
click at [1149, 692] on button "SAVE & NEXT" at bounding box center [1145, 684] width 156 height 40
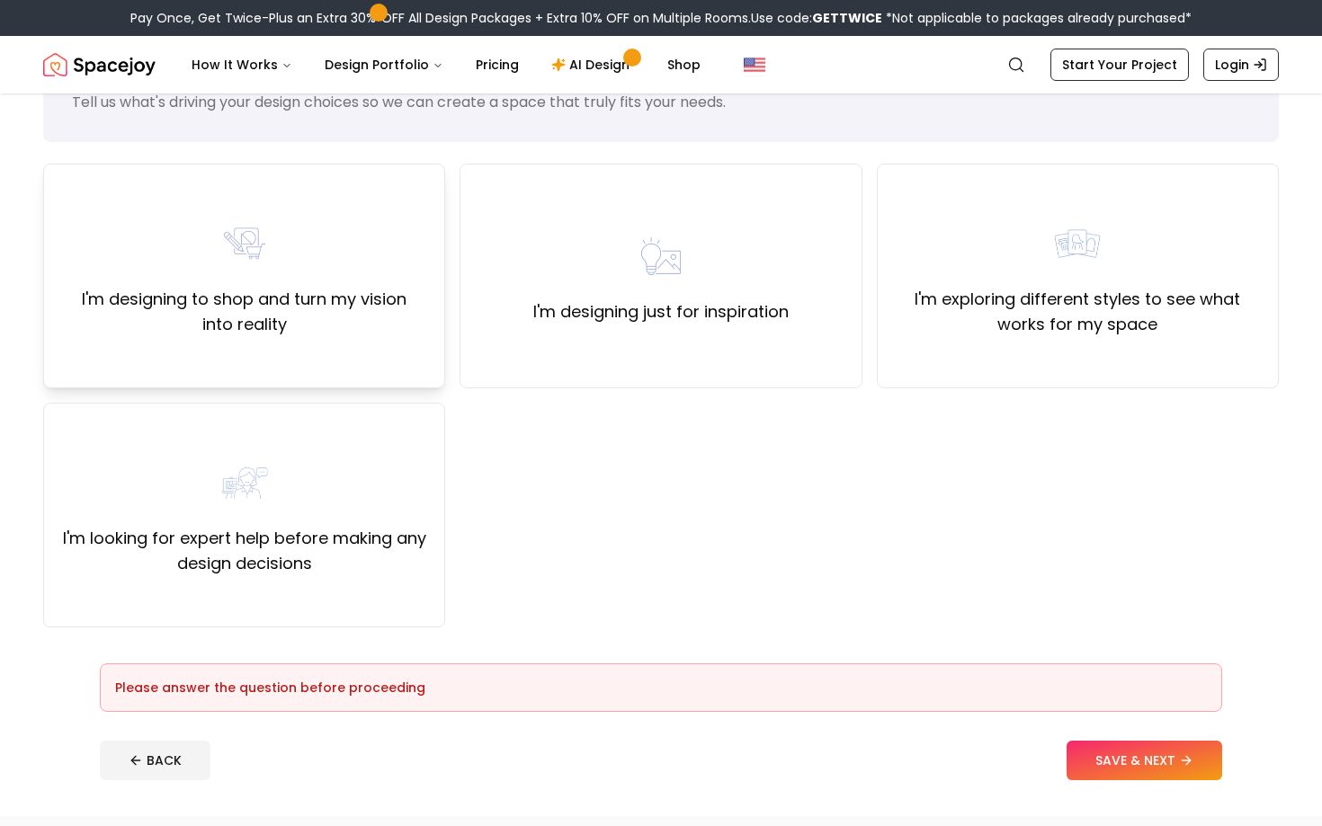
click at [269, 296] on label "I'm designing to shop and turn my vision into reality" at bounding box center [243, 312] width 371 height 50
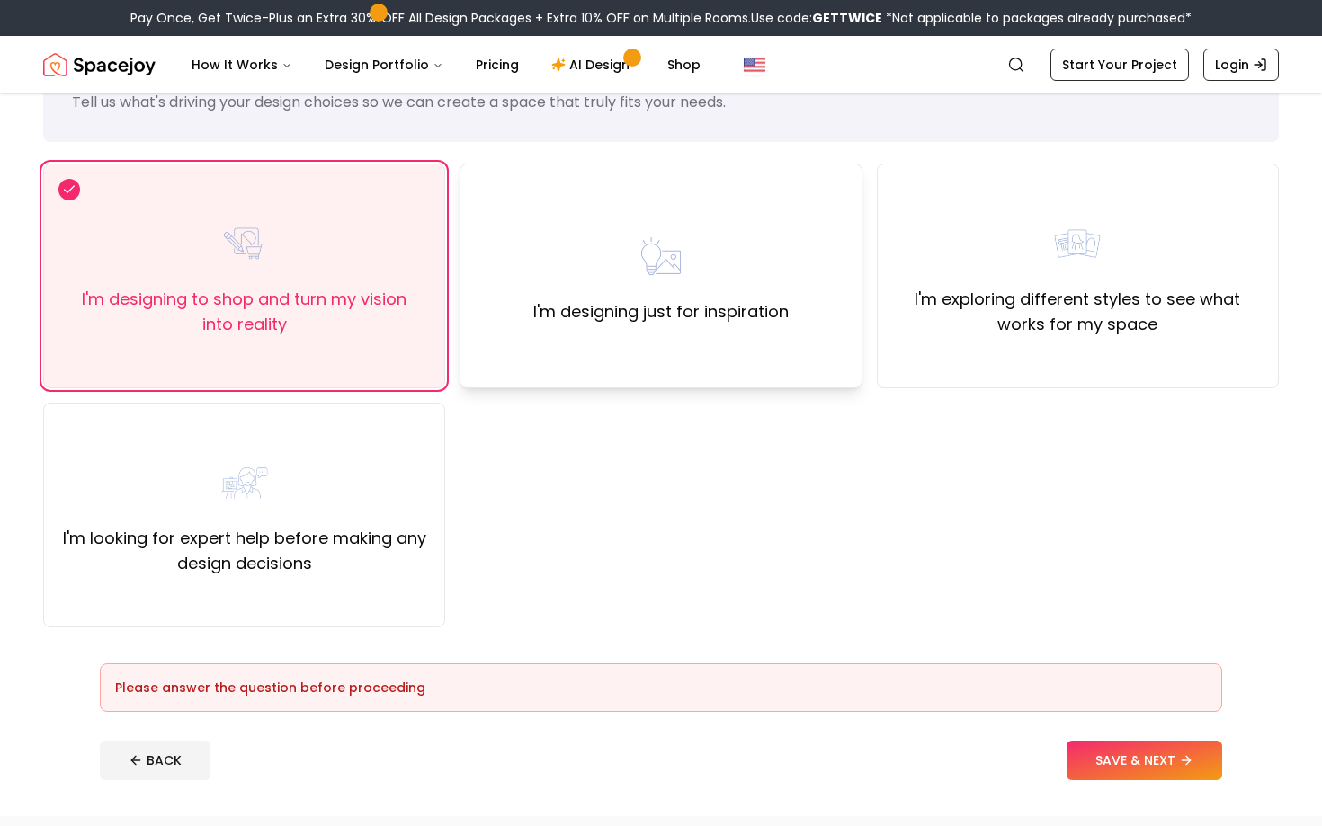
click at [770, 374] on div "I'm designing just for inspiration" at bounding box center [661, 276] width 402 height 225
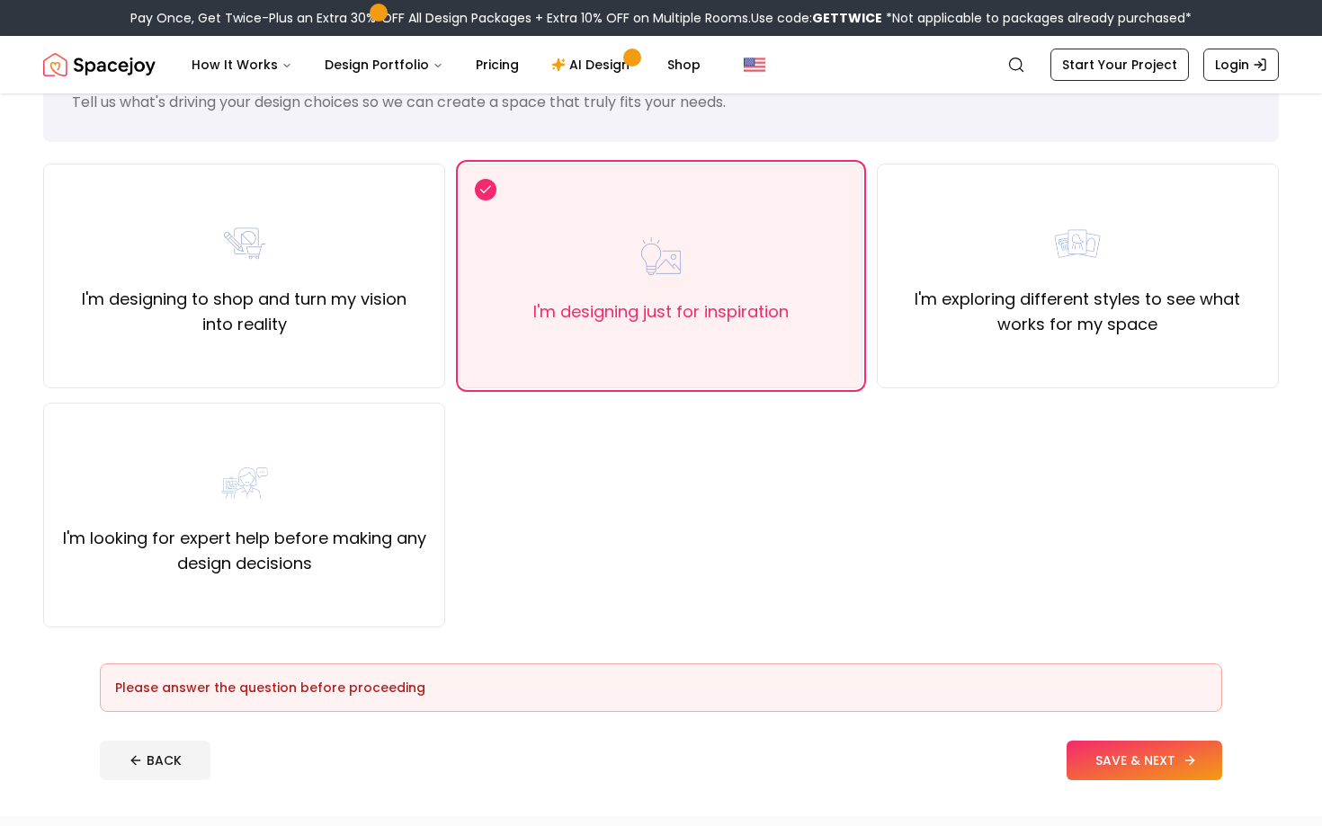
click at [1093, 754] on button "SAVE & NEXT" at bounding box center [1145, 761] width 156 height 40
